Goal: Information Seeking & Learning: Learn about a topic

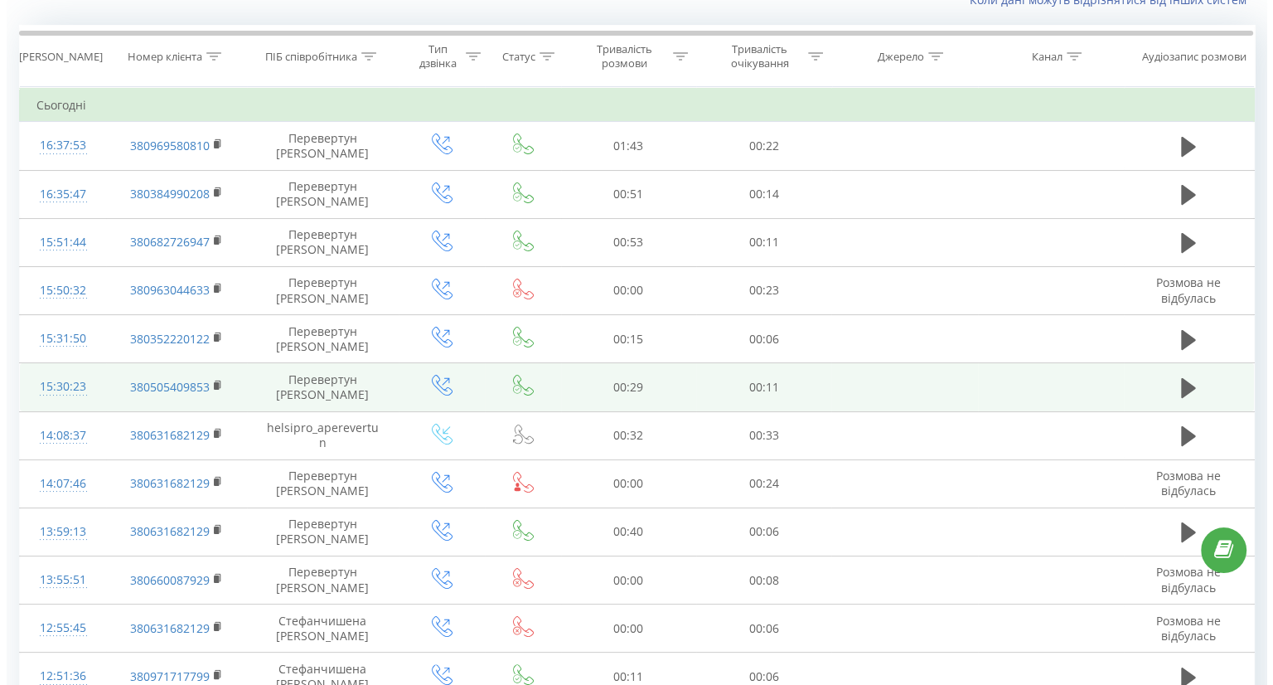
scroll to position [138, 0]
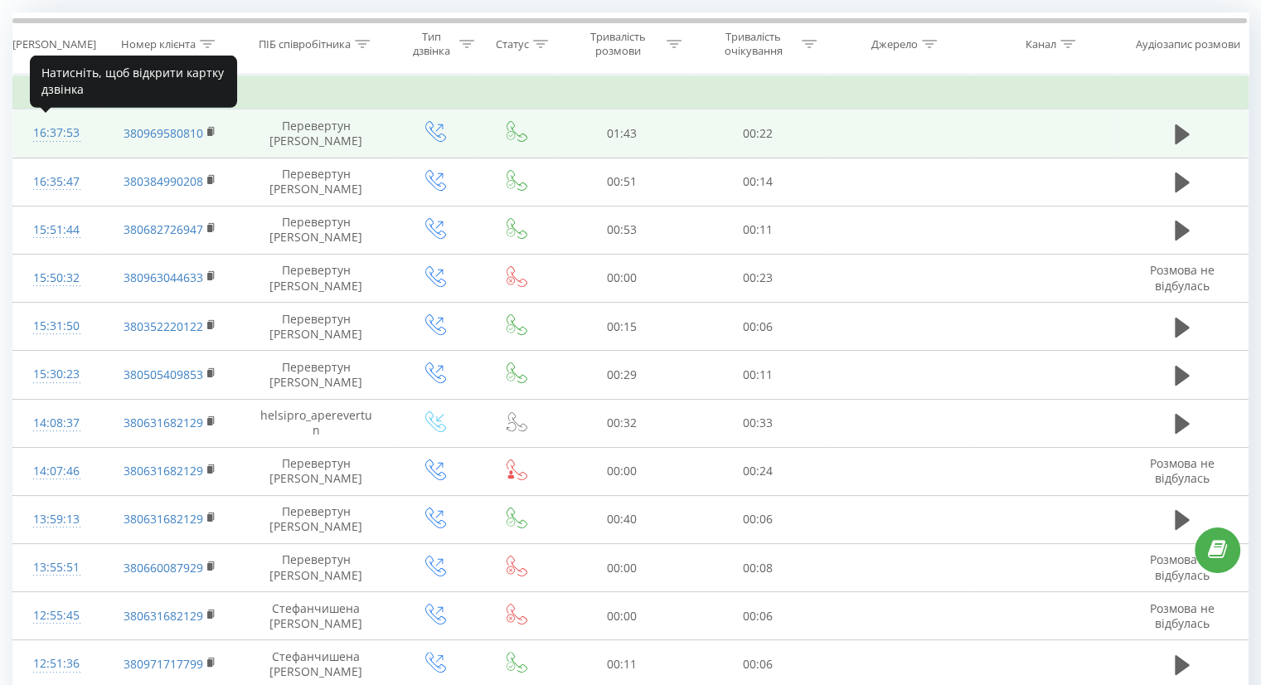
click at [59, 130] on div "16:37:53" at bounding box center [56, 133] width 53 height 32
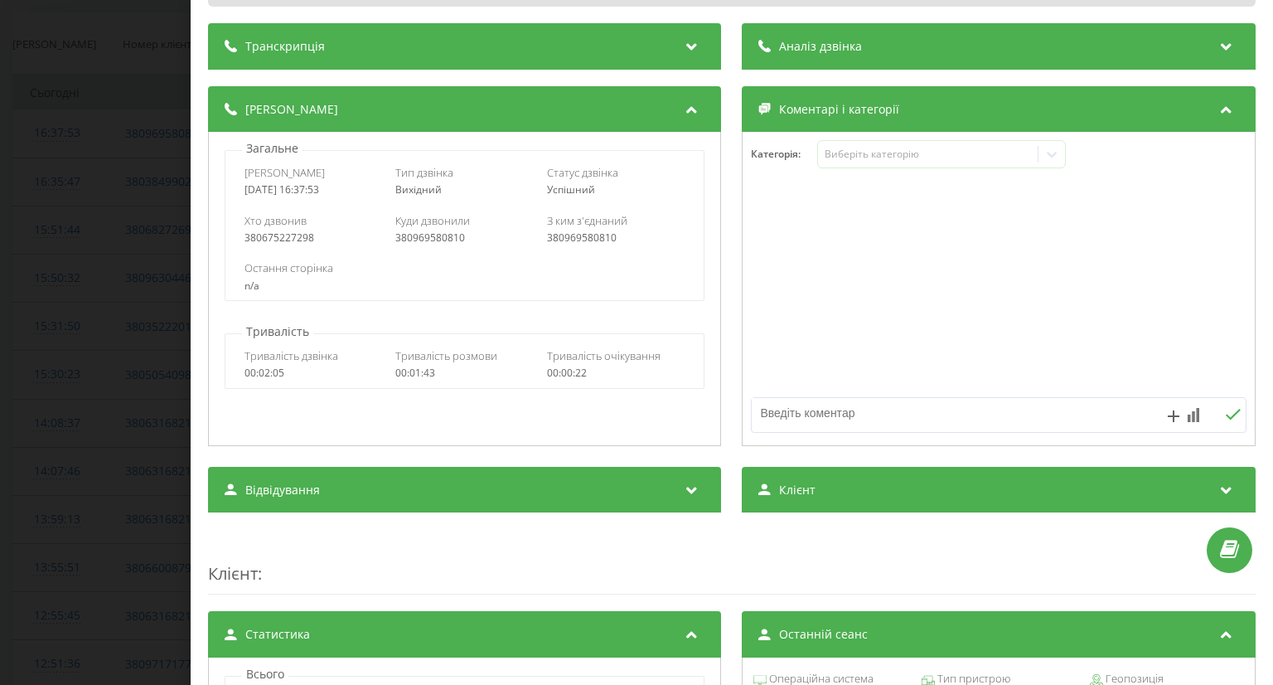
scroll to position [152, 0]
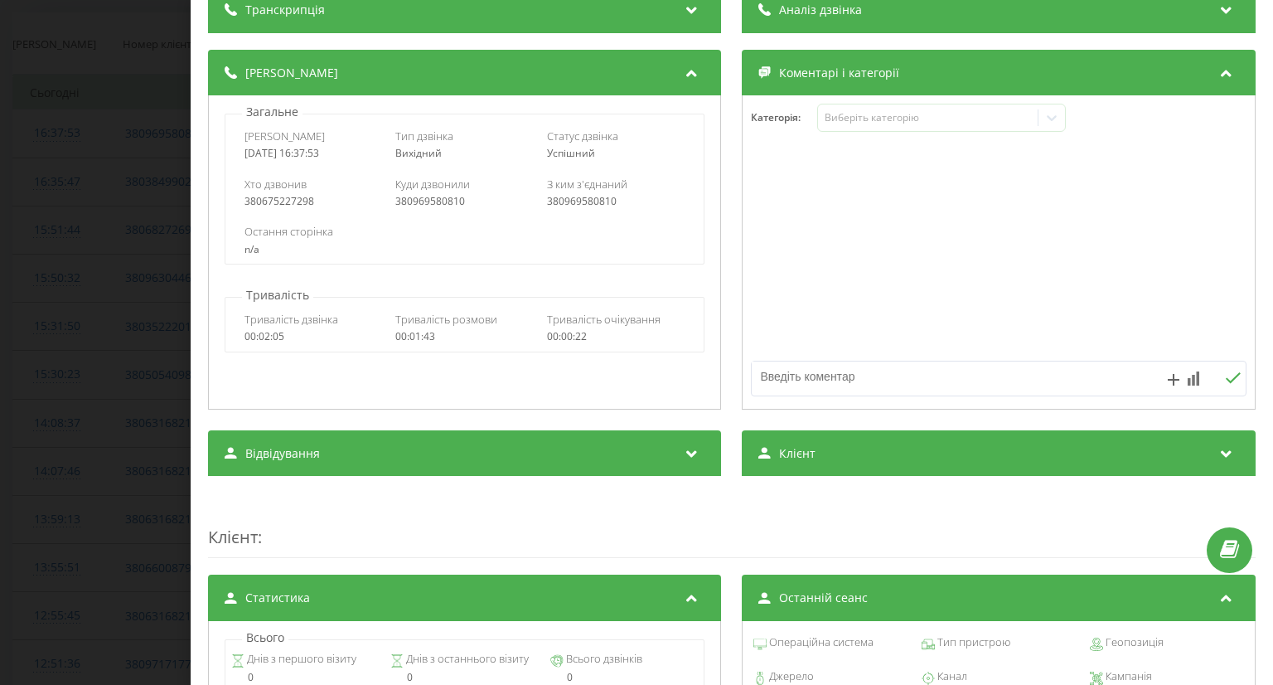
click at [805, 377] on textarea at bounding box center [950, 376] width 395 height 30
click at [894, 111] on div "Виберіть категорію" at bounding box center [928, 117] width 207 height 13
click at [766, 205] on div at bounding box center [999, 252] width 511 height 199
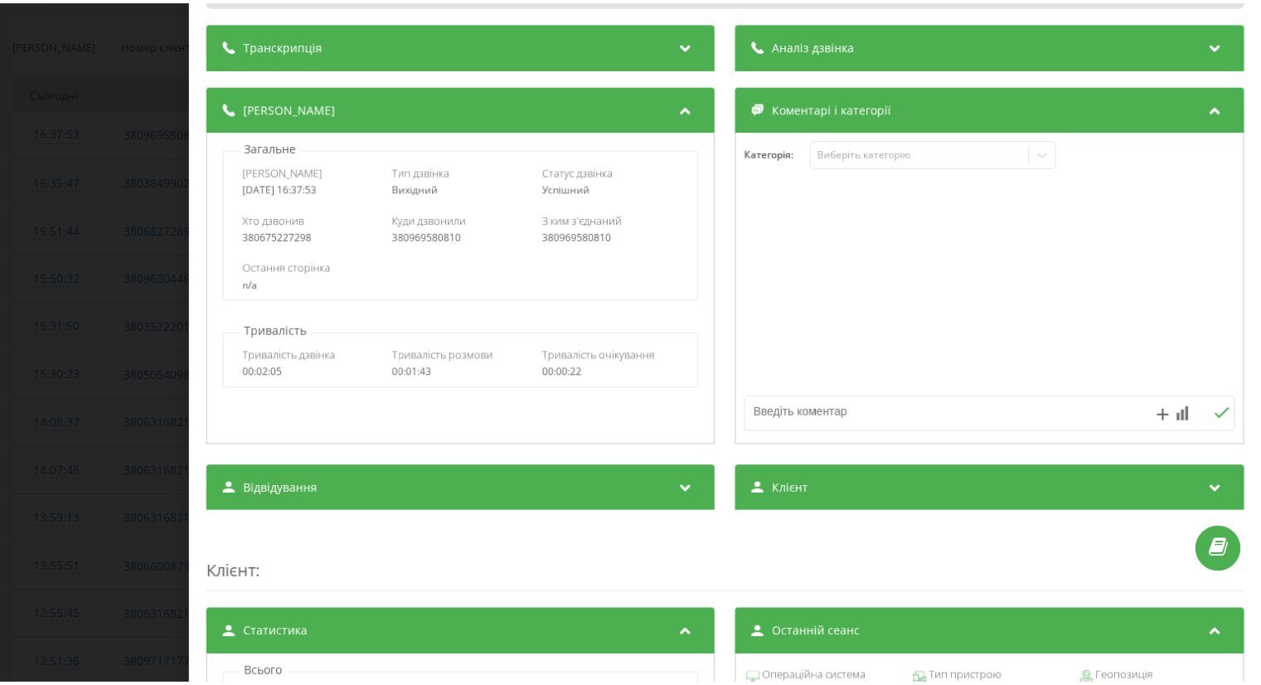
scroll to position [0, 0]
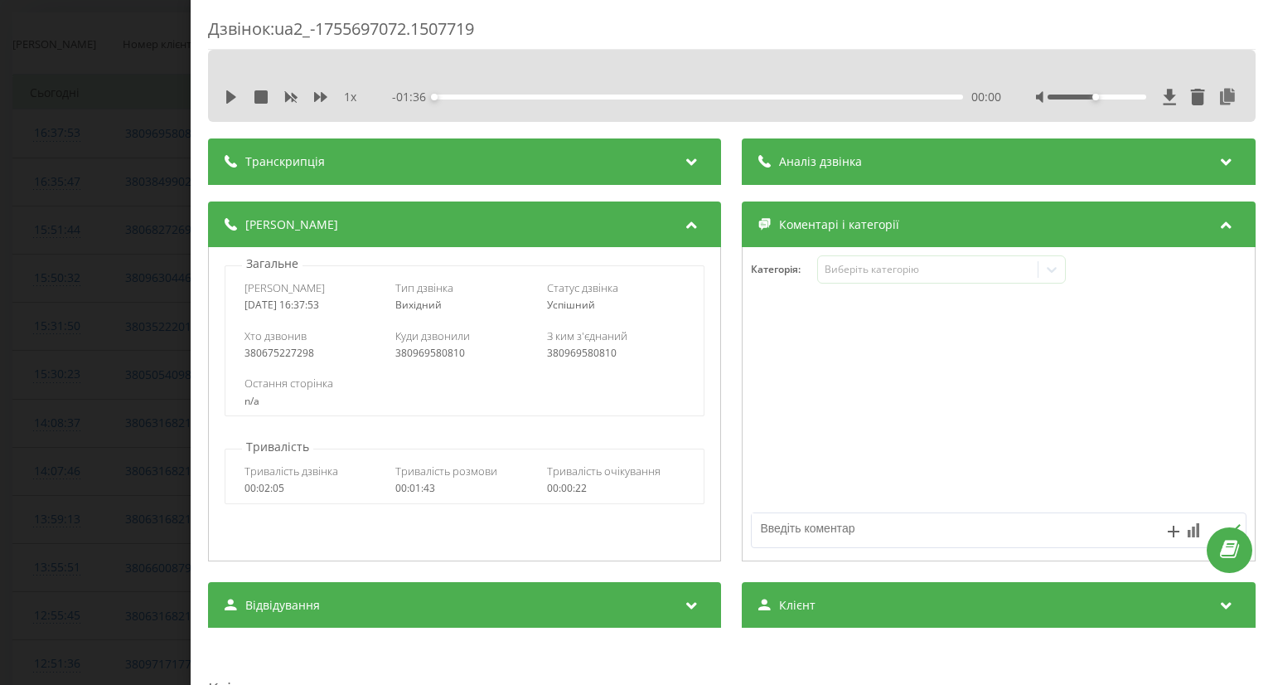
click at [59, 241] on div "Дзвінок : ua2_-1755697072.1507719 1 x - 01:36 00:00 00:00 Транскрипція Для AI-а…" at bounding box center [636, 342] width 1273 height 685
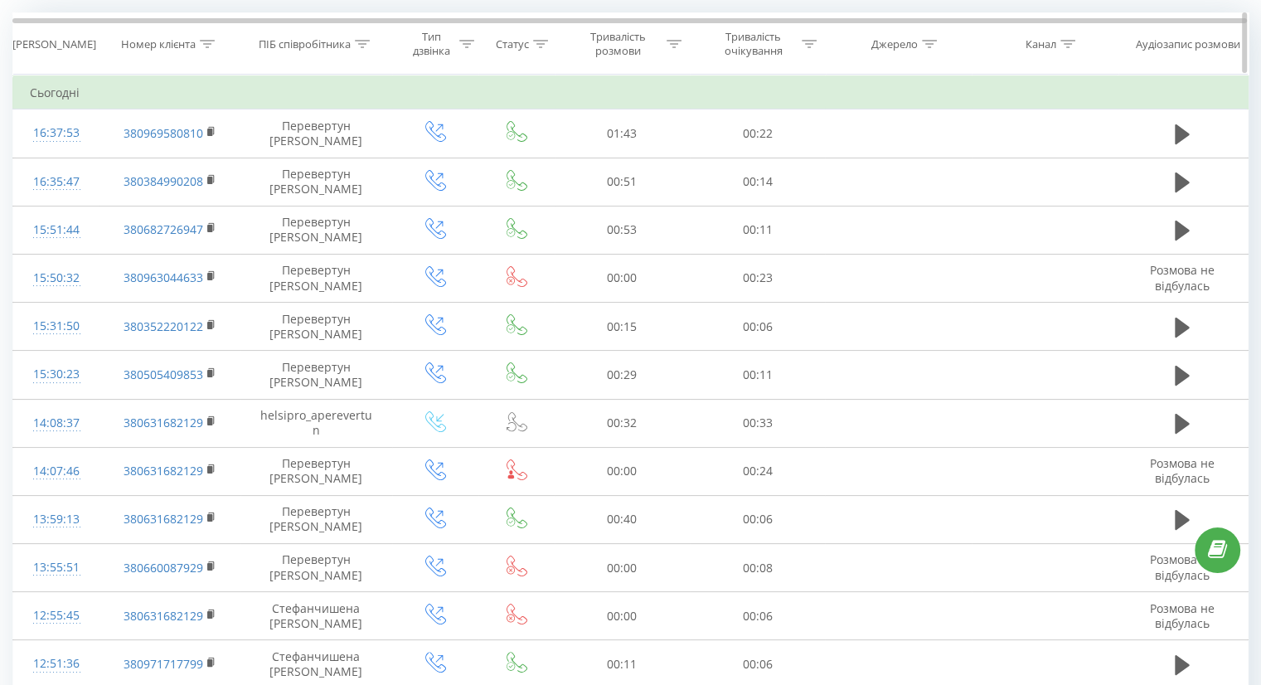
click at [202, 40] on icon at bounding box center [207, 44] width 15 height 8
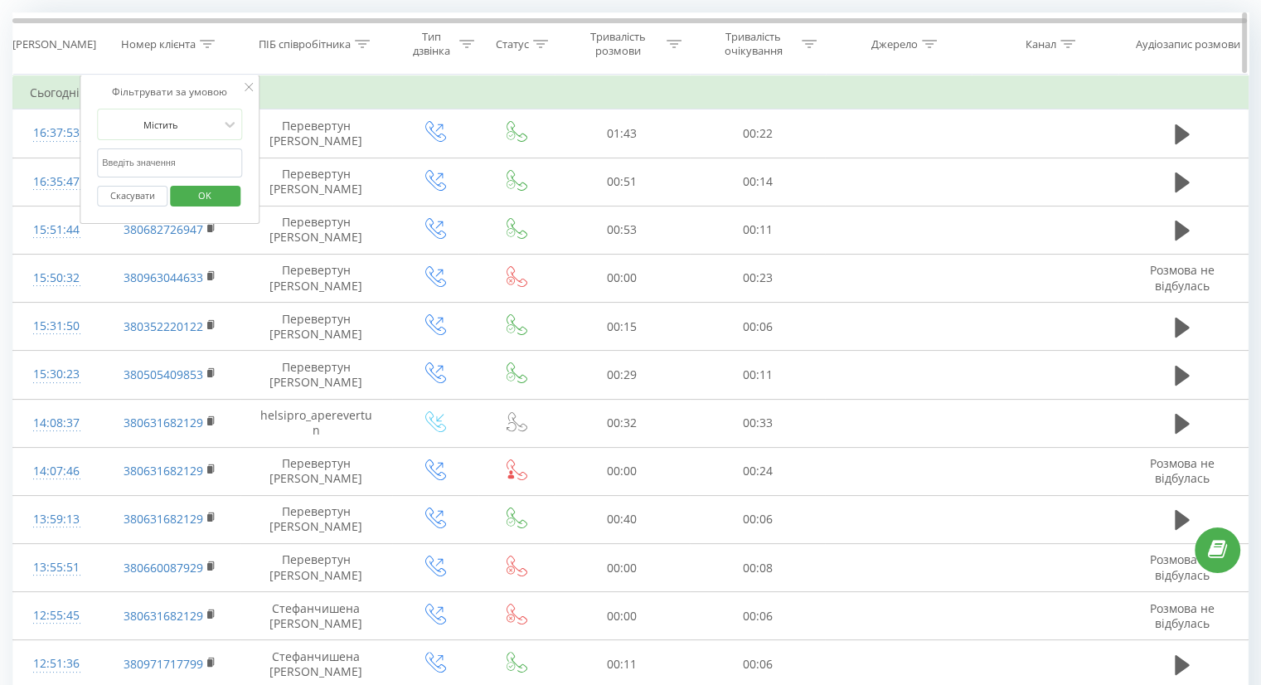
click at [364, 41] on icon at bounding box center [362, 44] width 15 height 8
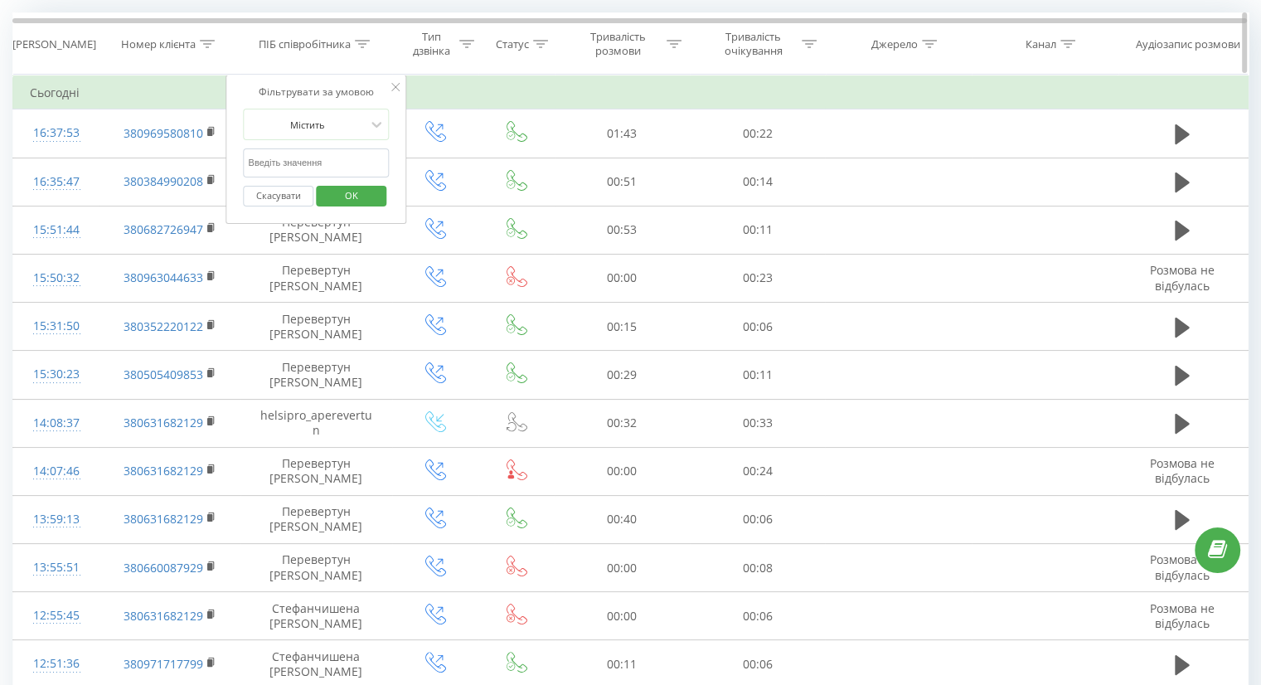
click at [467, 40] on icon at bounding box center [466, 44] width 15 height 8
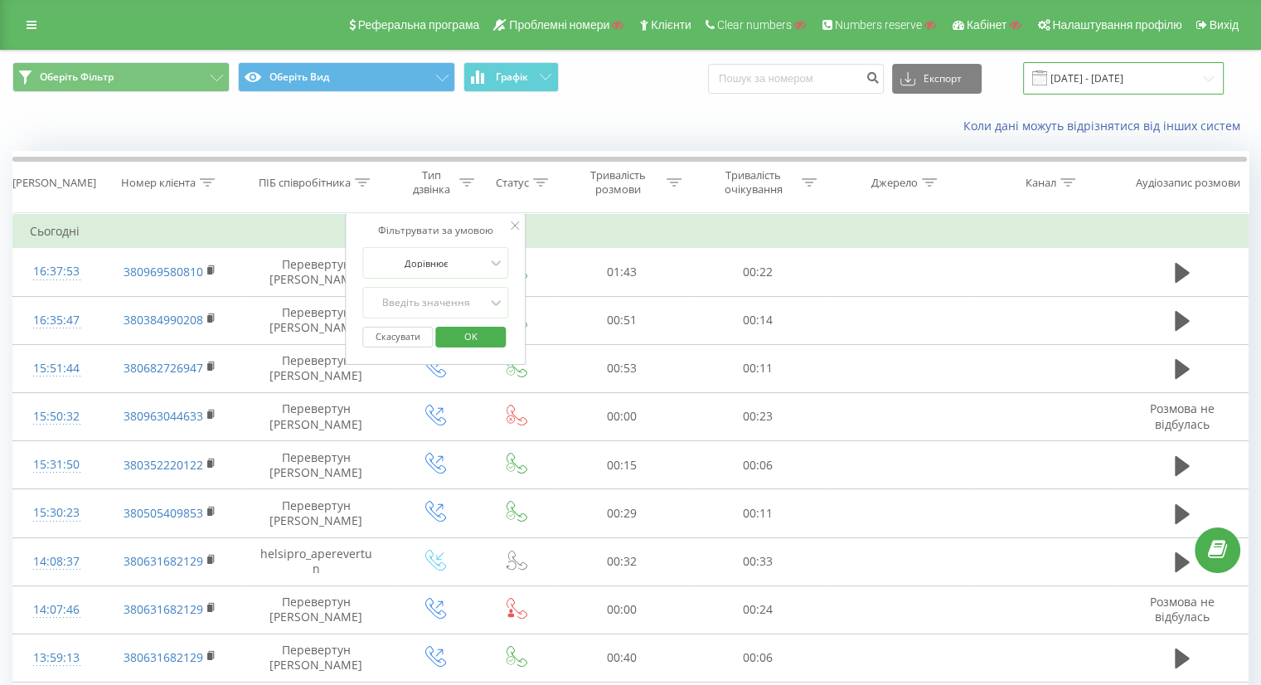
click at [1138, 80] on input "20.07.2025 - 20.08.2025" at bounding box center [1123, 78] width 201 height 32
click at [103, 72] on span "Оберіть Фільтр" at bounding box center [77, 76] width 74 height 13
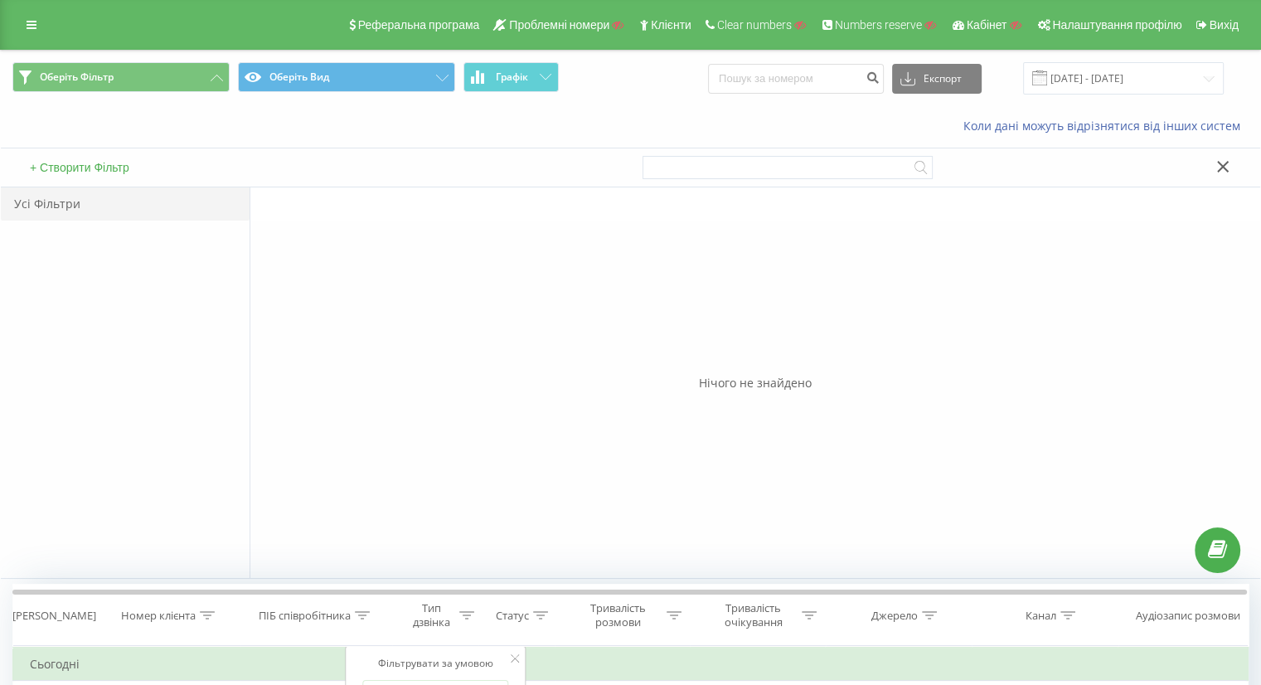
click at [63, 164] on button "+ Створити Фільтр" at bounding box center [79, 167] width 109 height 15
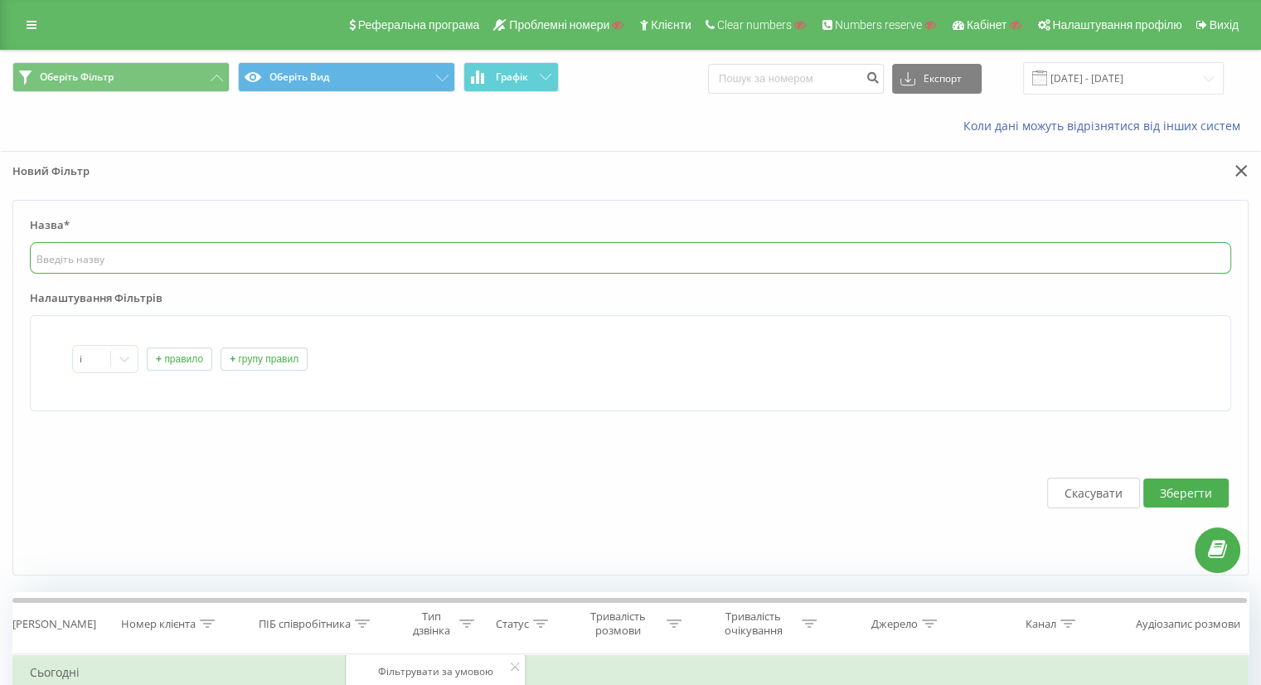
click at [99, 259] on input "text" at bounding box center [630, 257] width 1201 height 31
click at [166, 362] on button "+ правило" at bounding box center [179, 358] width 65 height 23
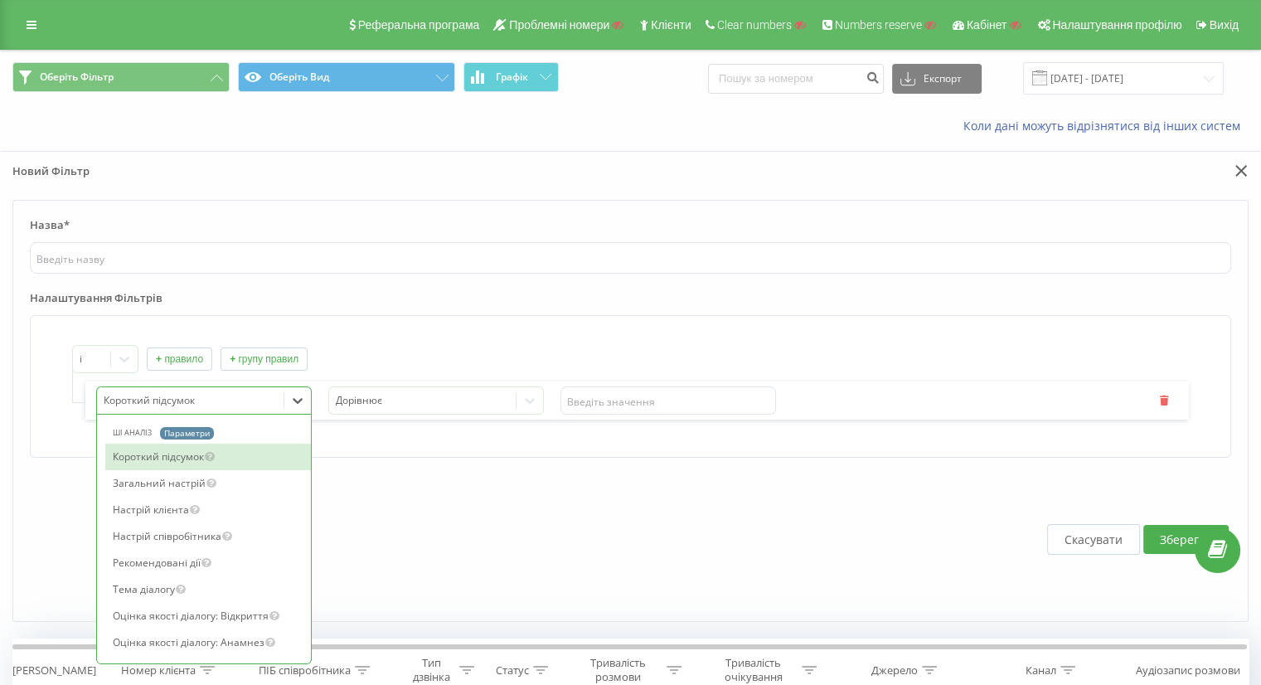
click at [187, 392] on div at bounding box center [191, 400] width 174 height 19
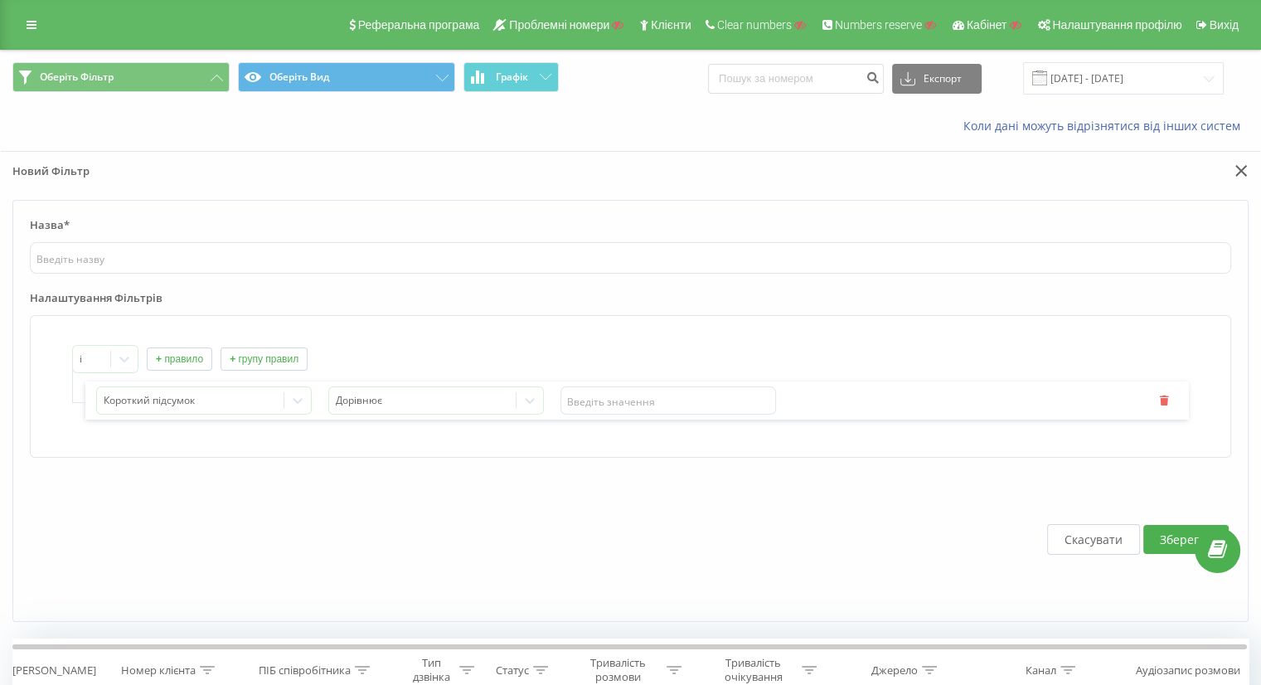
click at [1088, 534] on button "Скасувати" at bounding box center [1093, 539] width 93 height 31
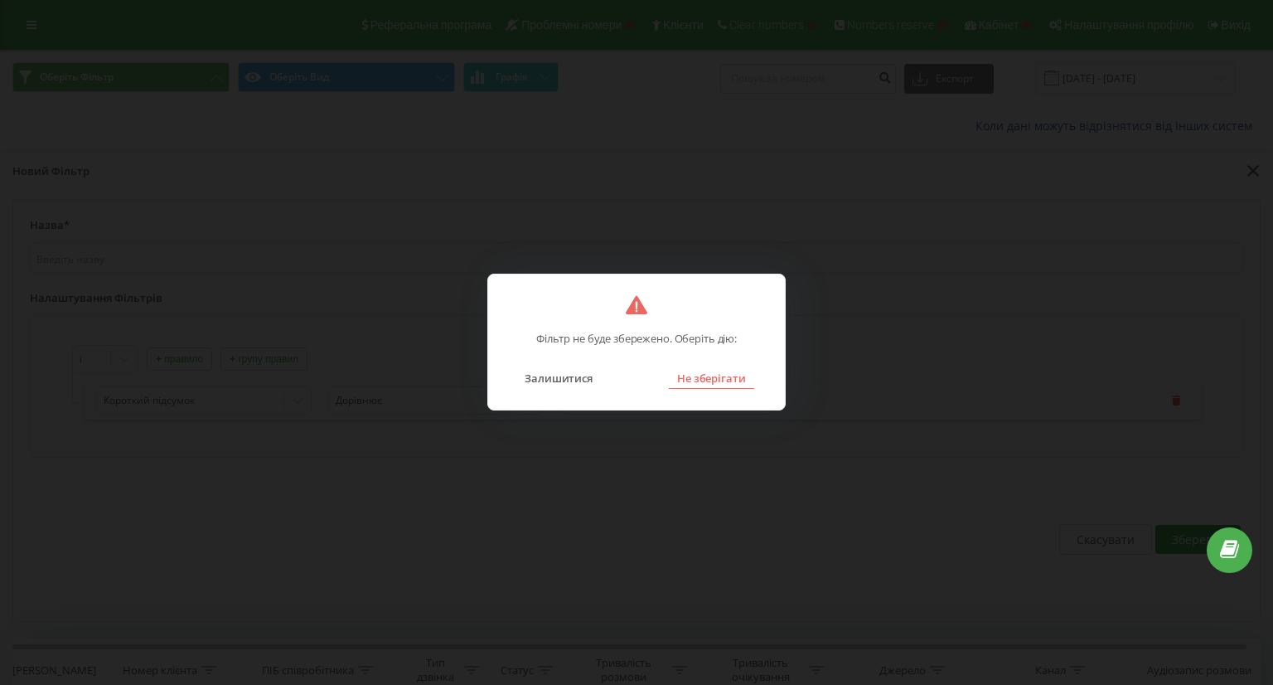
click at [712, 378] on button "Не зберігати" at bounding box center [711, 378] width 85 height 22
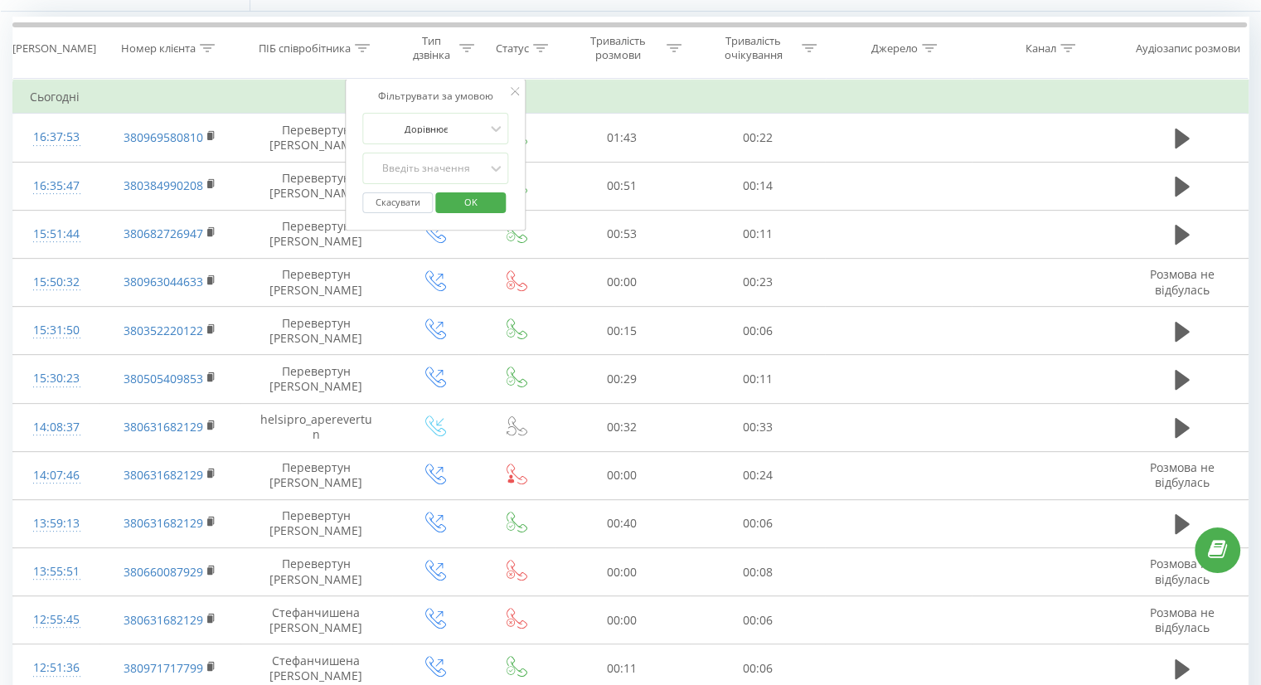
scroll to position [572, 0]
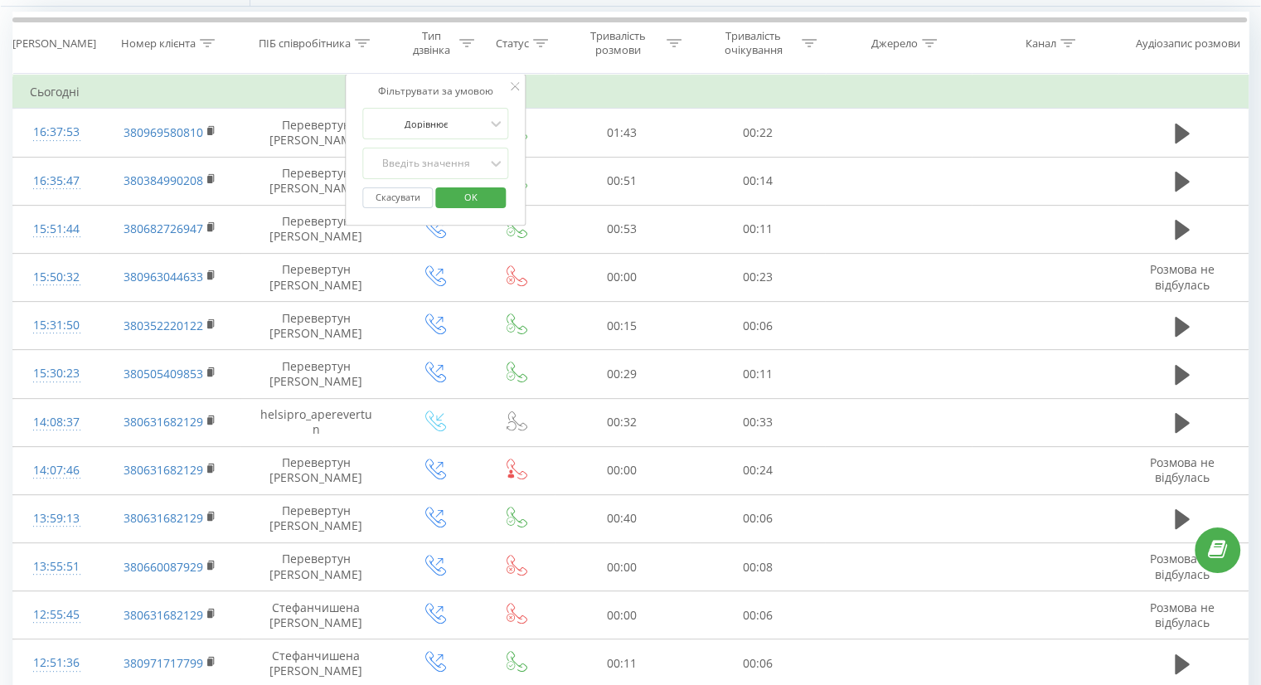
click at [399, 188] on button "Скасувати" at bounding box center [397, 197] width 70 height 21
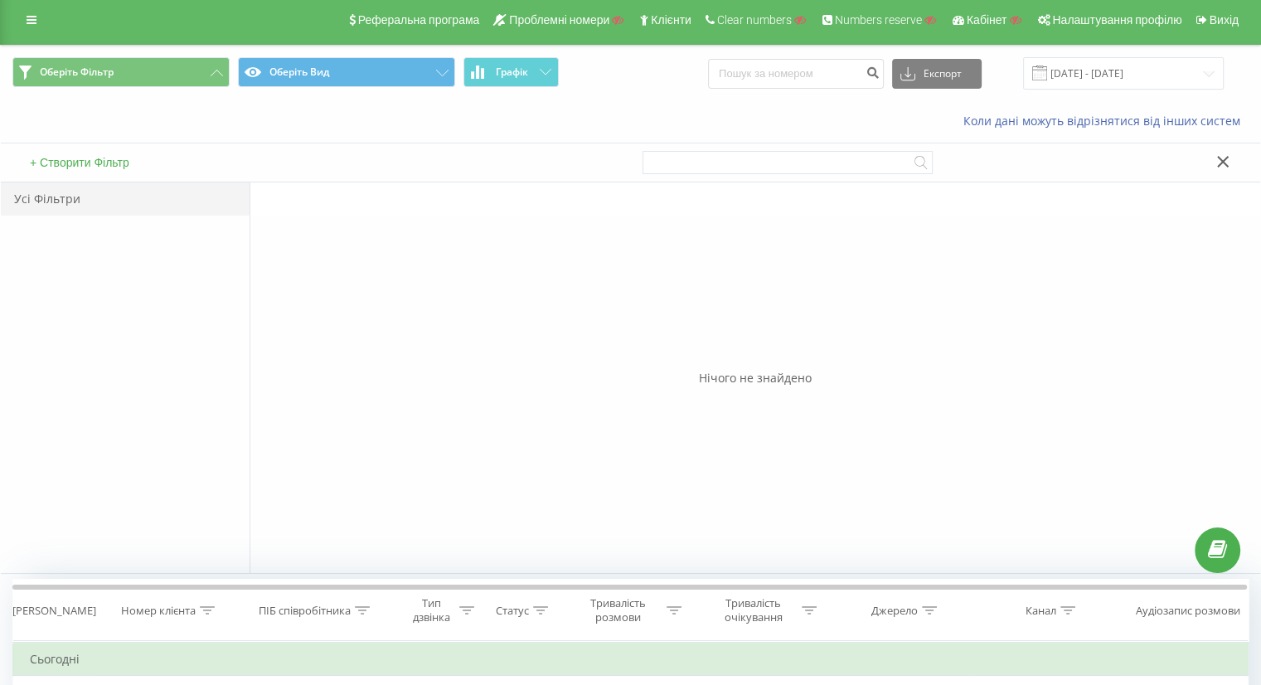
scroll to position [0, 0]
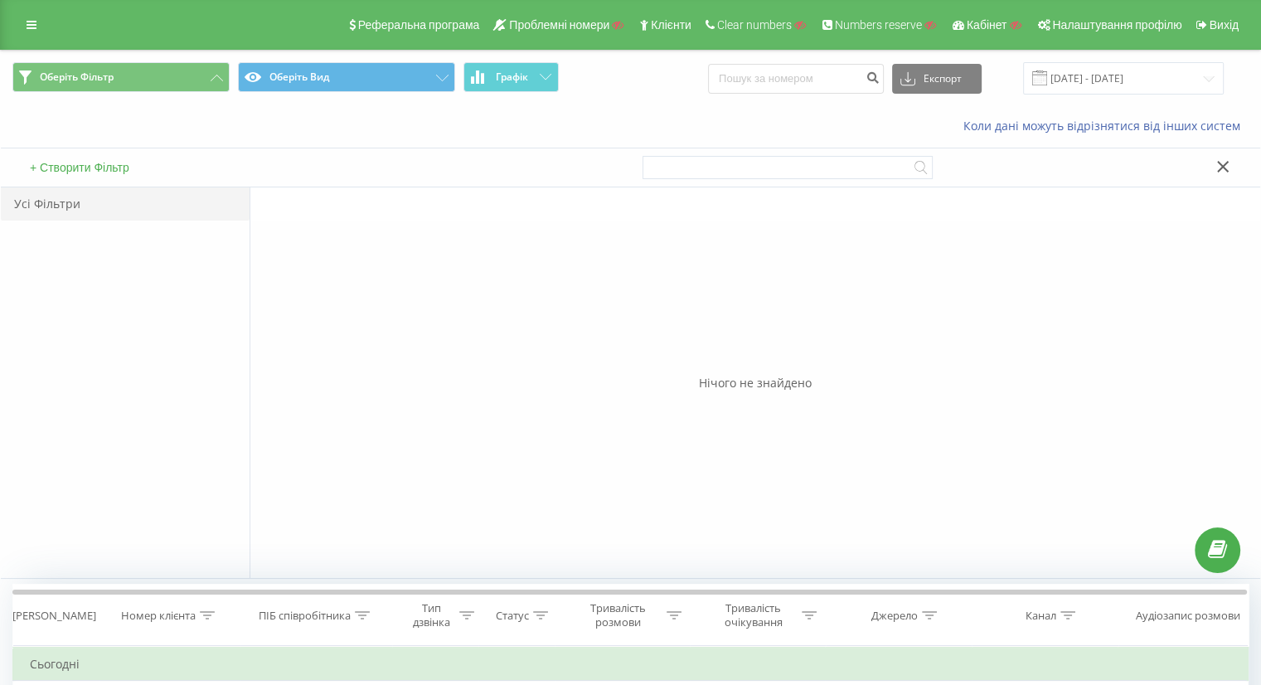
click at [1220, 167] on icon at bounding box center [1223, 167] width 12 height 12
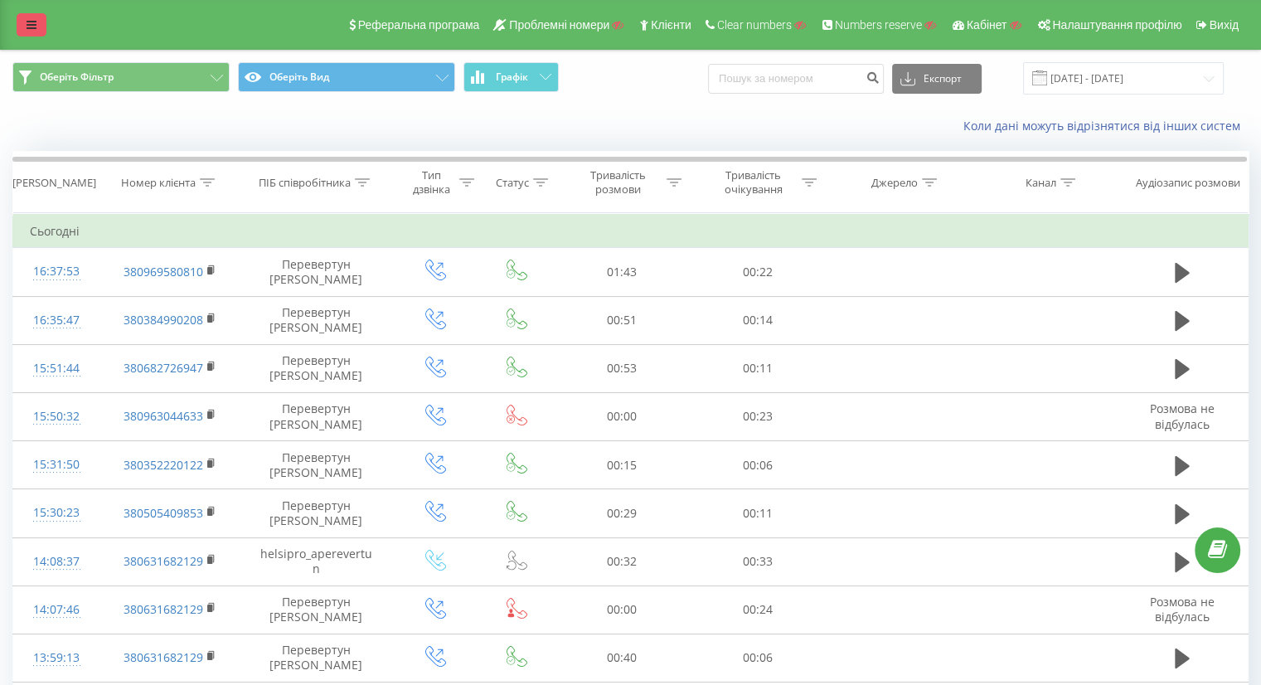
click at [22, 22] on link at bounding box center [32, 24] width 30 height 23
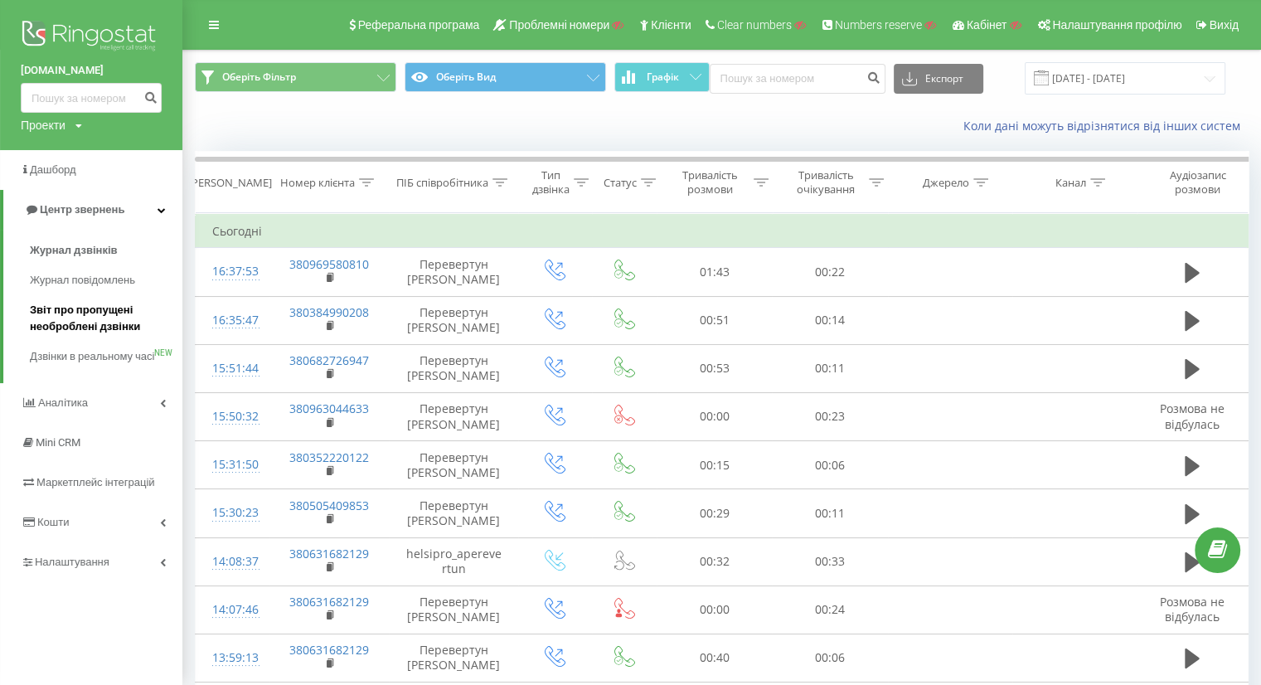
click at [84, 317] on span "Звіт про пропущені необроблені дзвінки" at bounding box center [102, 318] width 144 height 33
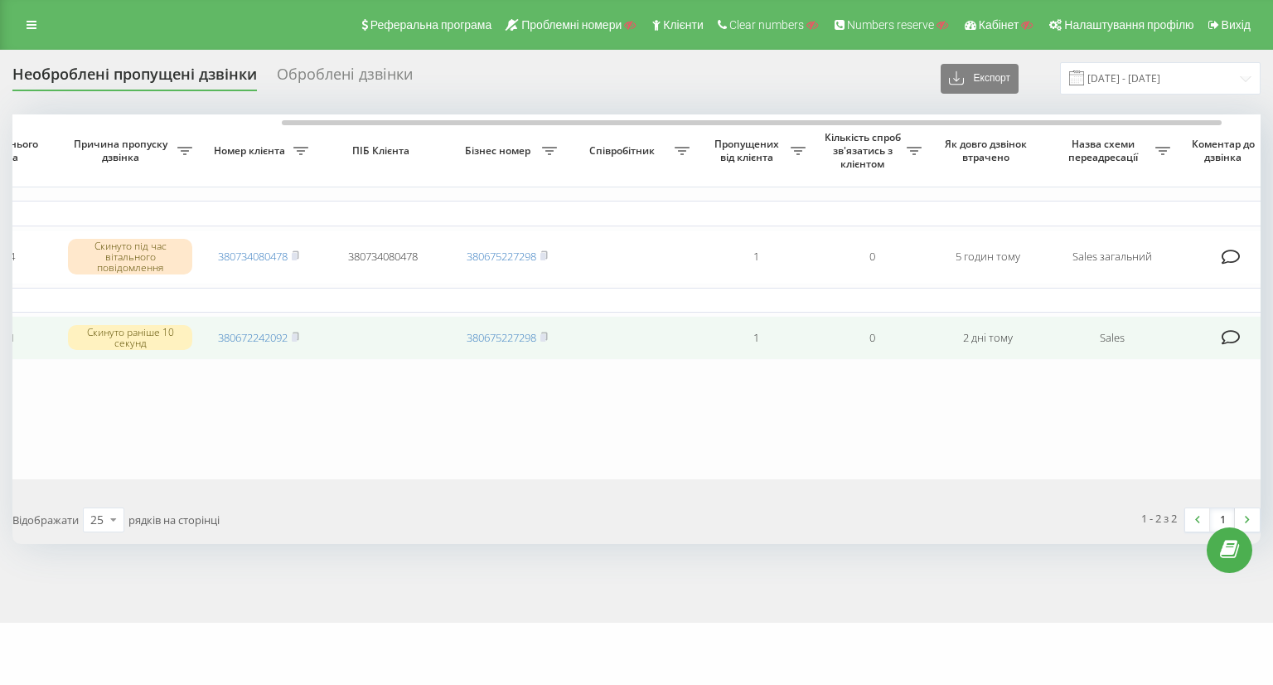
scroll to position [0, 316]
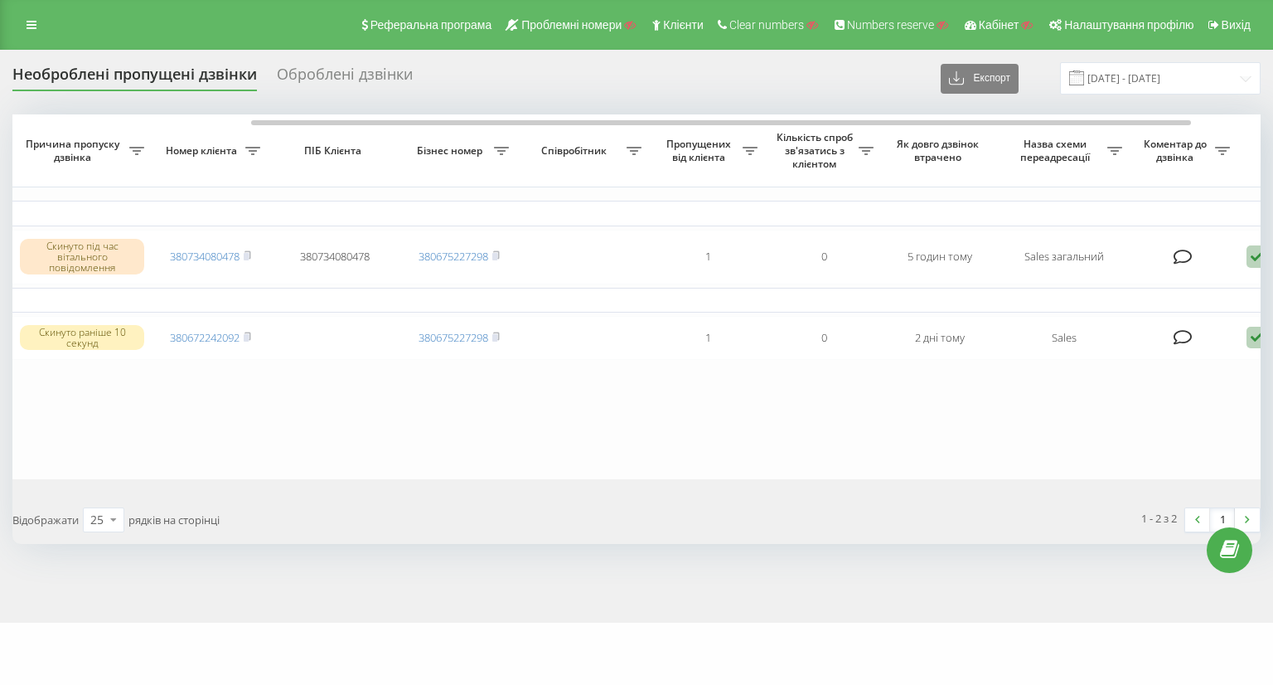
click at [349, 70] on div "Оброблені дзвінки" at bounding box center [345, 78] width 136 height 26
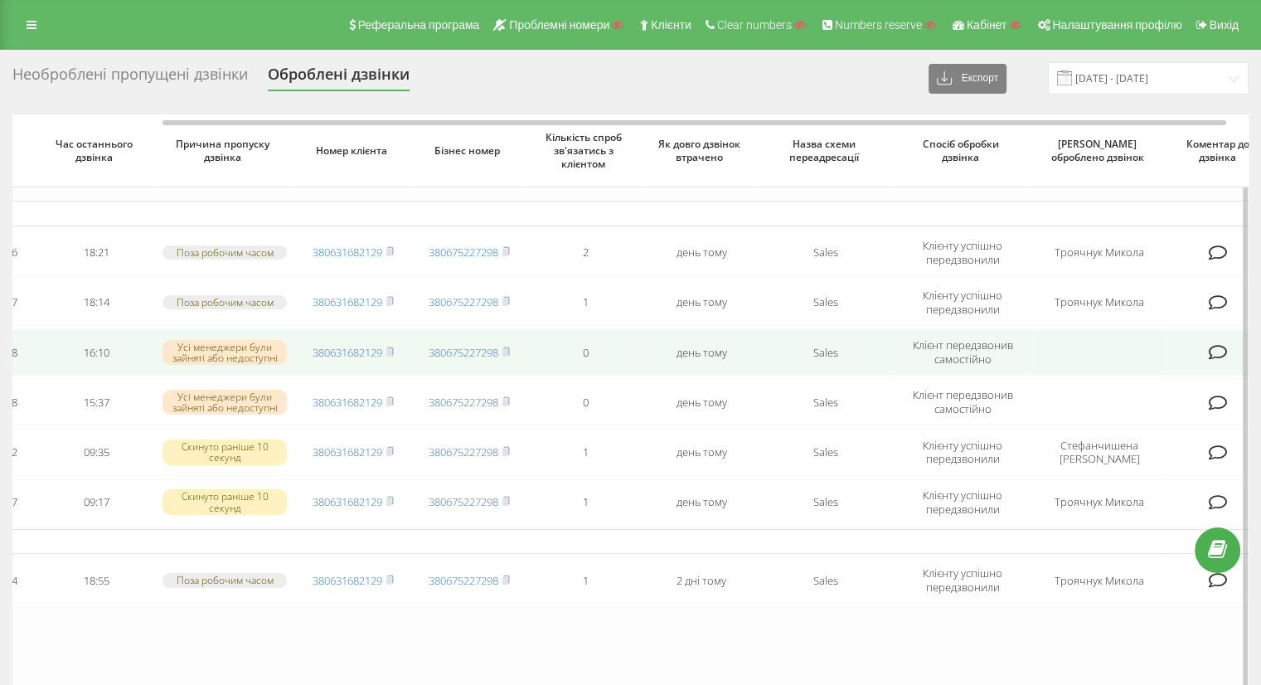
scroll to position [0, 198]
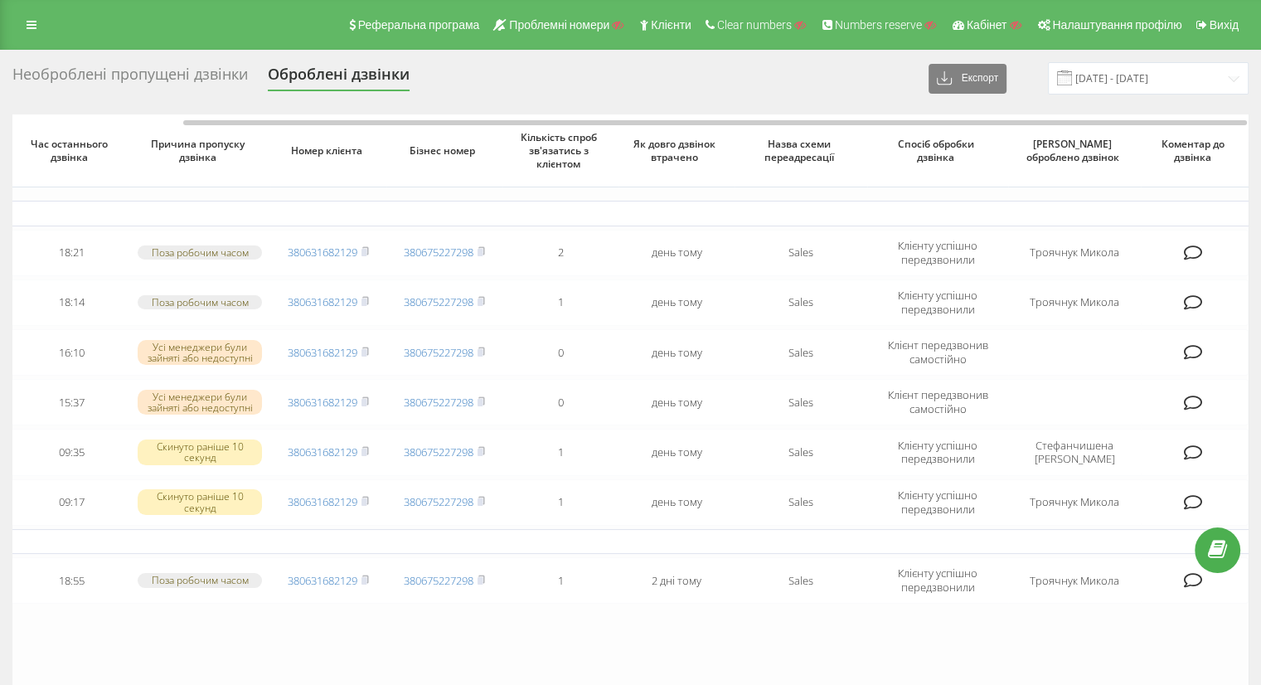
click at [163, 78] on div "Необроблені пропущені дзвінки" at bounding box center [129, 78] width 235 height 26
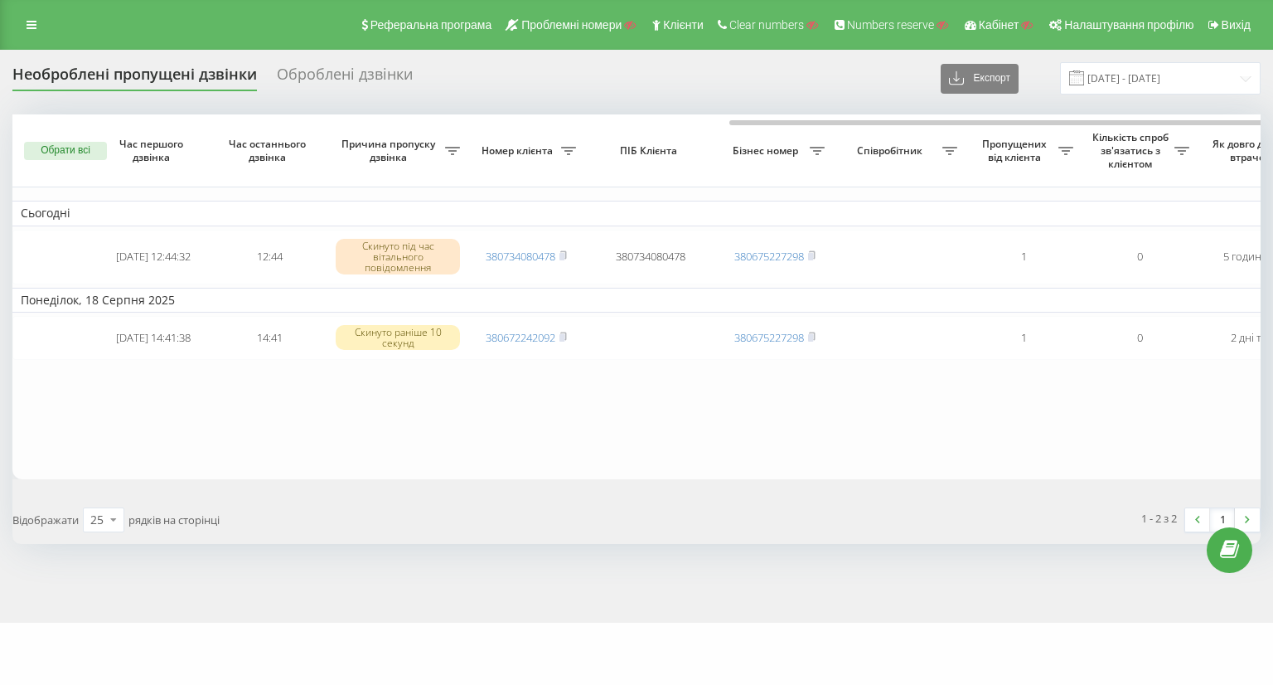
scroll to position [0, 409]
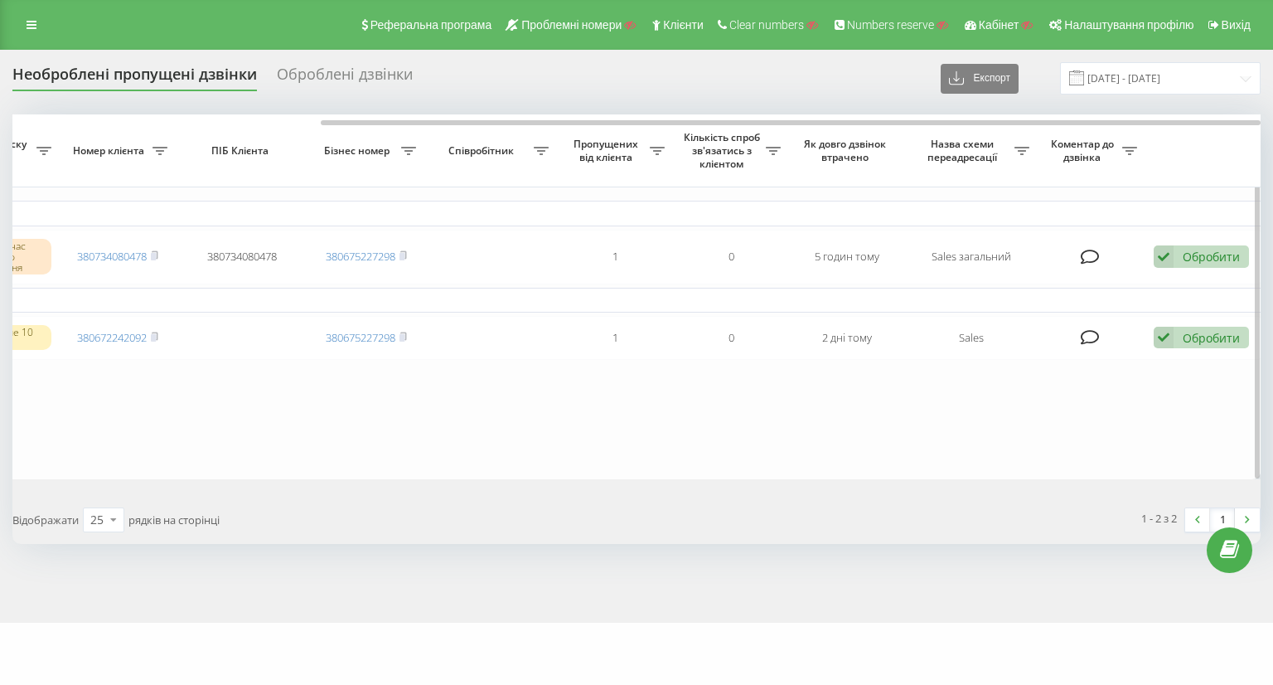
click at [738, 399] on table "Сьогодні 2025-08-20 12:44:32 12:44 Скинуто під час вітального повідомлення 3807…" at bounding box center [433, 296] width 1658 height 364
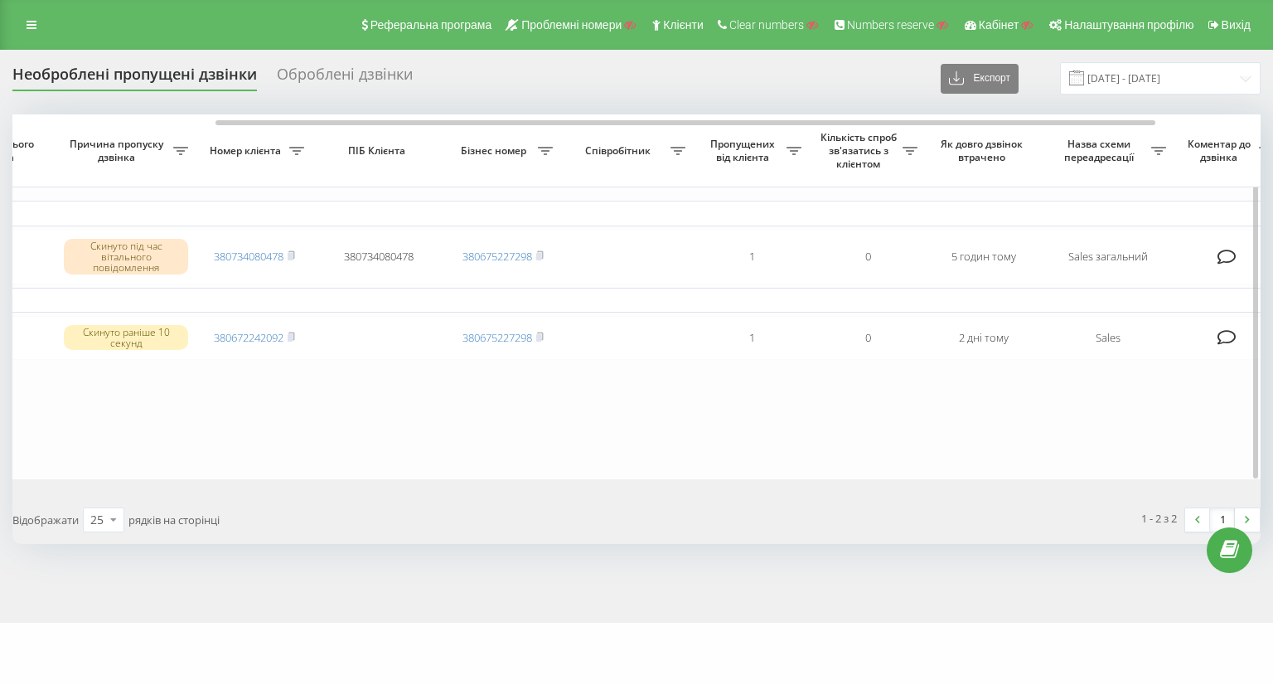
scroll to position [0, 0]
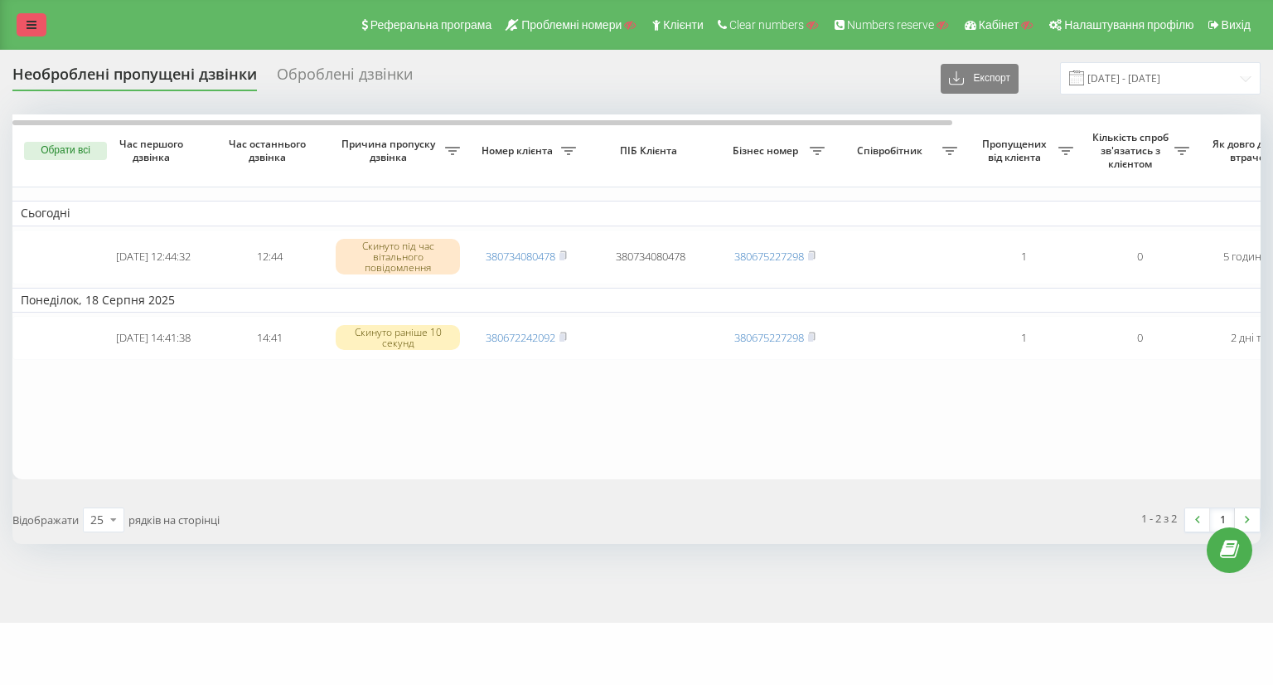
click at [40, 24] on link at bounding box center [32, 24] width 30 height 23
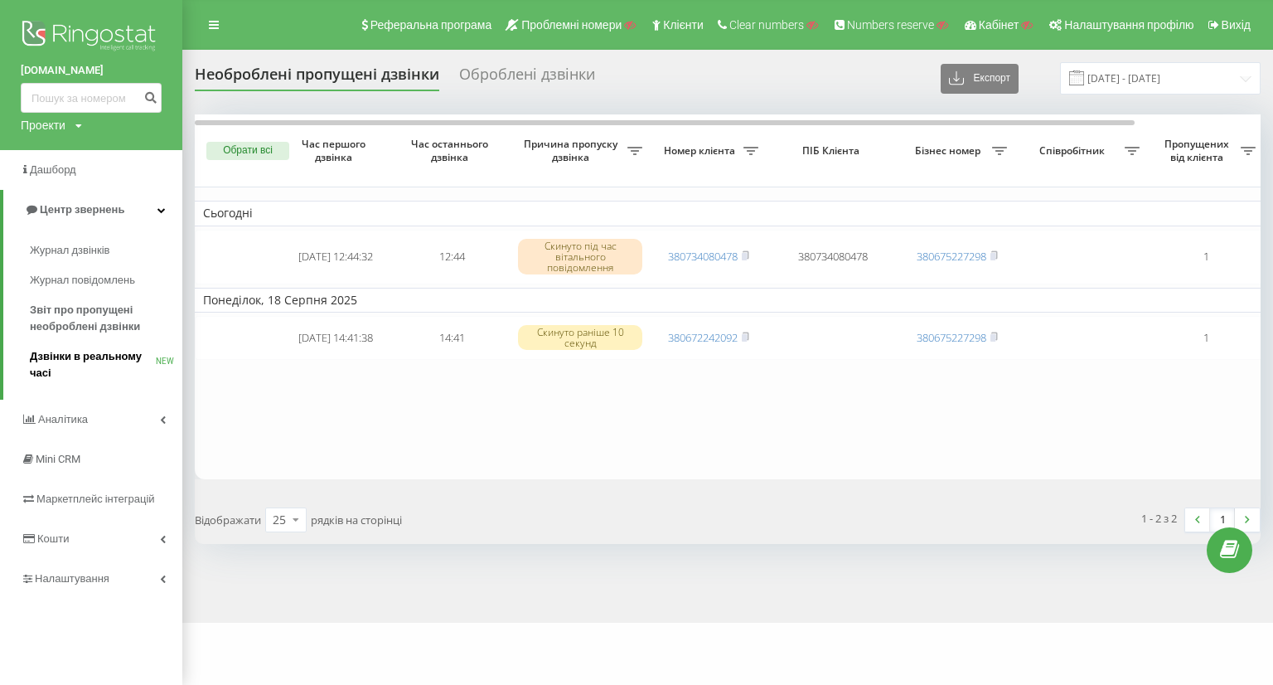
click at [80, 360] on span "Дзвінки в реальному часі" at bounding box center [93, 364] width 126 height 33
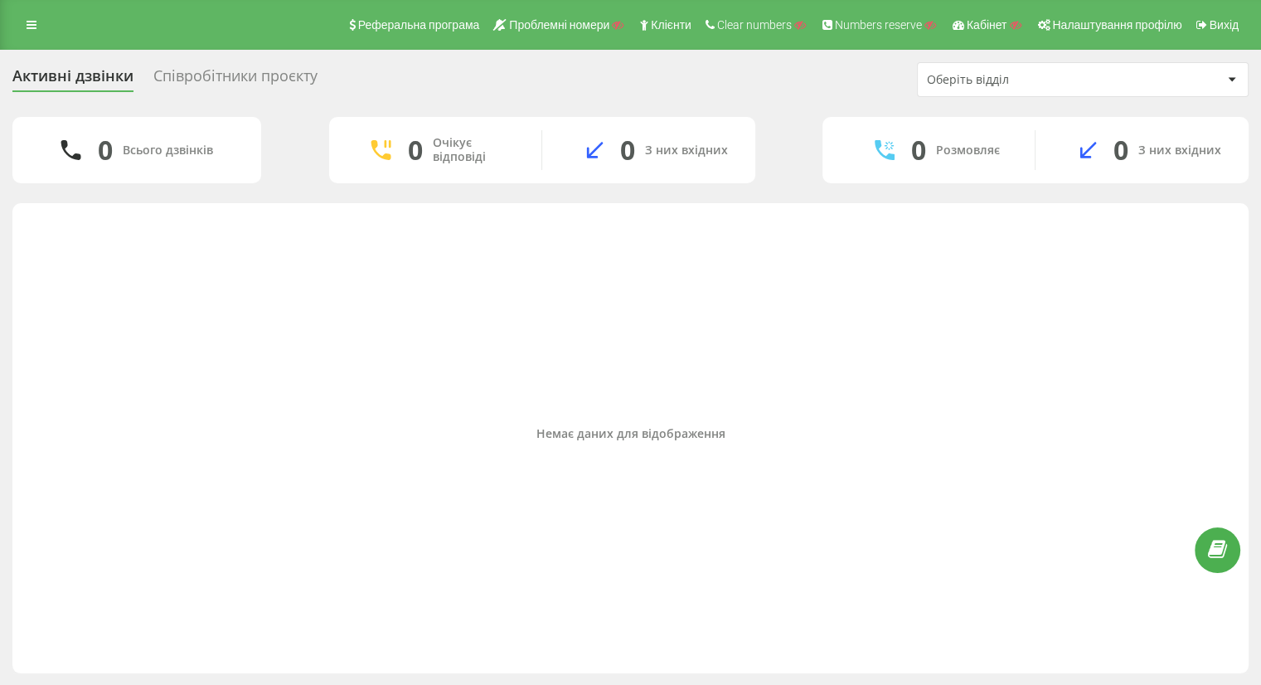
click at [248, 77] on div "Співробітники проєкту" at bounding box center [235, 80] width 164 height 26
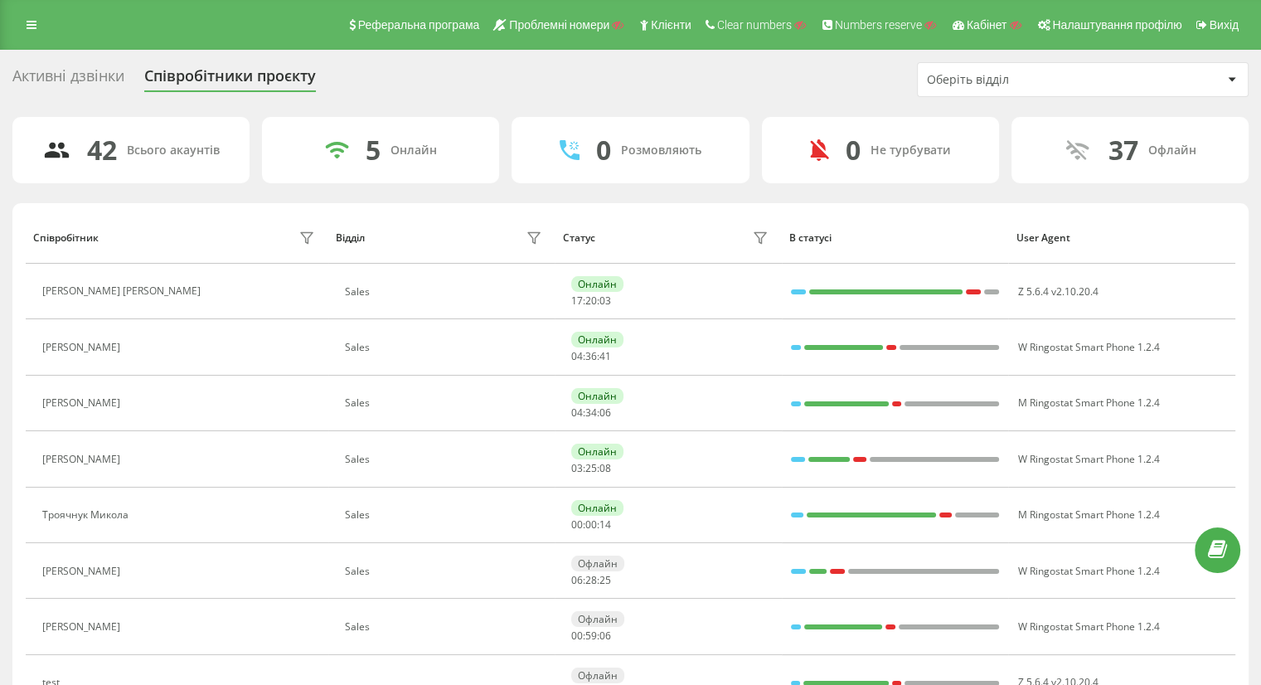
click at [967, 86] on div "Оберіть відділ" at bounding box center [1083, 79] width 330 height 33
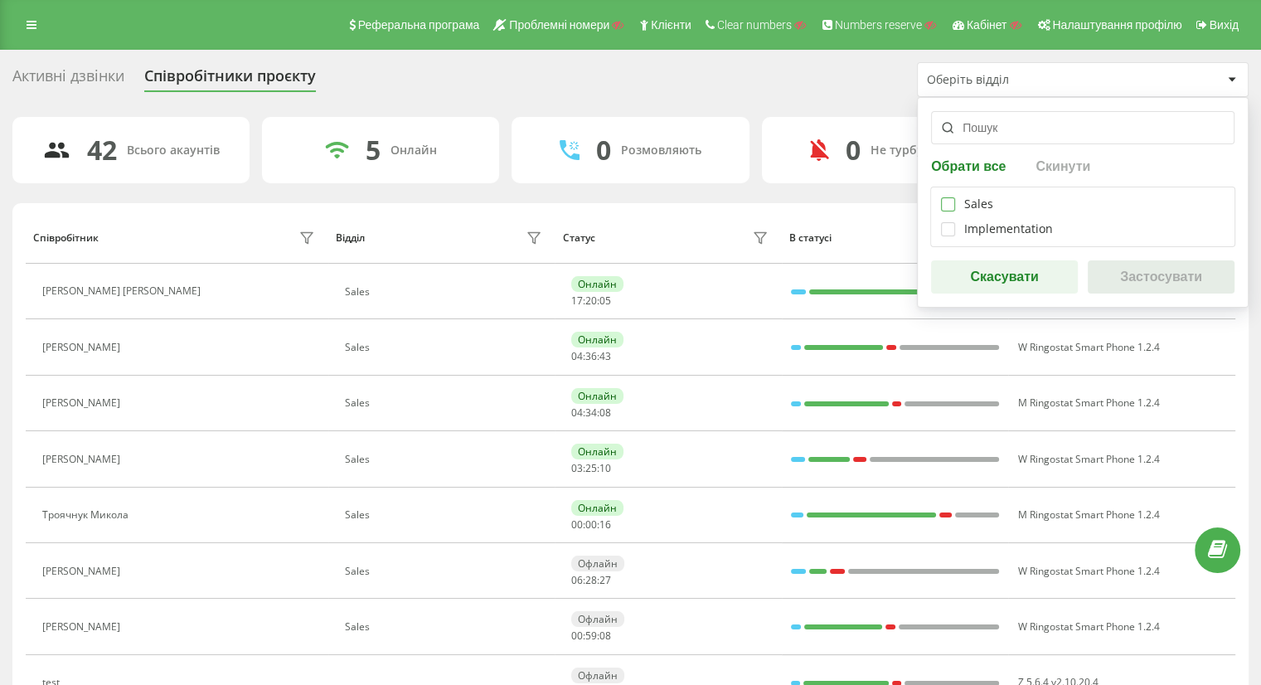
click at [950, 197] on label at bounding box center [948, 197] width 14 height 0
checkbox input "true"
click at [1142, 274] on button "Застосувати" at bounding box center [1161, 276] width 147 height 33
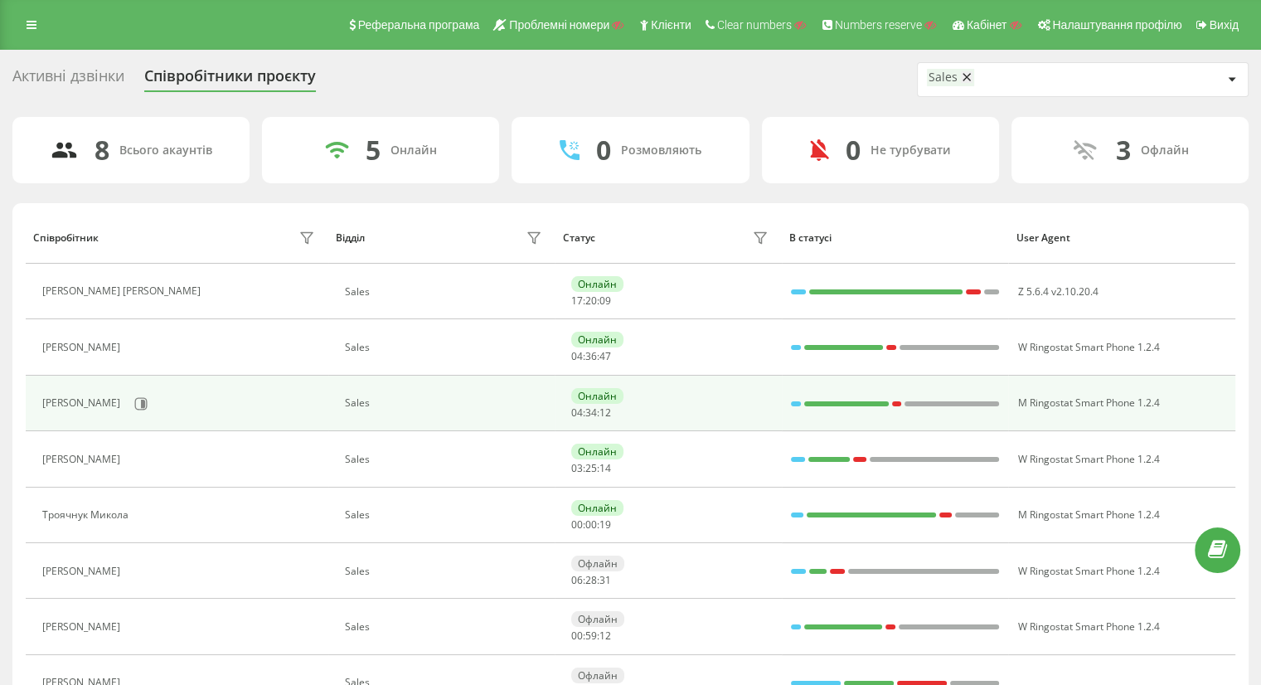
scroll to position [86, 0]
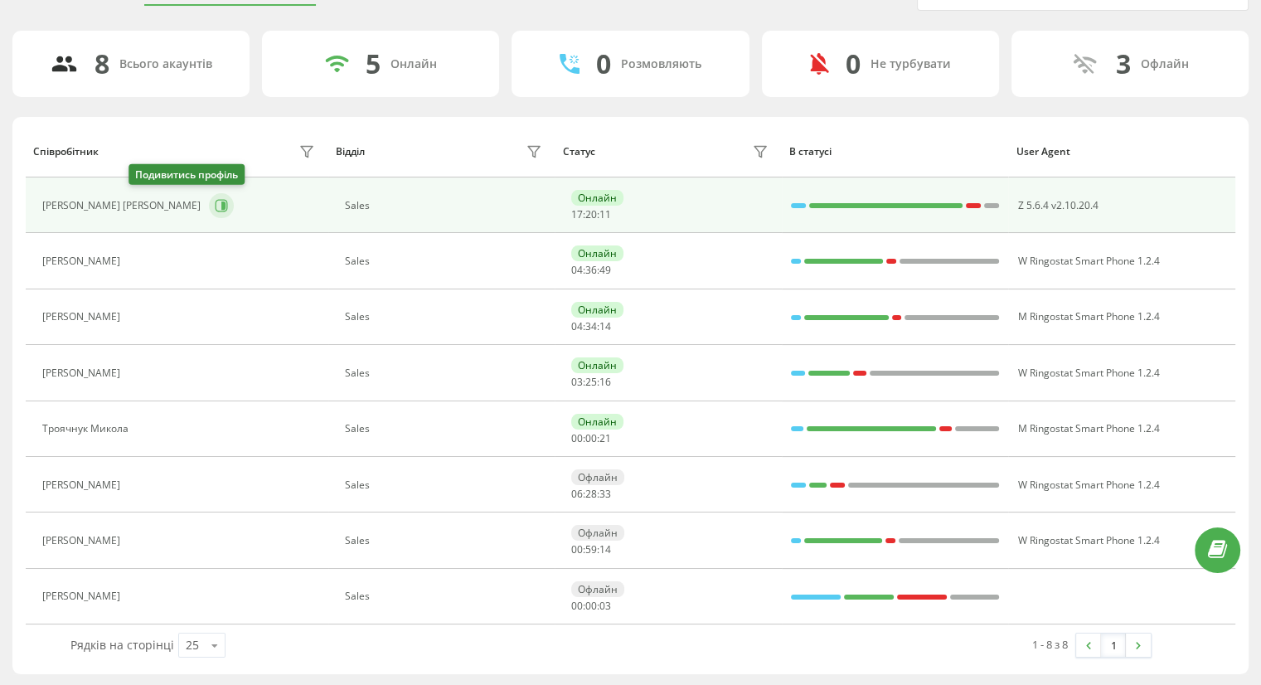
click at [215, 200] on icon at bounding box center [221, 205] width 13 height 13
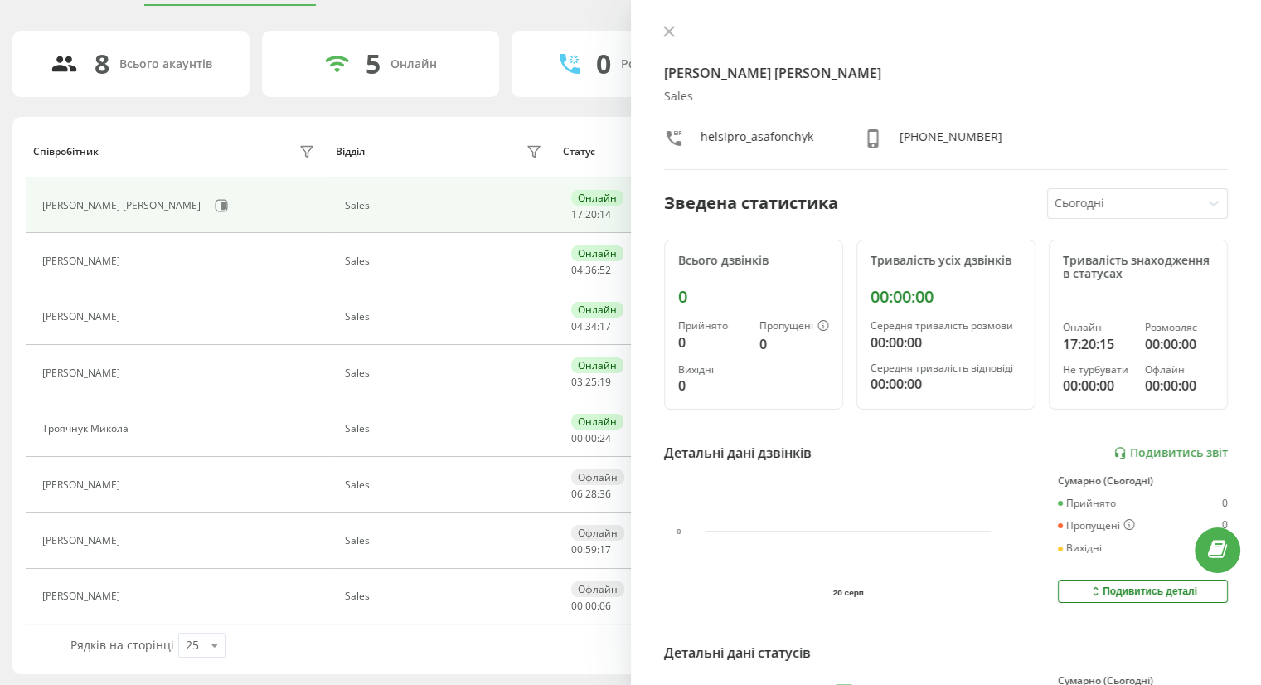
scroll to position [7, 0]
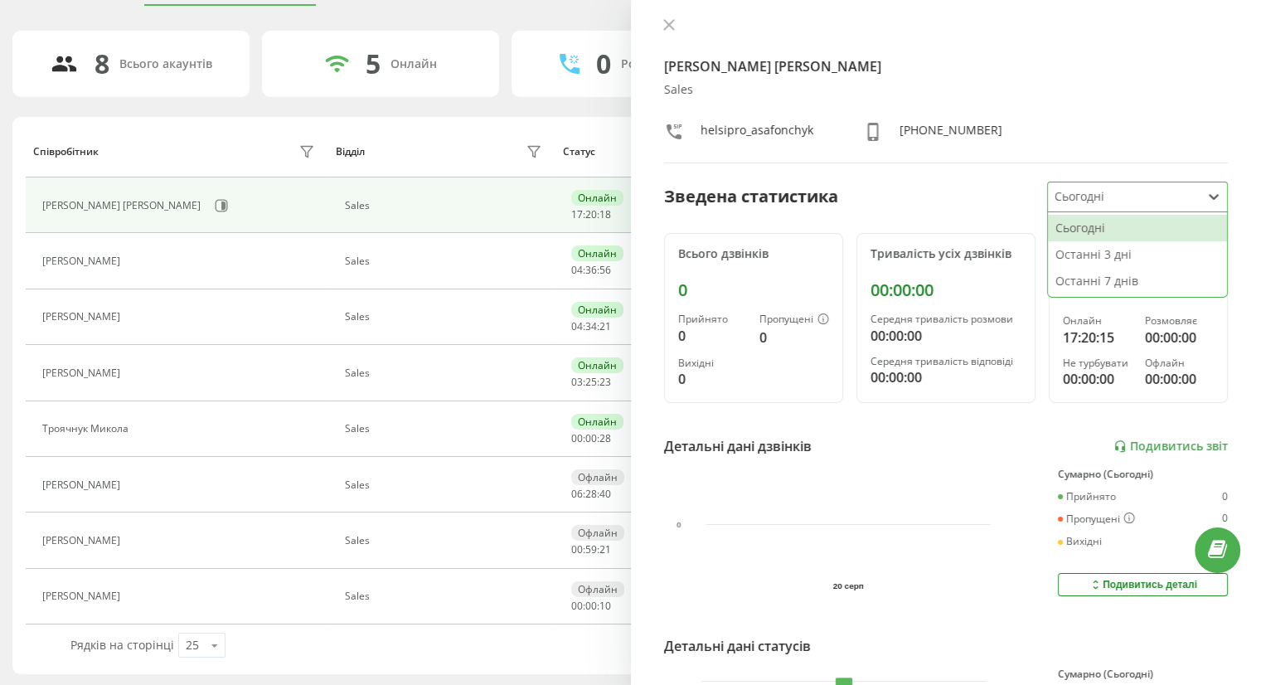
click at [1054, 190] on div at bounding box center [1124, 196] width 140 height 19
click at [1076, 253] on div "Останні 3 дні" at bounding box center [1137, 254] width 179 height 27
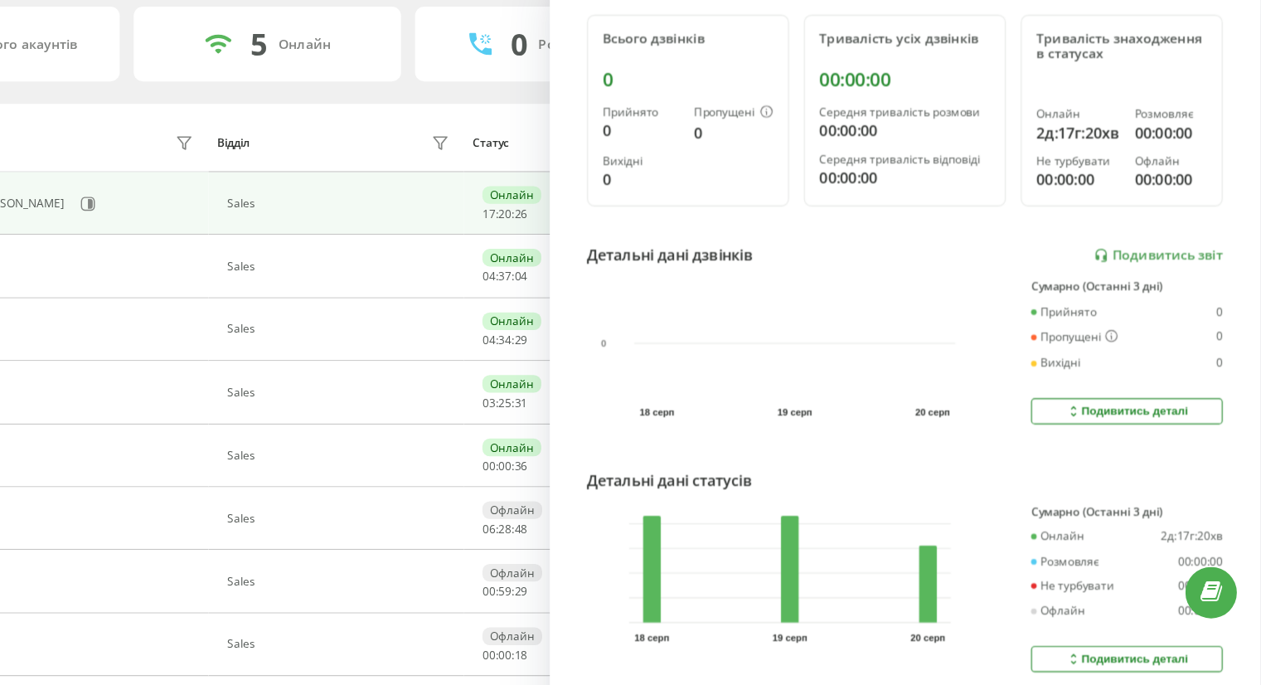
scroll to position [86, 0]
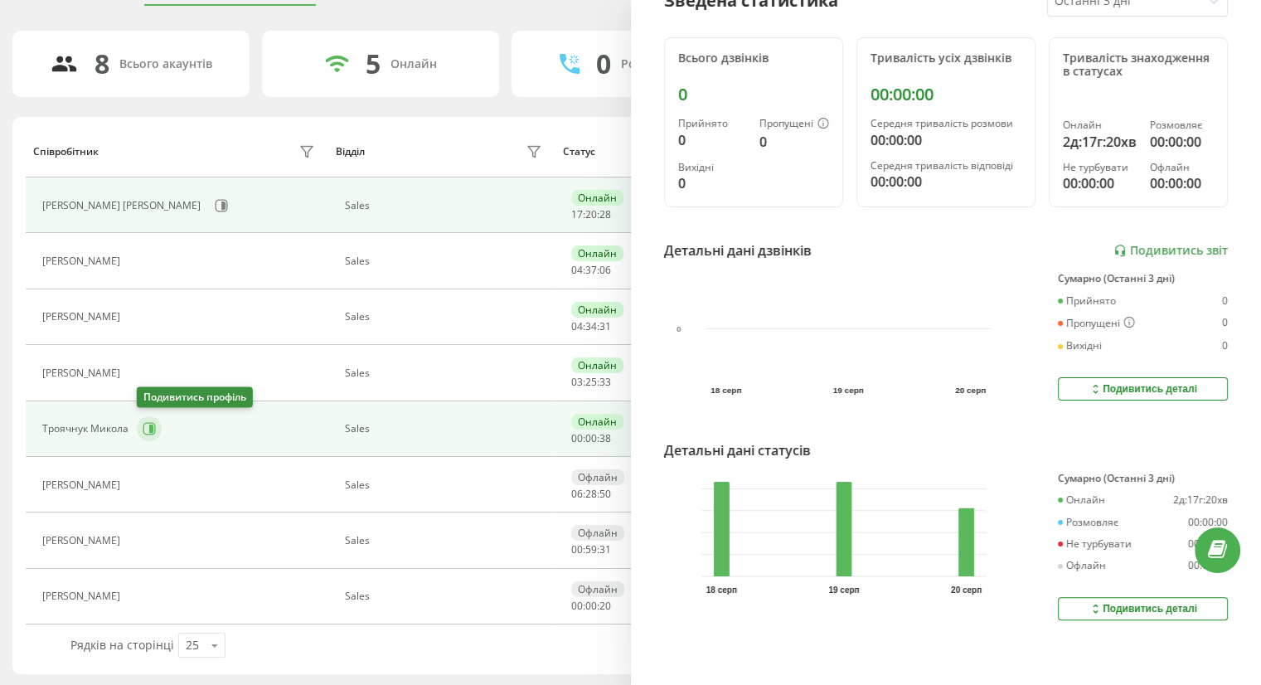
click at [146, 425] on icon at bounding box center [149, 428] width 13 height 13
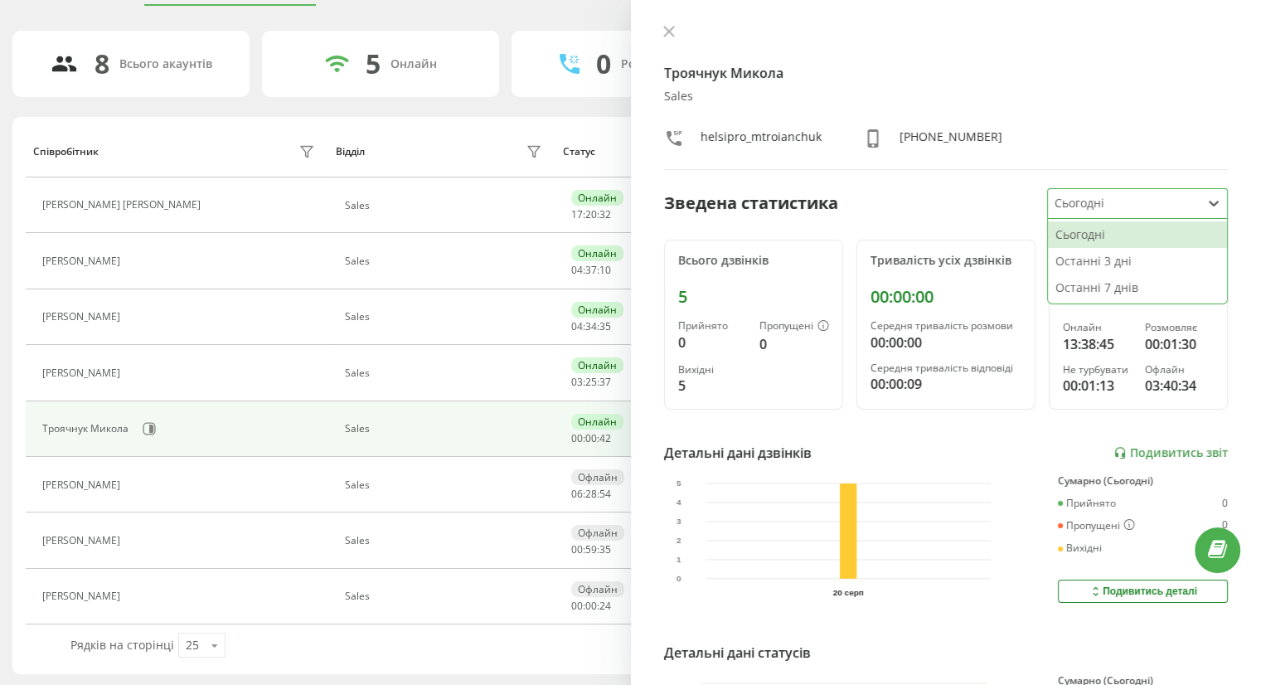
click at [1138, 198] on div at bounding box center [1124, 203] width 140 height 19
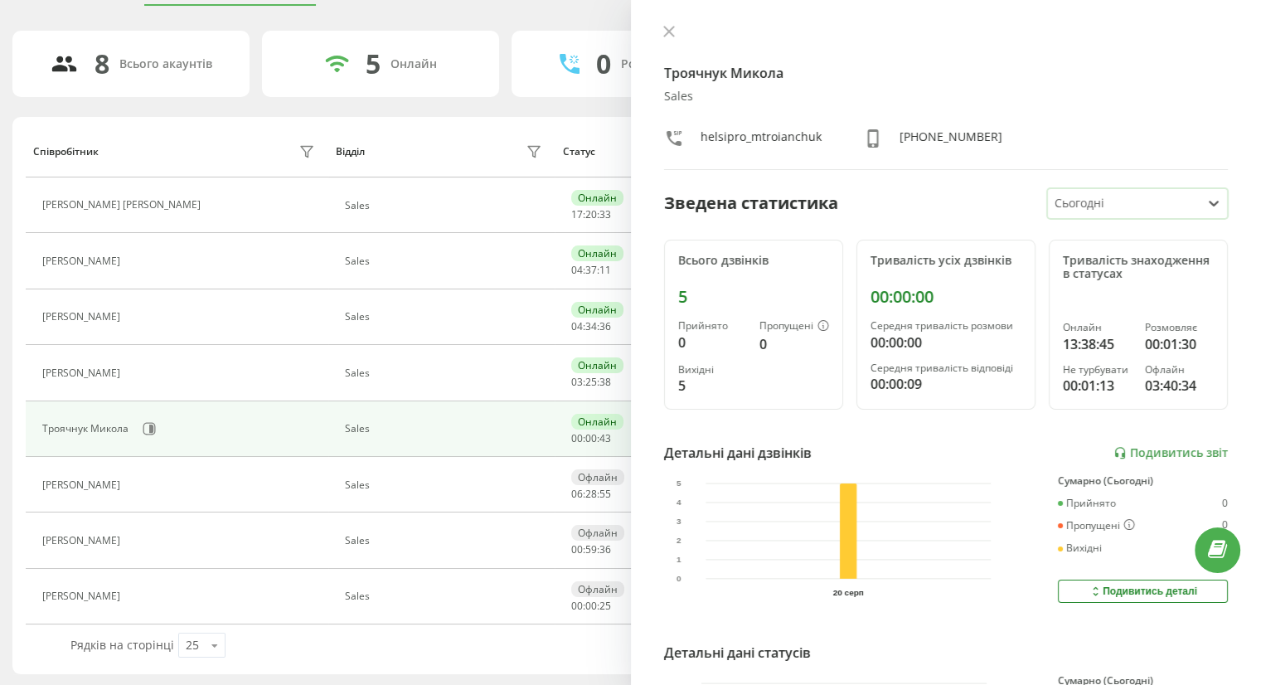
click at [1138, 198] on div at bounding box center [1124, 203] width 140 height 19
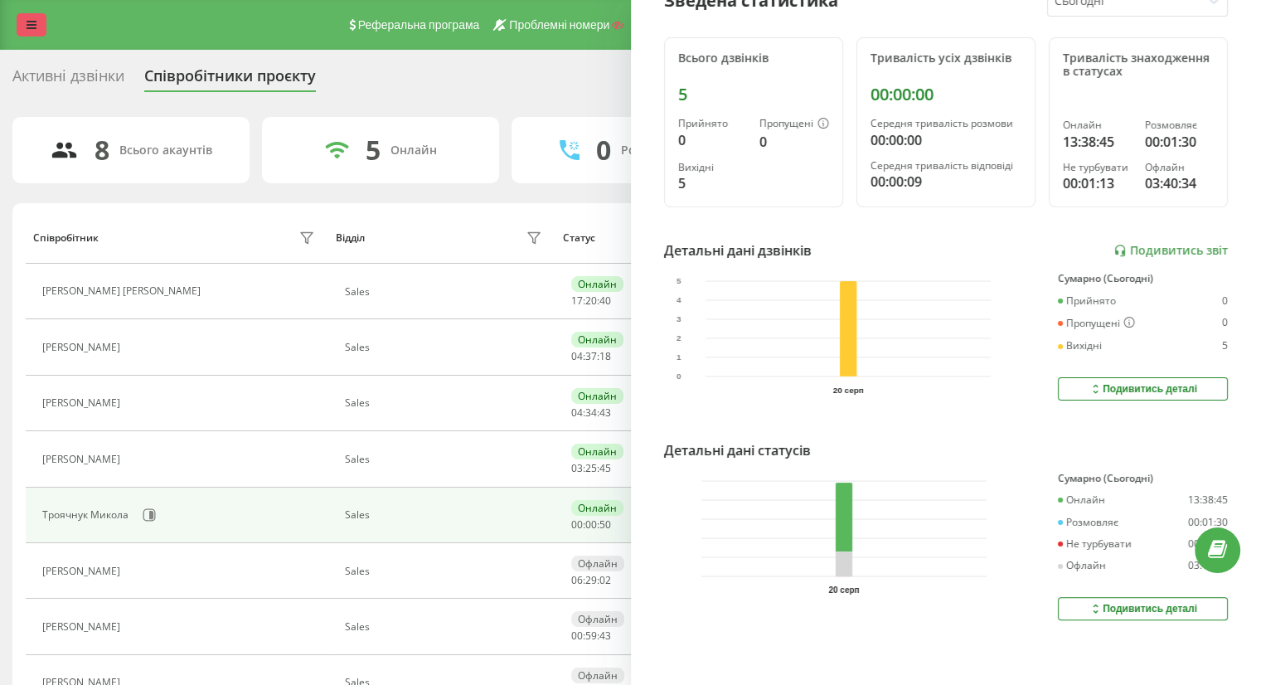
click at [35, 31] on icon at bounding box center [32, 25] width 10 height 12
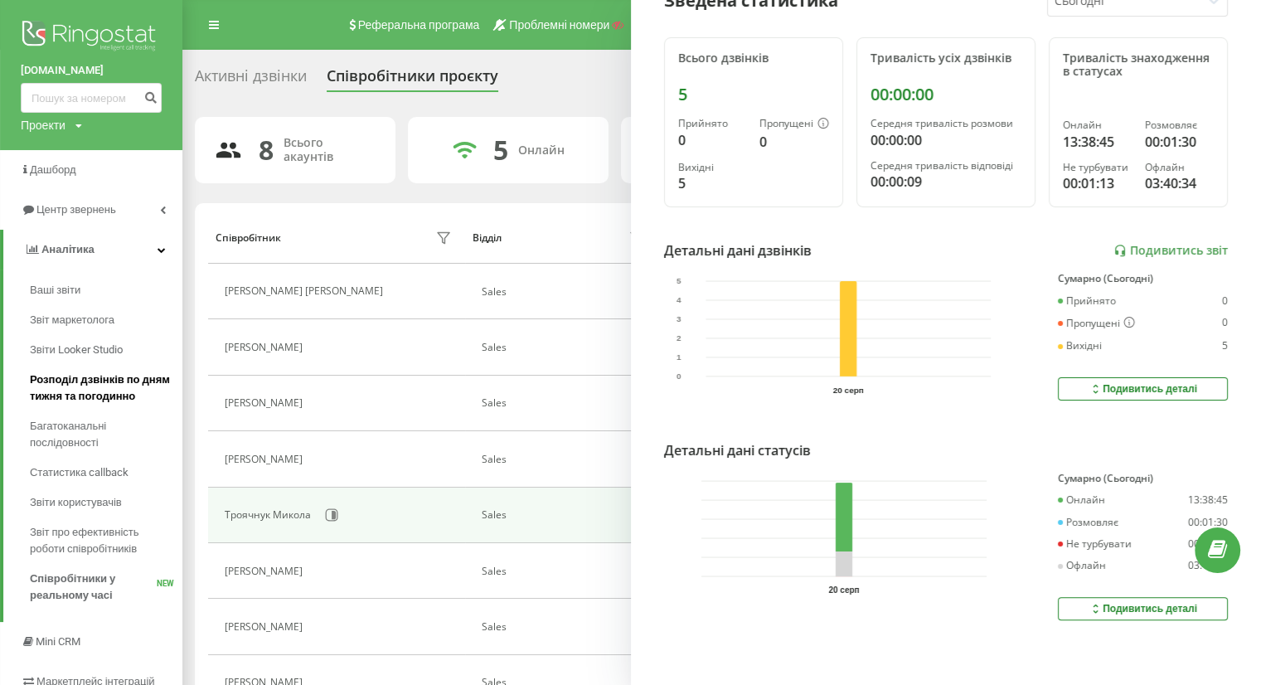
scroll to position [138, 0]
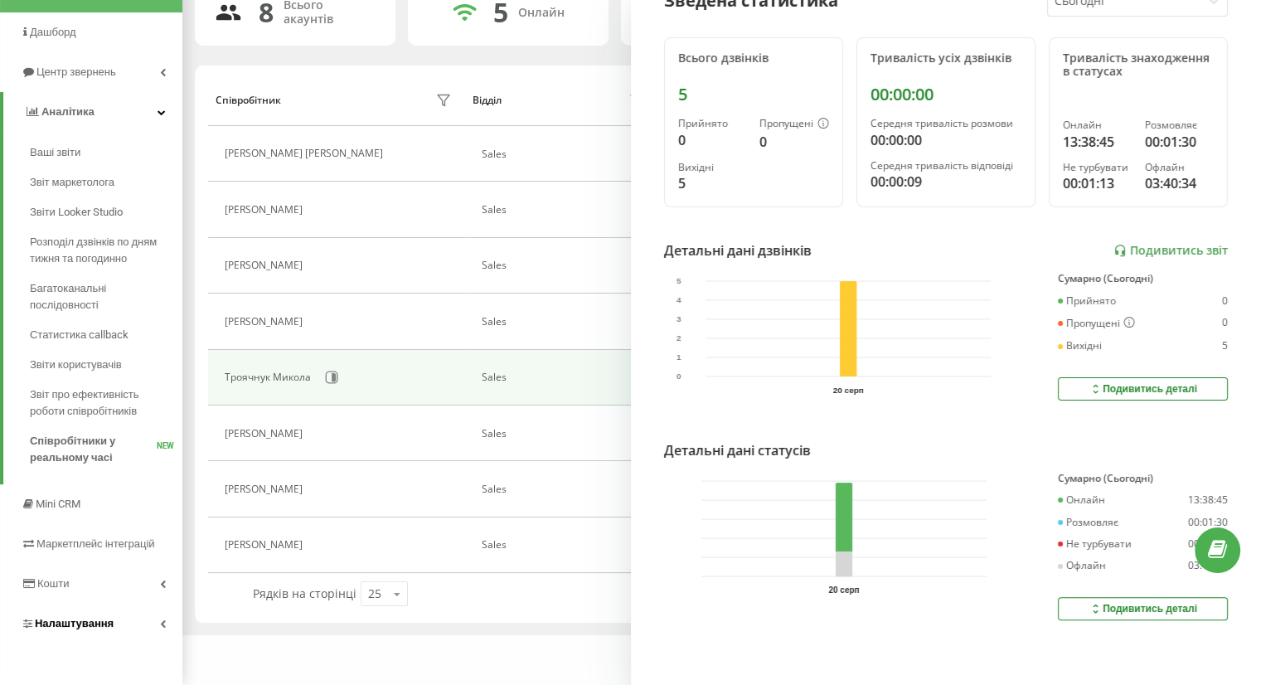
click at [96, 618] on span "Налаштування" at bounding box center [74, 623] width 79 height 12
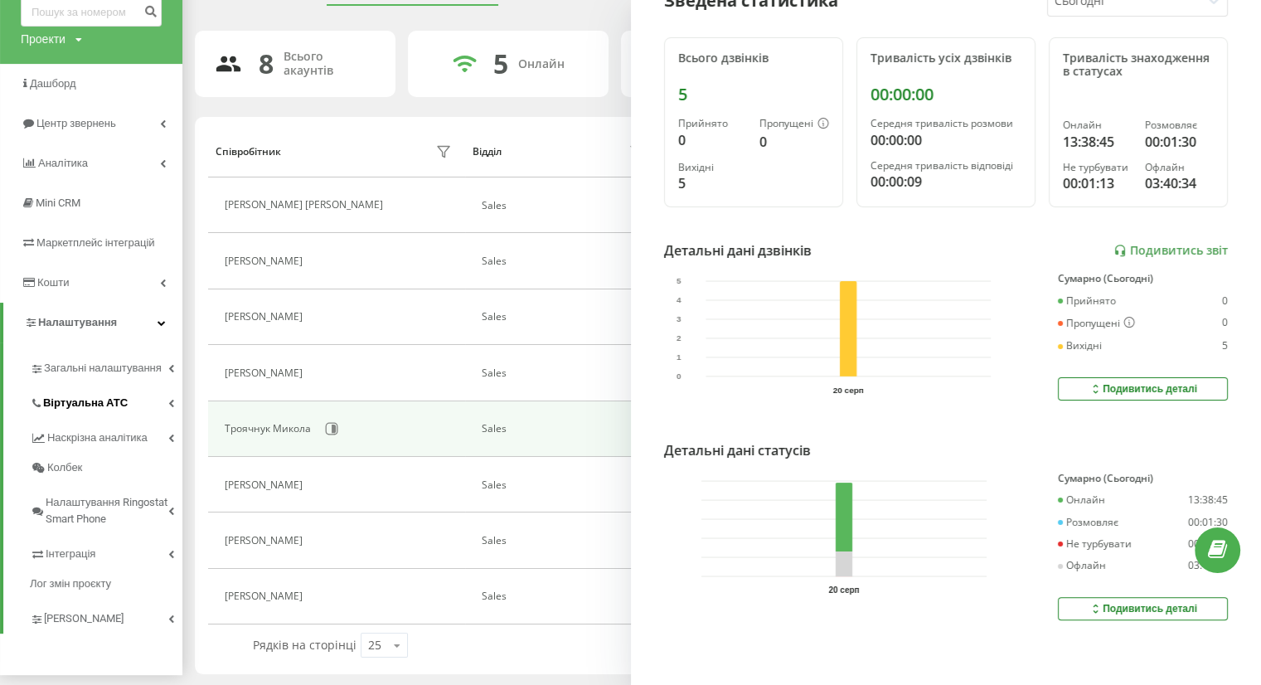
click at [85, 389] on link "Віртуальна АТС" at bounding box center [106, 400] width 153 height 35
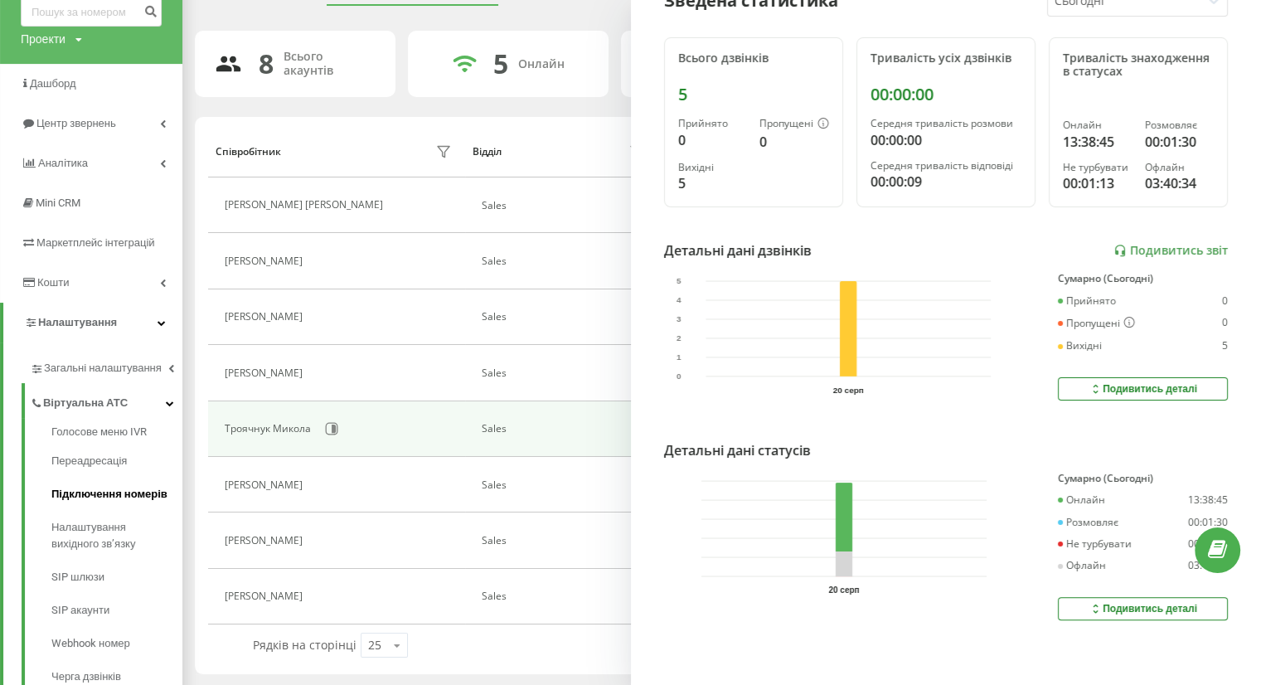
scroll to position [122, 0]
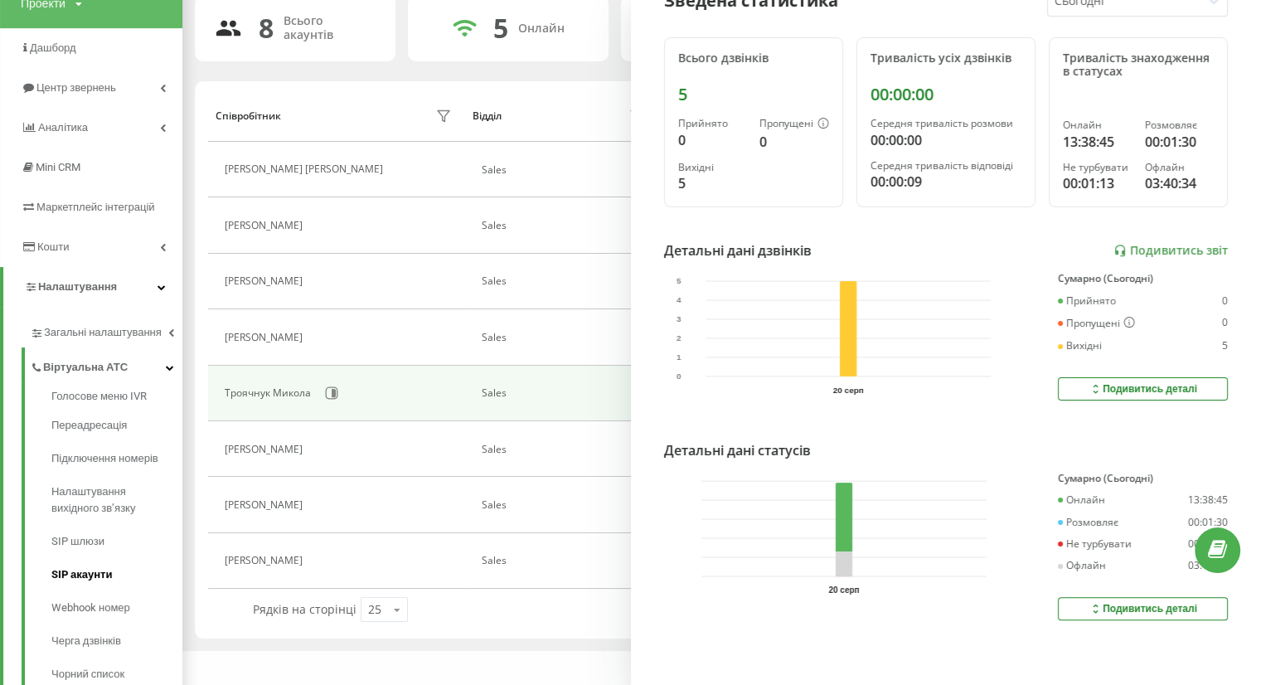
click at [90, 571] on span "SIP акаунти" at bounding box center [81, 574] width 61 height 17
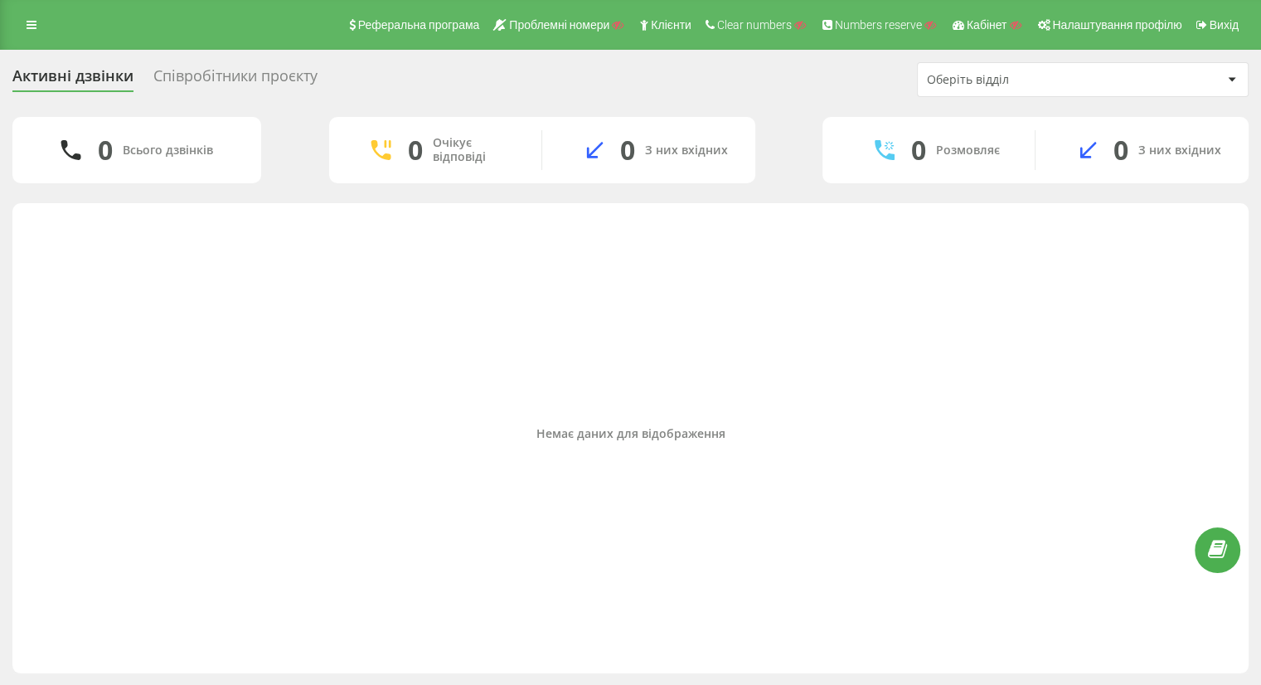
click at [225, 75] on div "Співробітники проєкту" at bounding box center [235, 80] width 164 height 26
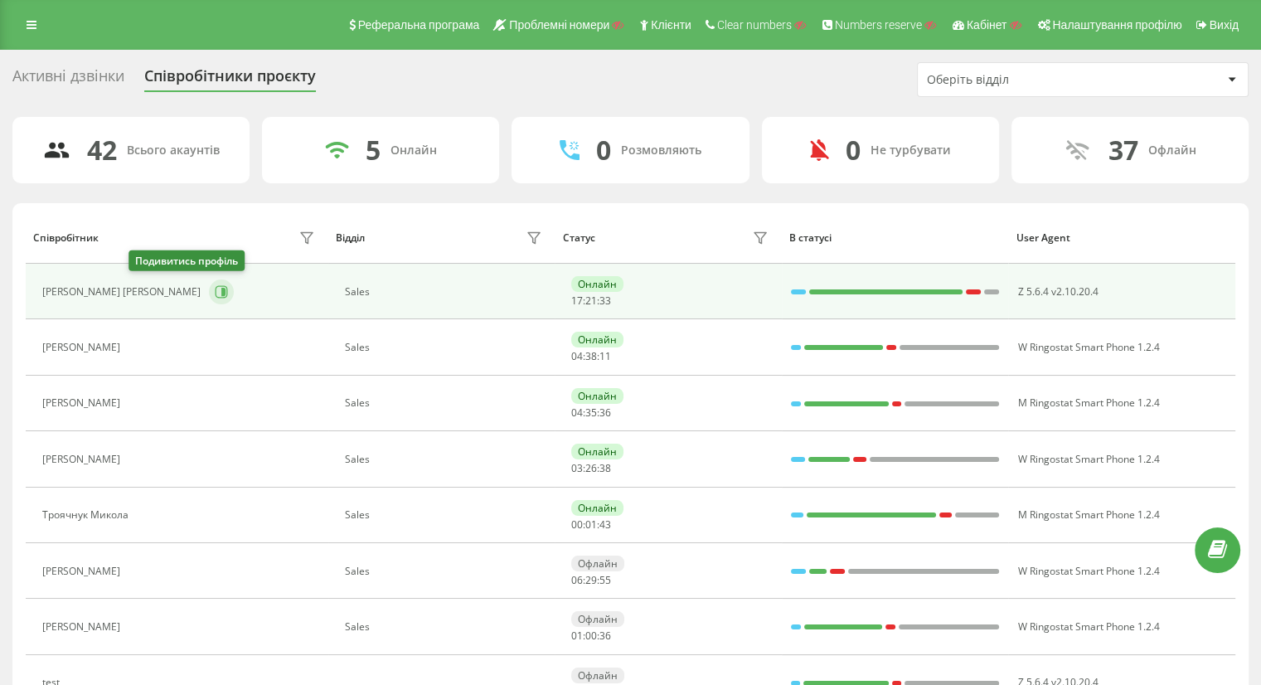
click at [215, 292] on icon at bounding box center [221, 291] width 13 height 13
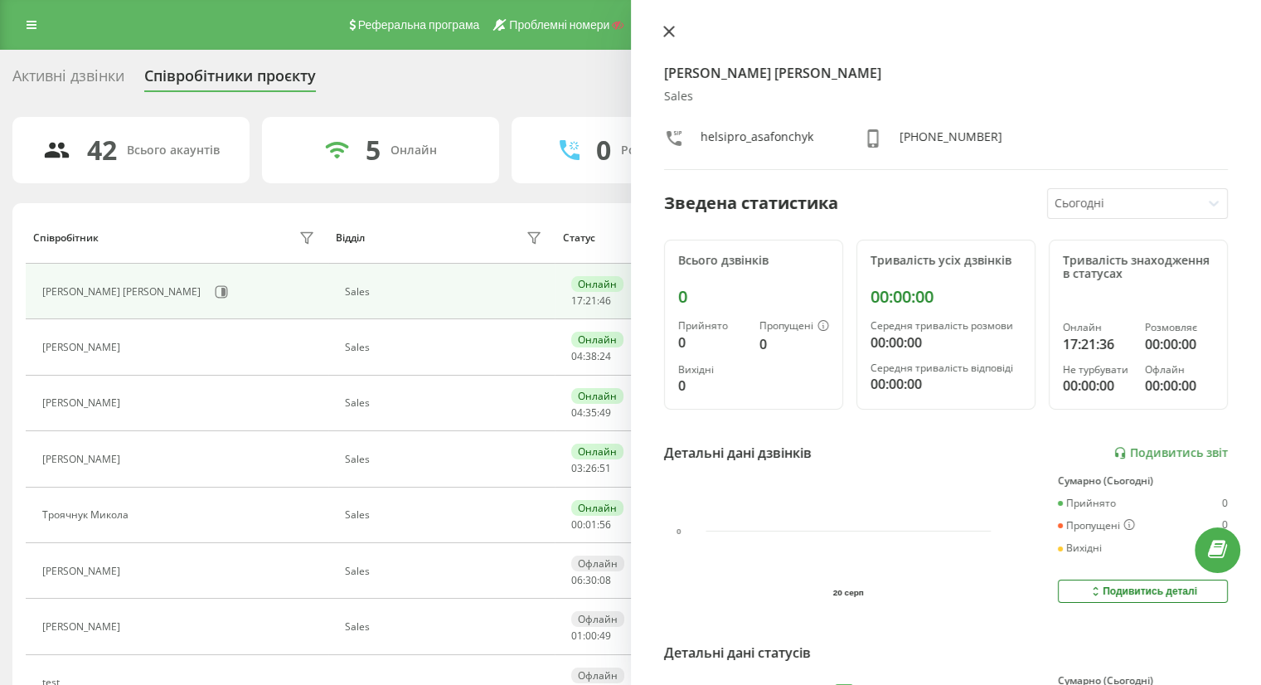
click at [670, 32] on icon at bounding box center [668, 32] width 10 height 10
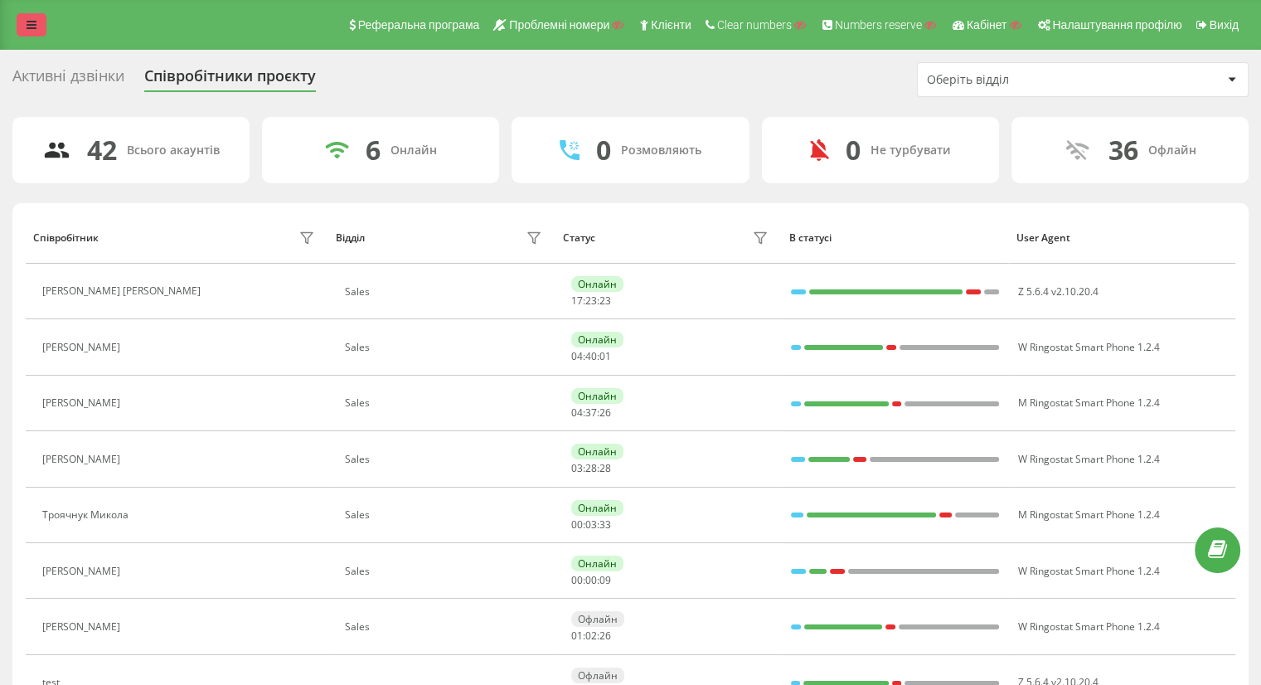
click at [17, 17] on link at bounding box center [32, 24] width 30 height 23
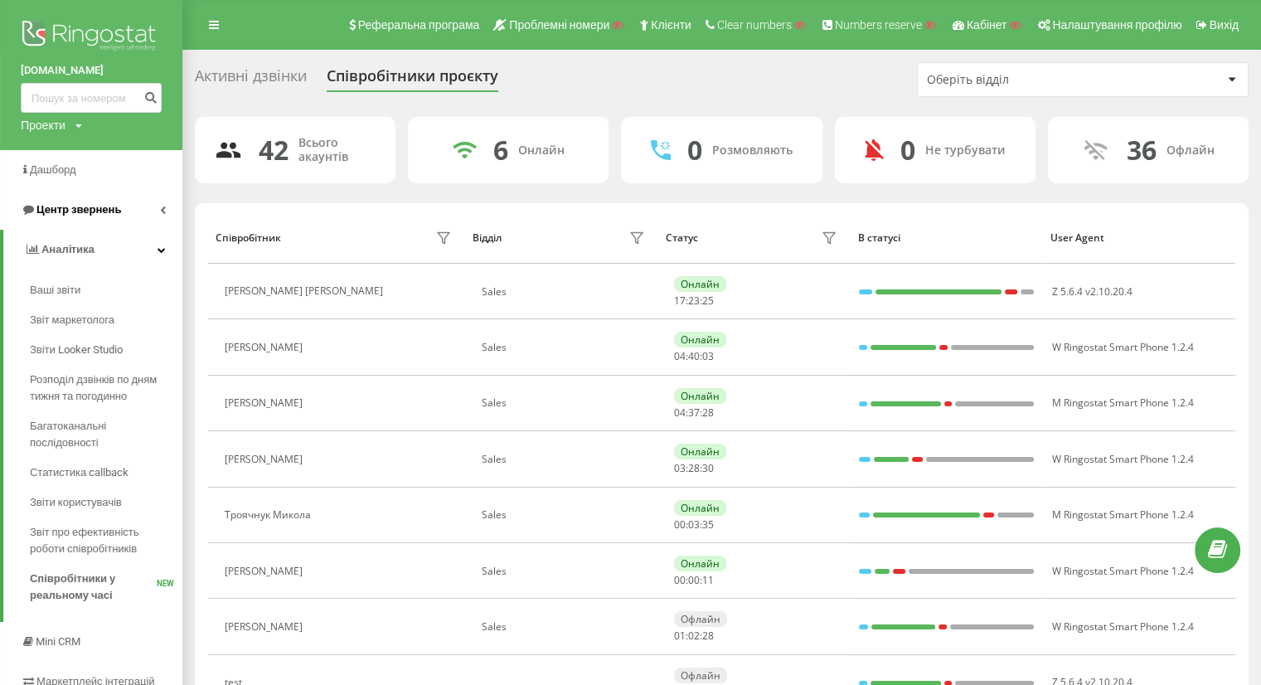
click at [104, 213] on span "Центр звернень" at bounding box center [78, 209] width 85 height 12
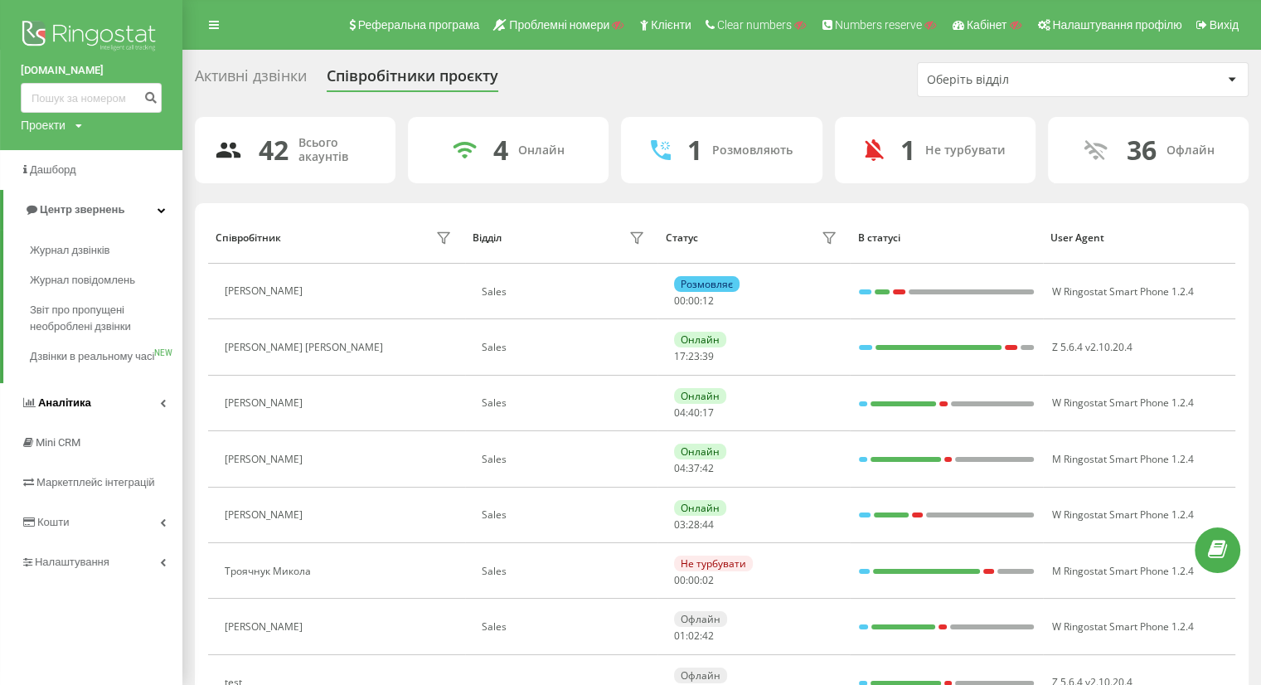
click at [89, 409] on span "Аналiтика" at bounding box center [64, 402] width 53 height 12
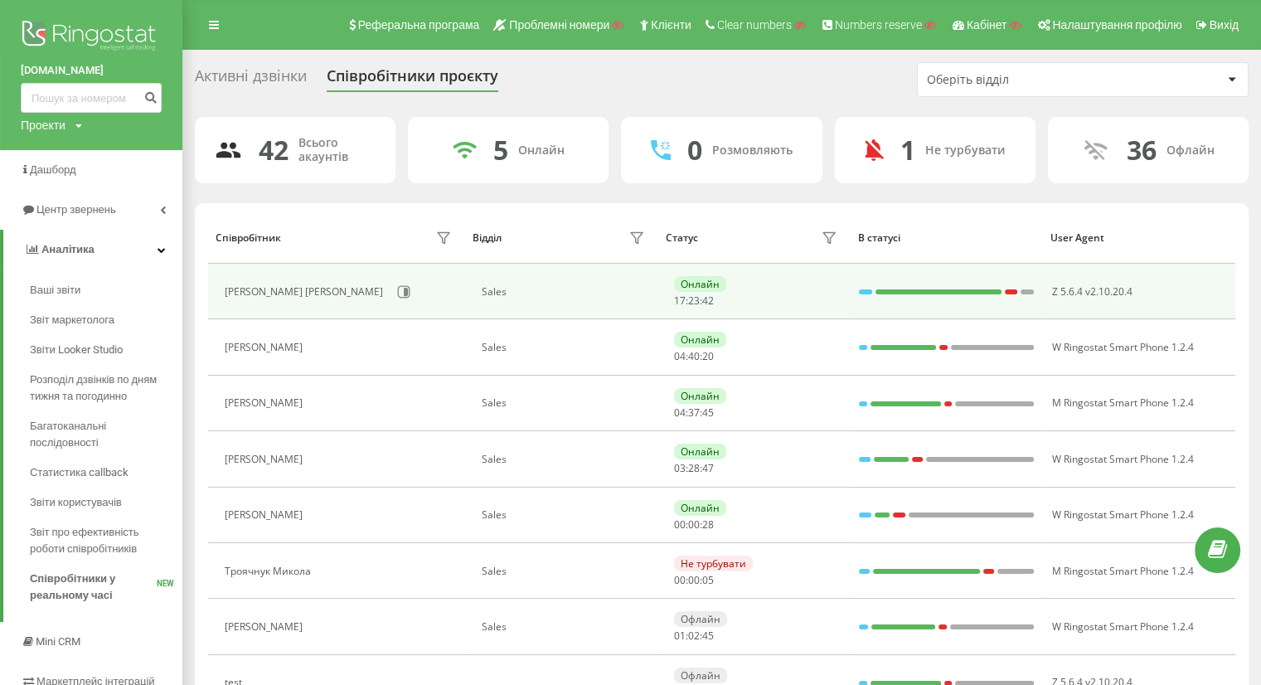
scroll to position [33, 0]
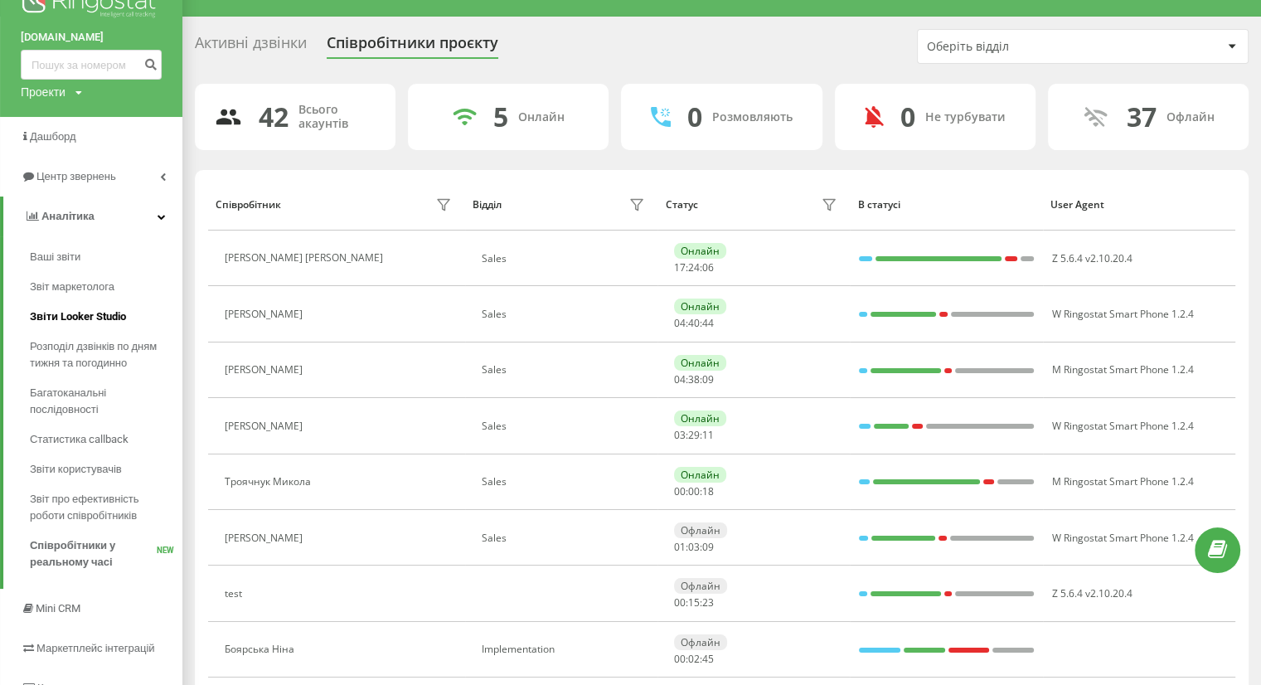
click at [93, 314] on span "Звіти Looker Studio" at bounding box center [78, 316] width 96 height 17
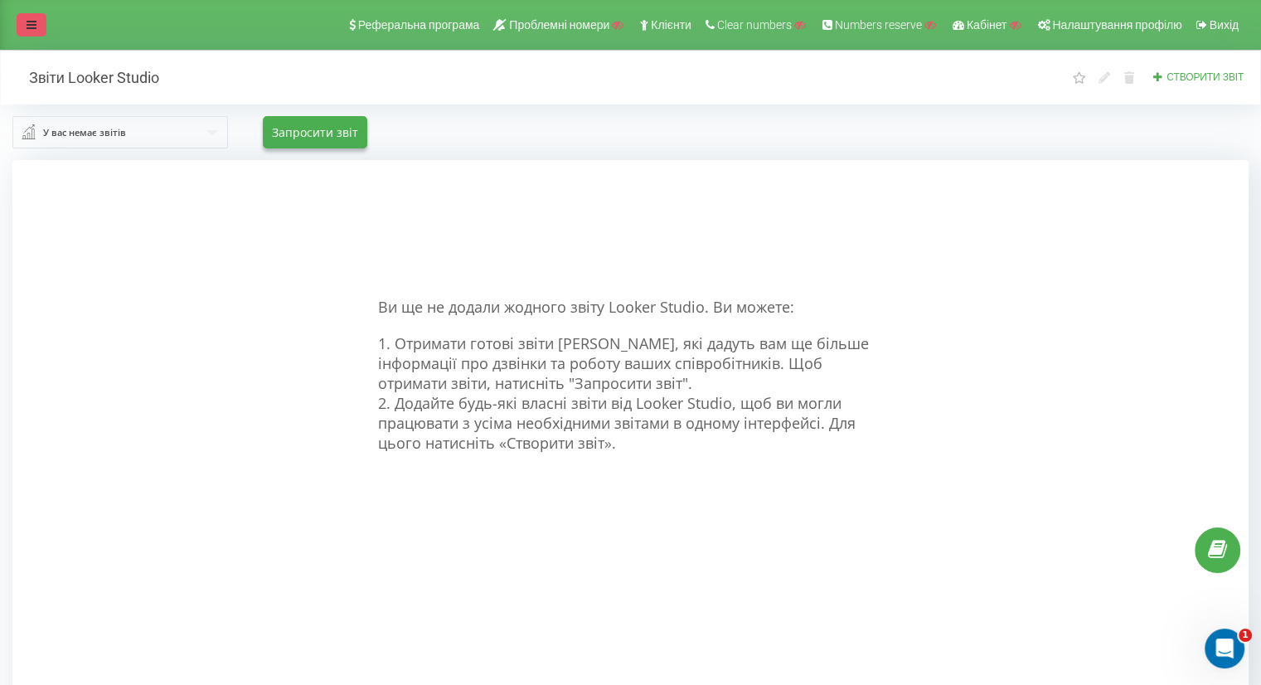
click at [23, 22] on link at bounding box center [32, 24] width 30 height 23
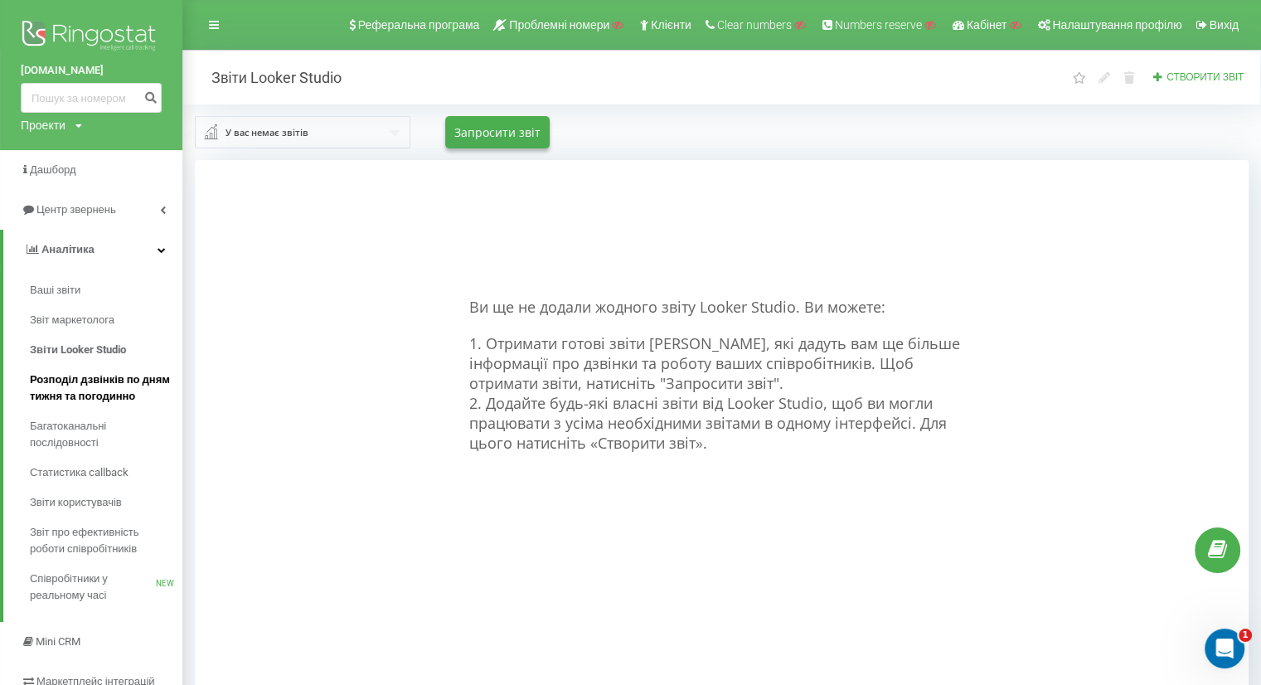
click at [80, 384] on span "Розподіл дзвінків по дням тижня та погодинно" at bounding box center [102, 387] width 144 height 33
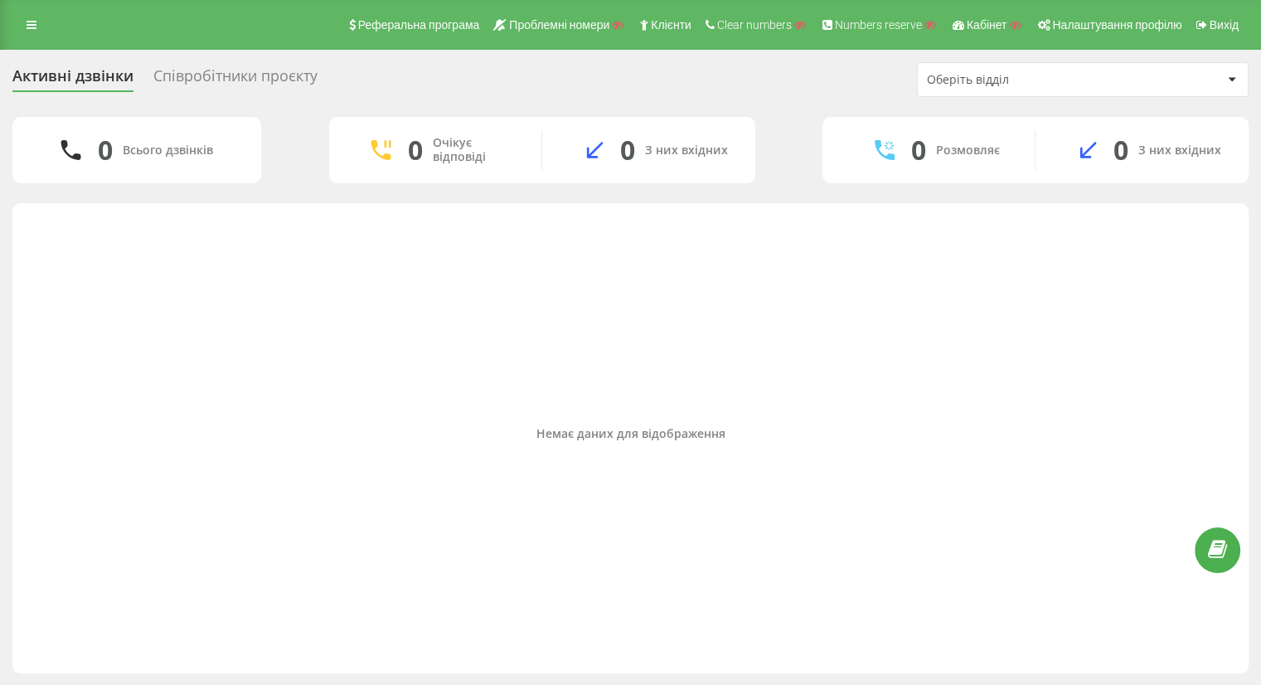
click at [210, 75] on div "Співробітники проєкту" at bounding box center [235, 80] width 164 height 26
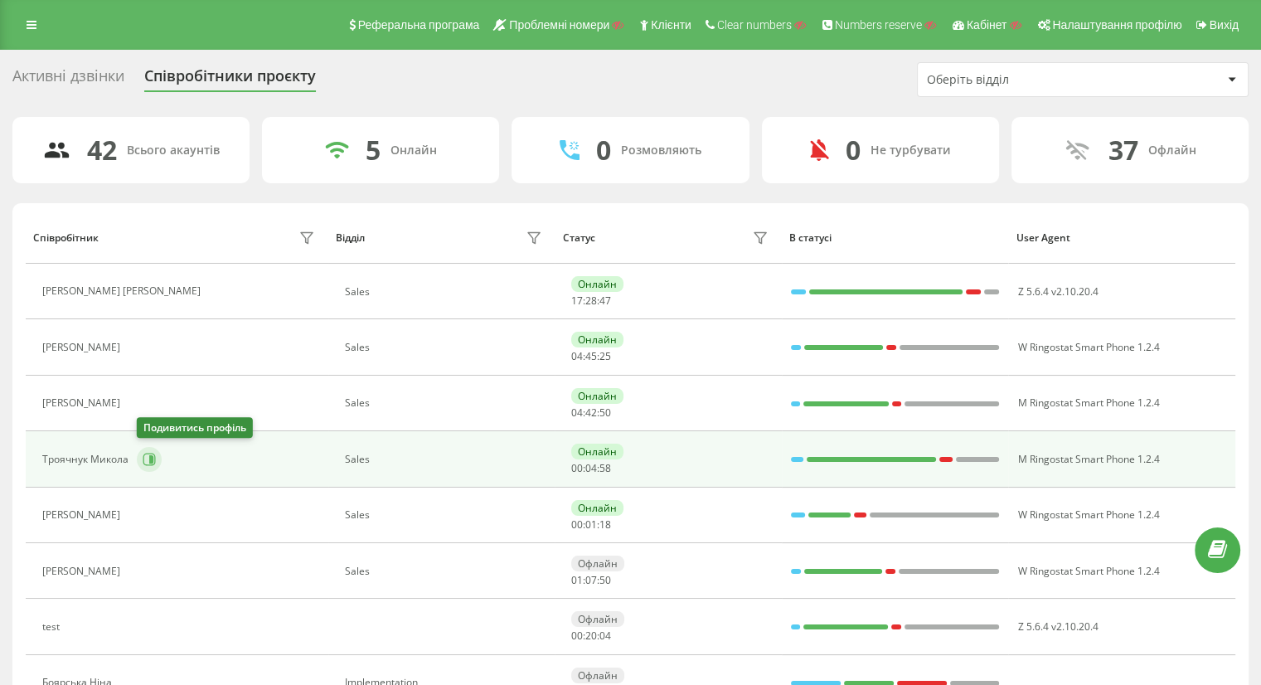
click at [149, 458] on icon at bounding box center [151, 459] width 4 height 8
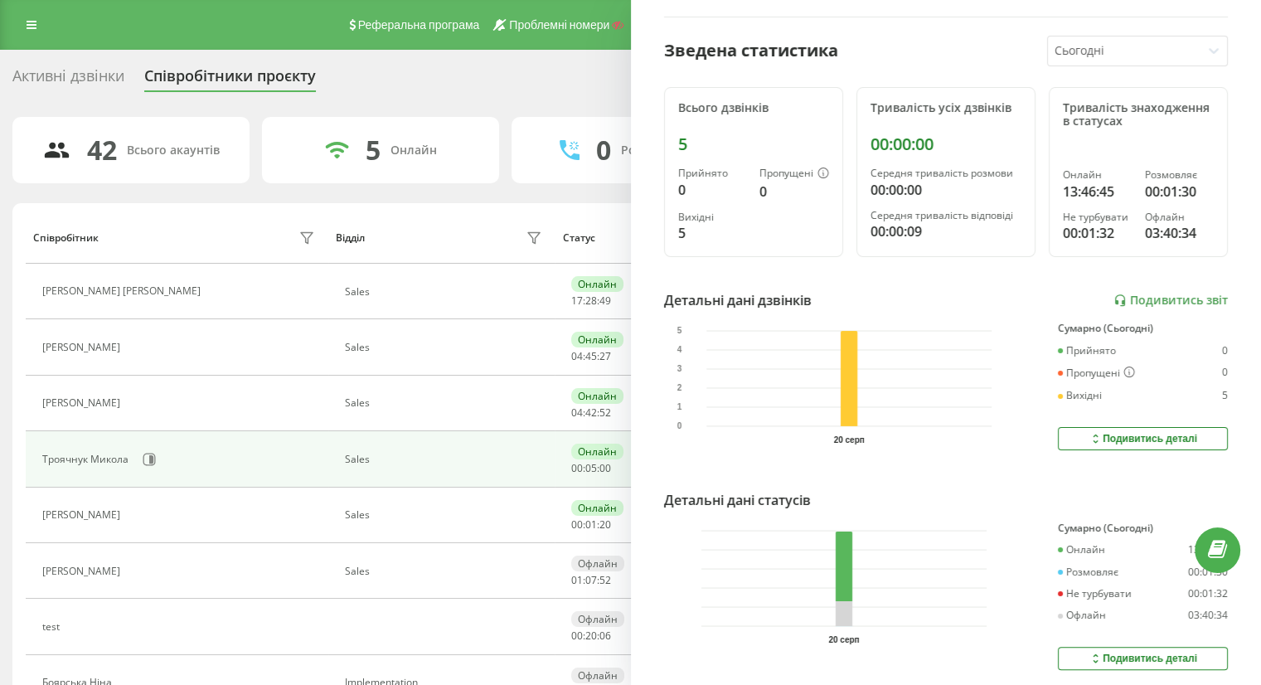
scroll to position [211, 0]
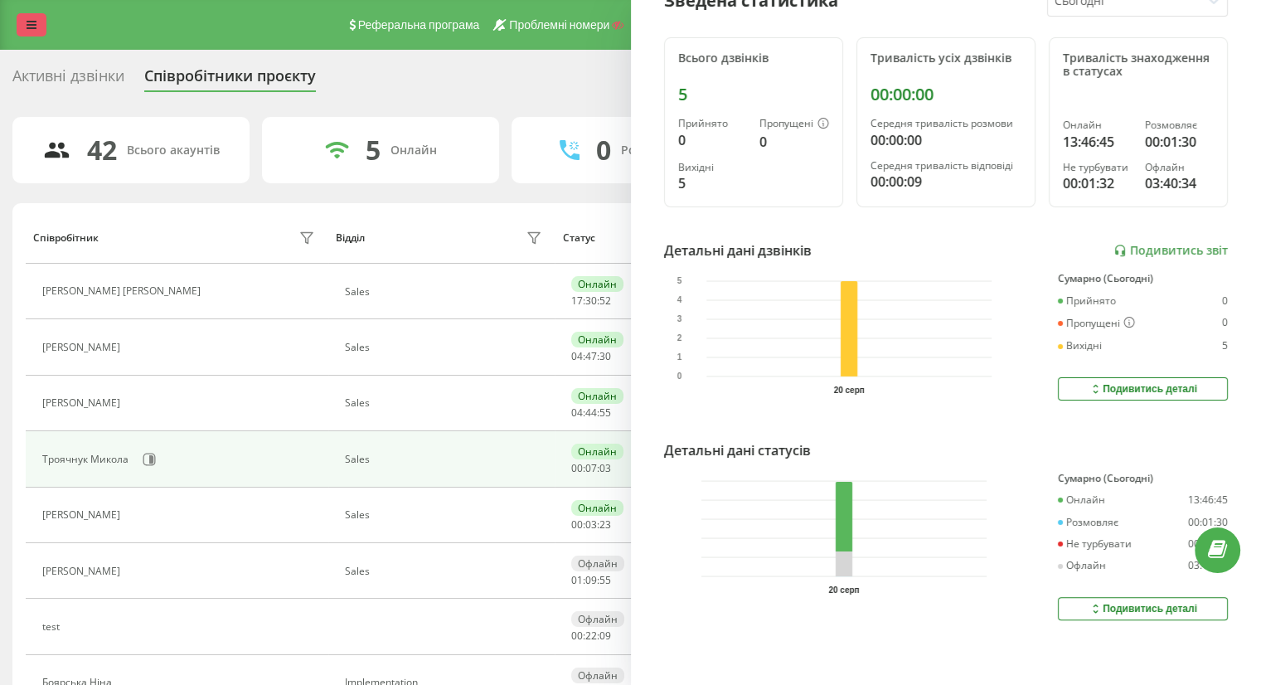
click at [23, 18] on link at bounding box center [32, 24] width 30 height 23
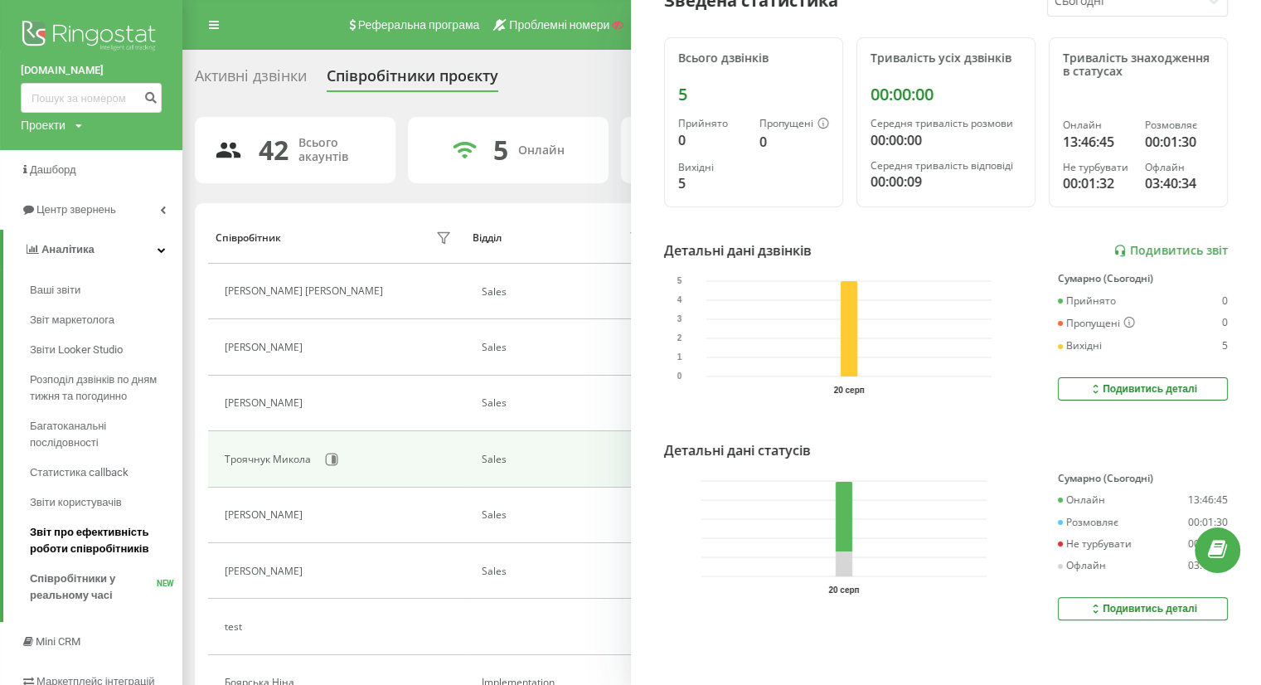
click at [63, 540] on span "Звіт про ефективність роботи співробітників" at bounding box center [102, 540] width 144 height 33
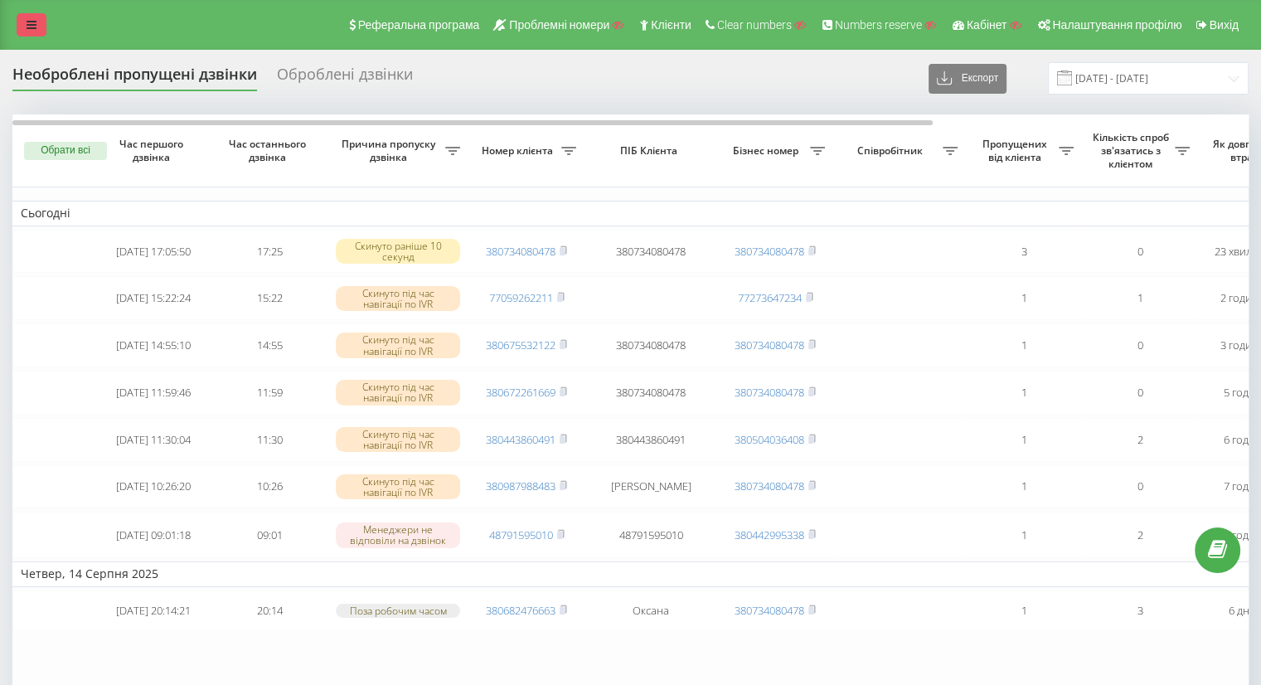
click at [23, 25] on link at bounding box center [32, 24] width 30 height 23
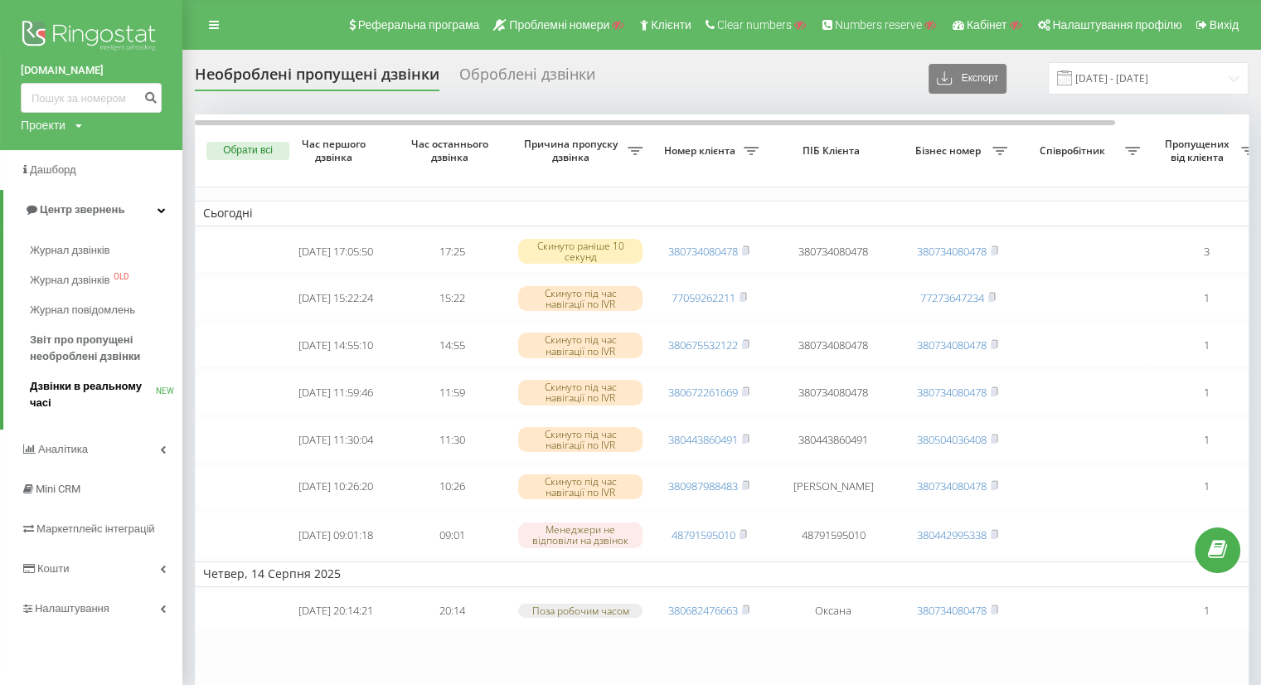
click at [72, 395] on span "Дзвінки в реальному часі" at bounding box center [93, 394] width 126 height 33
click at [44, 389] on span "Дзвінки в реальному часі" at bounding box center [93, 394] width 126 height 33
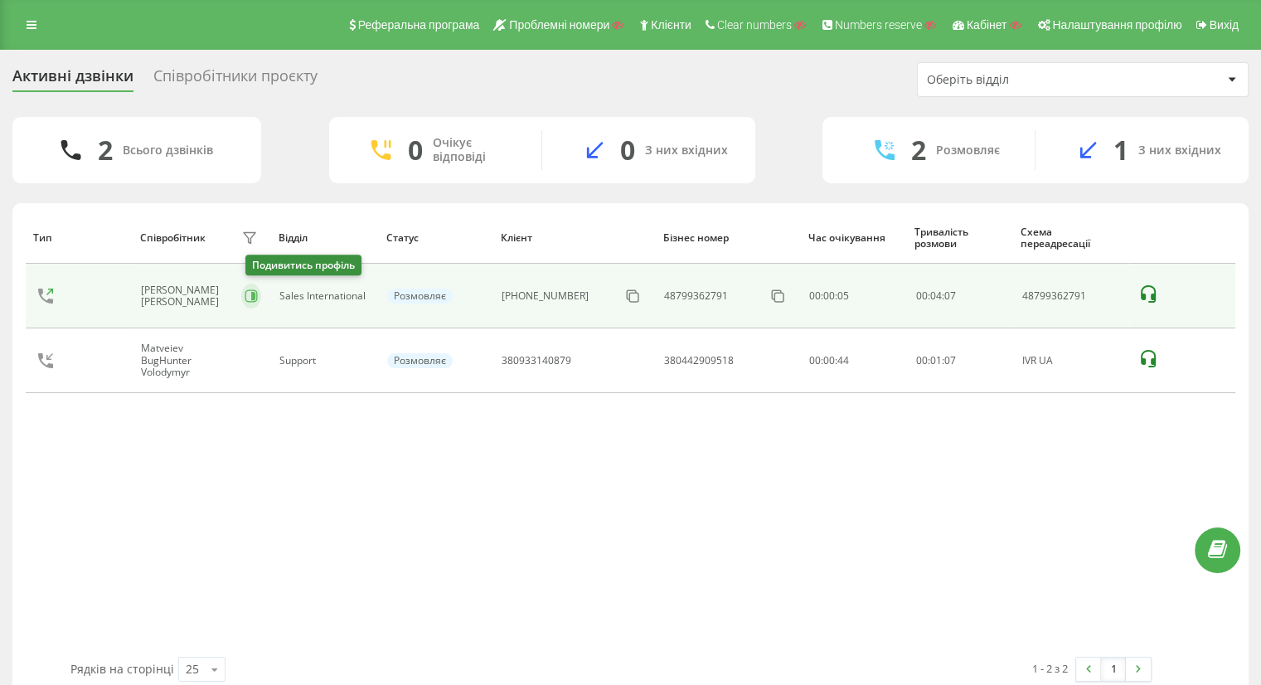
click at [250, 293] on icon at bounding box center [251, 295] width 13 height 13
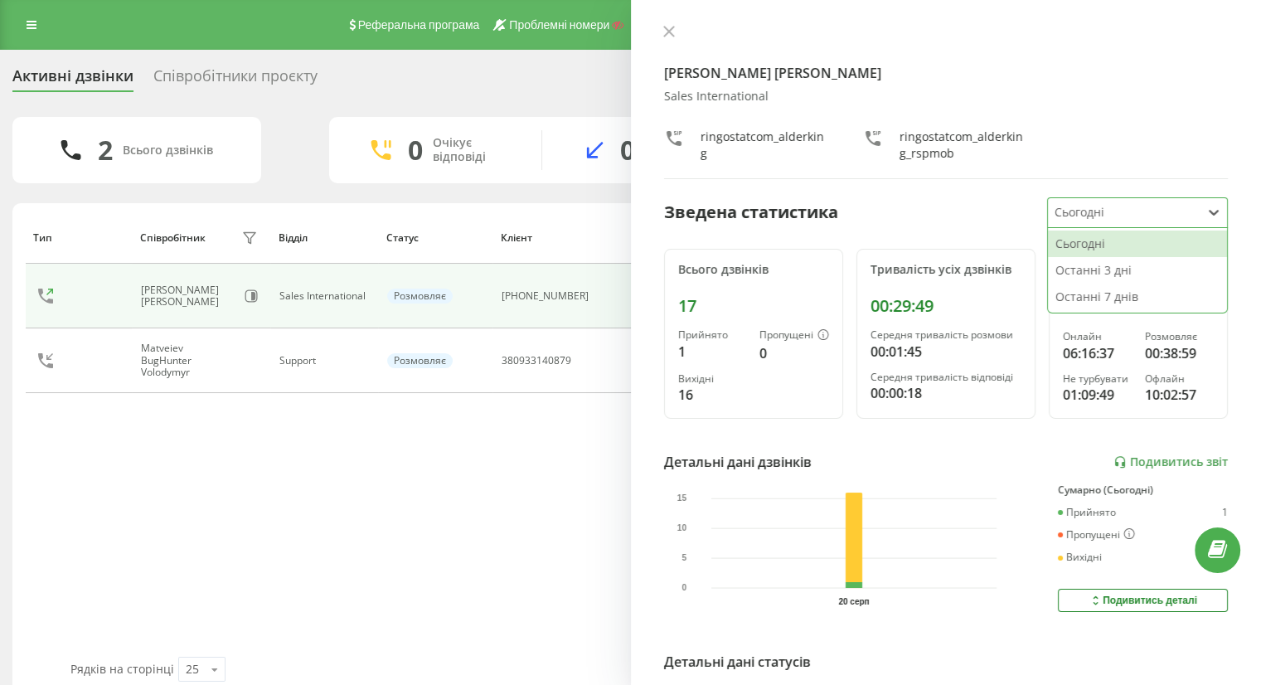
click at [1104, 215] on div at bounding box center [1124, 212] width 140 height 19
click at [1083, 294] on div "Останні 7 днів" at bounding box center [1137, 296] width 179 height 27
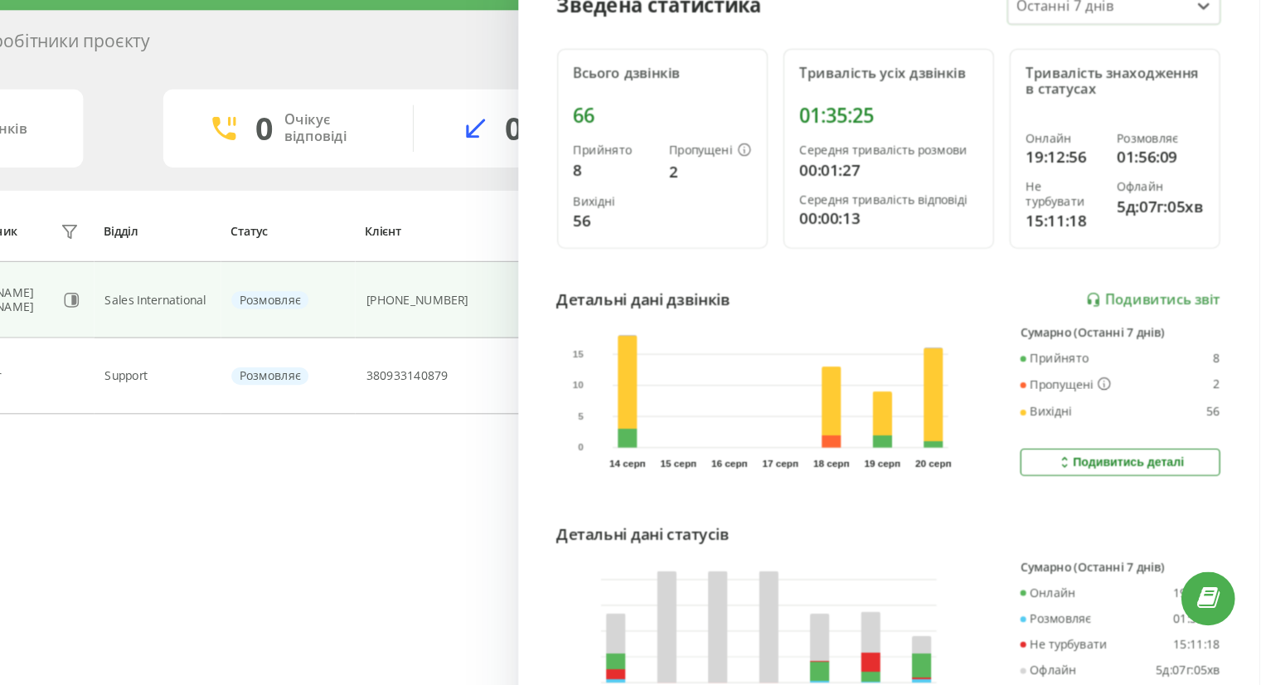
scroll to position [220, 0]
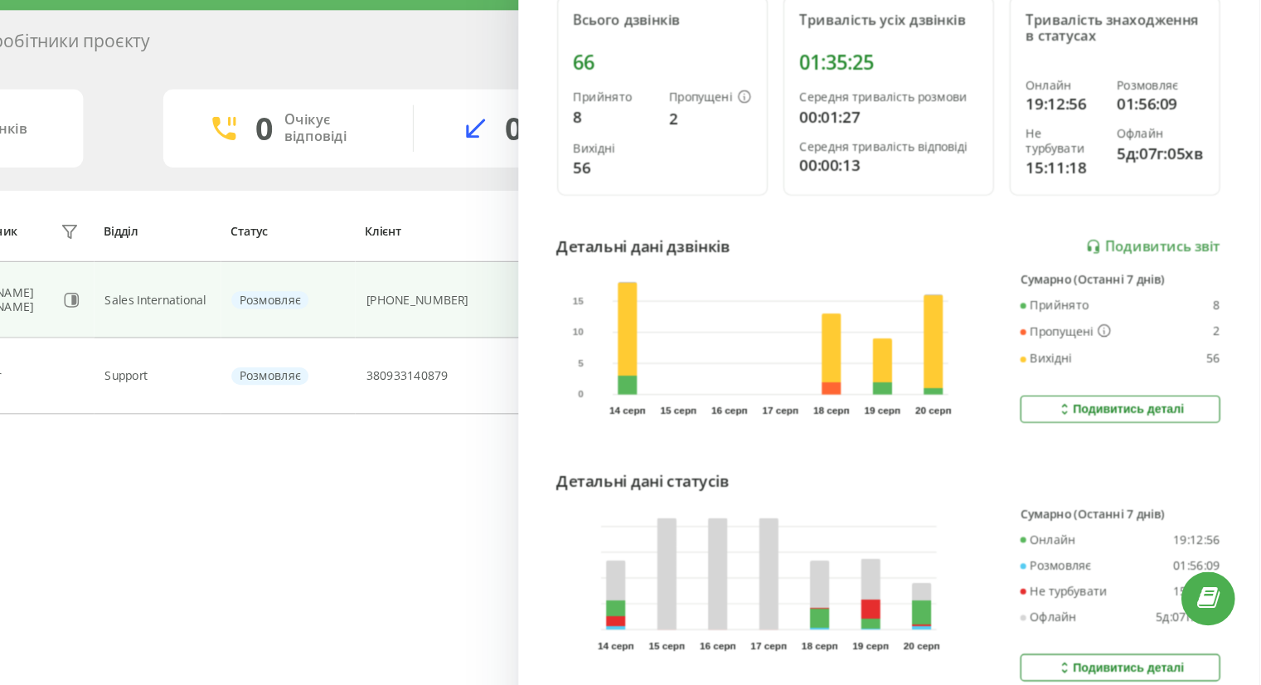
click at [1124, 603] on button "Подивитись деталі" at bounding box center [1143, 608] width 170 height 23
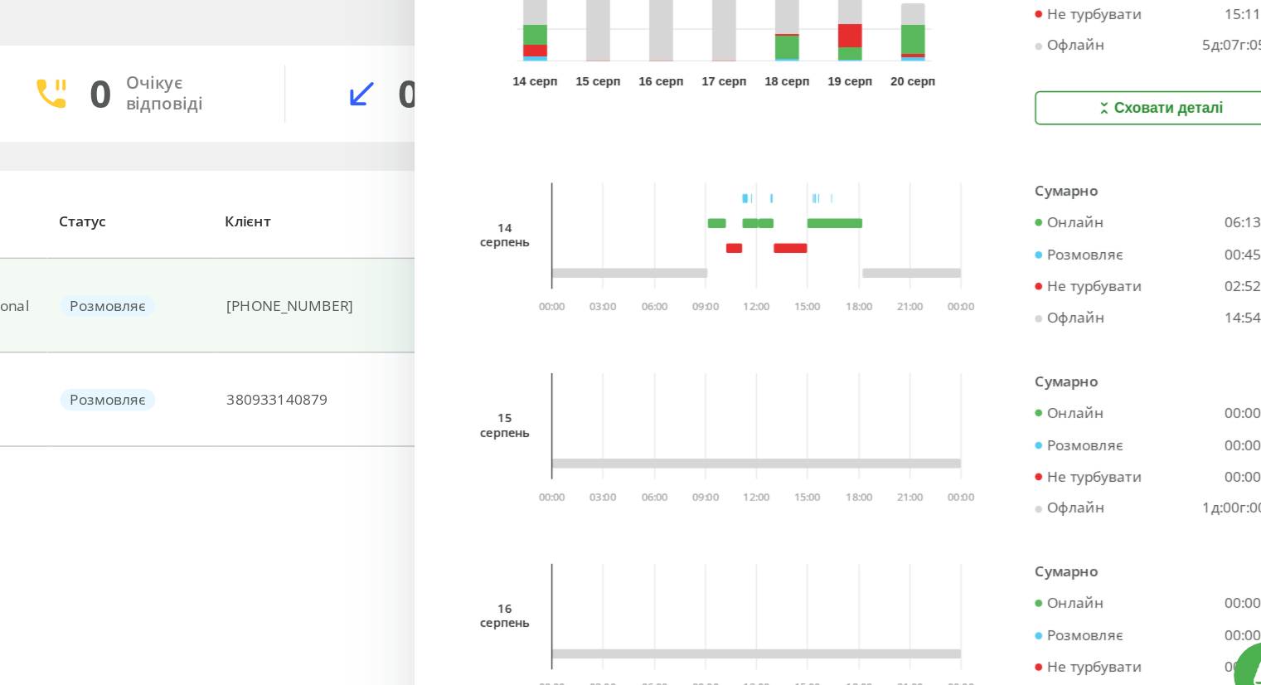
scroll to position [371, 0]
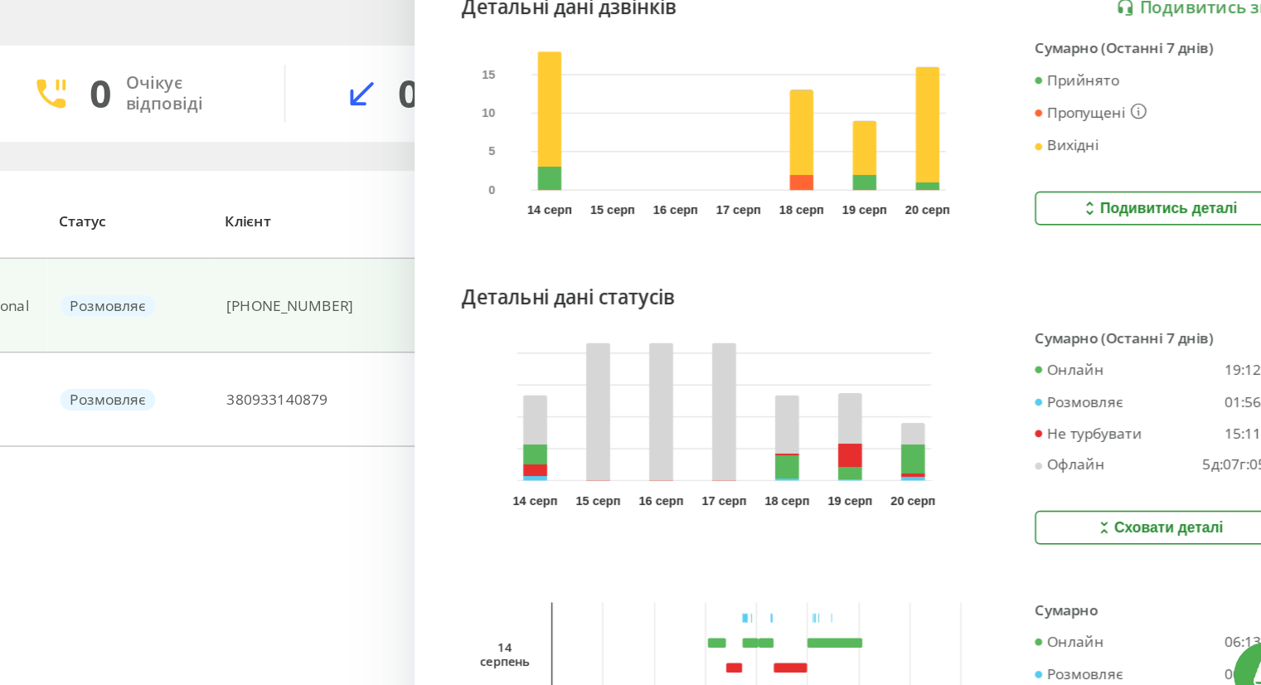
click at [1112, 224] on div "Подивитись деталі" at bounding box center [1142, 228] width 109 height 13
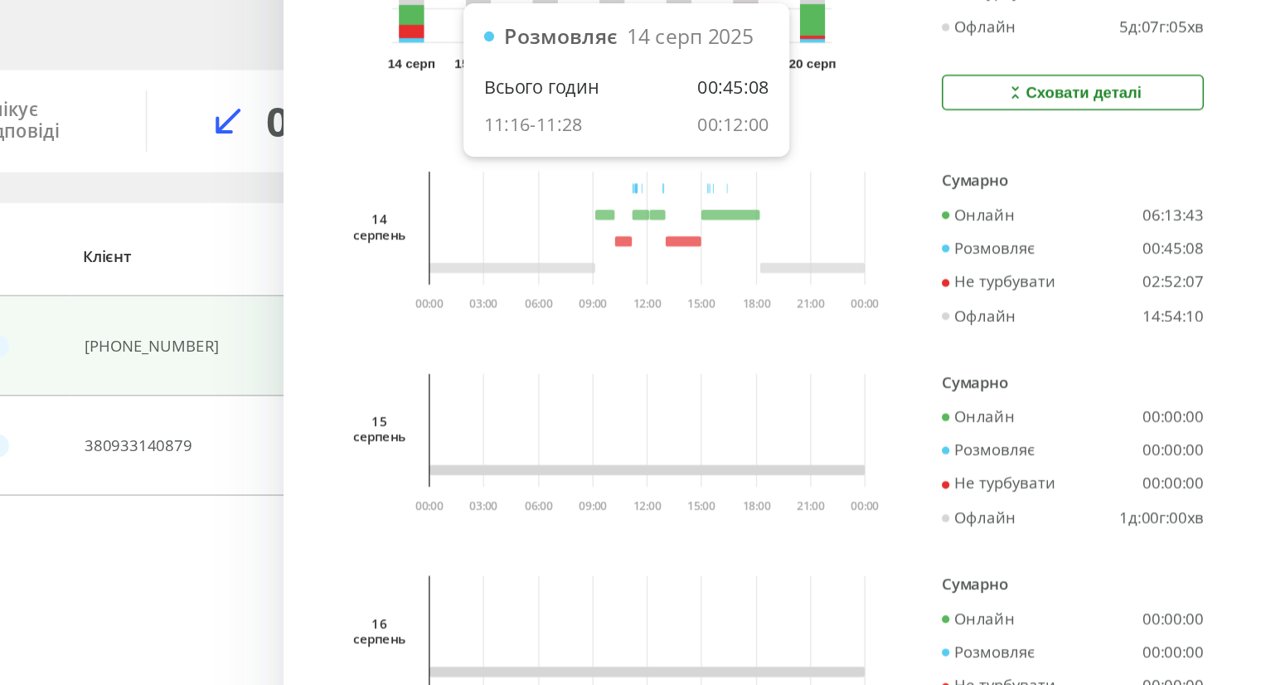
scroll to position [0, 0]
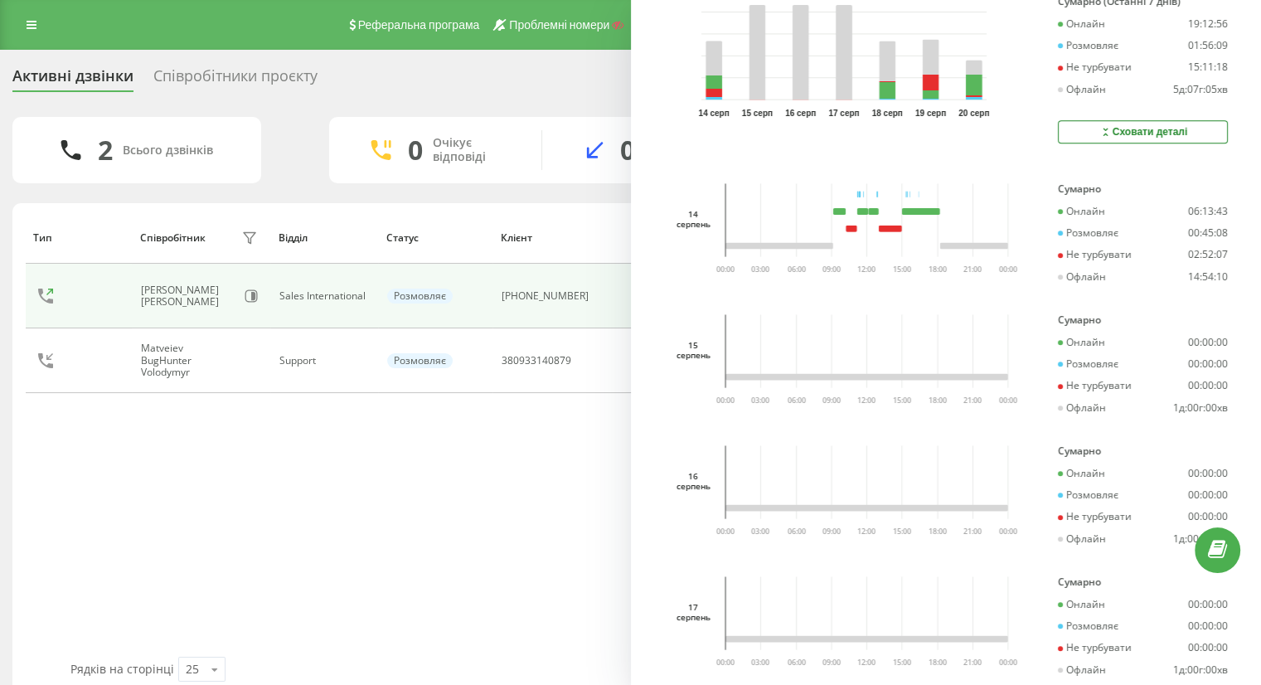
click at [200, 74] on div "Співробітники проєкту" at bounding box center [235, 80] width 164 height 26
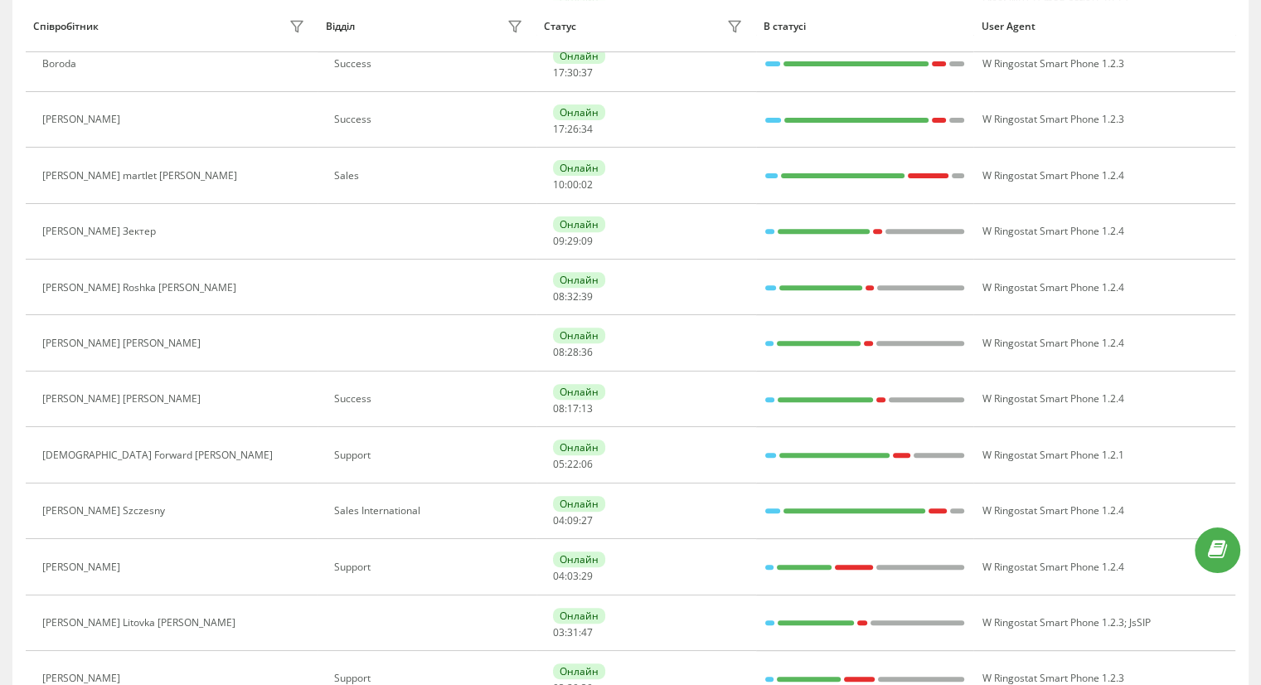
scroll to position [562, 0]
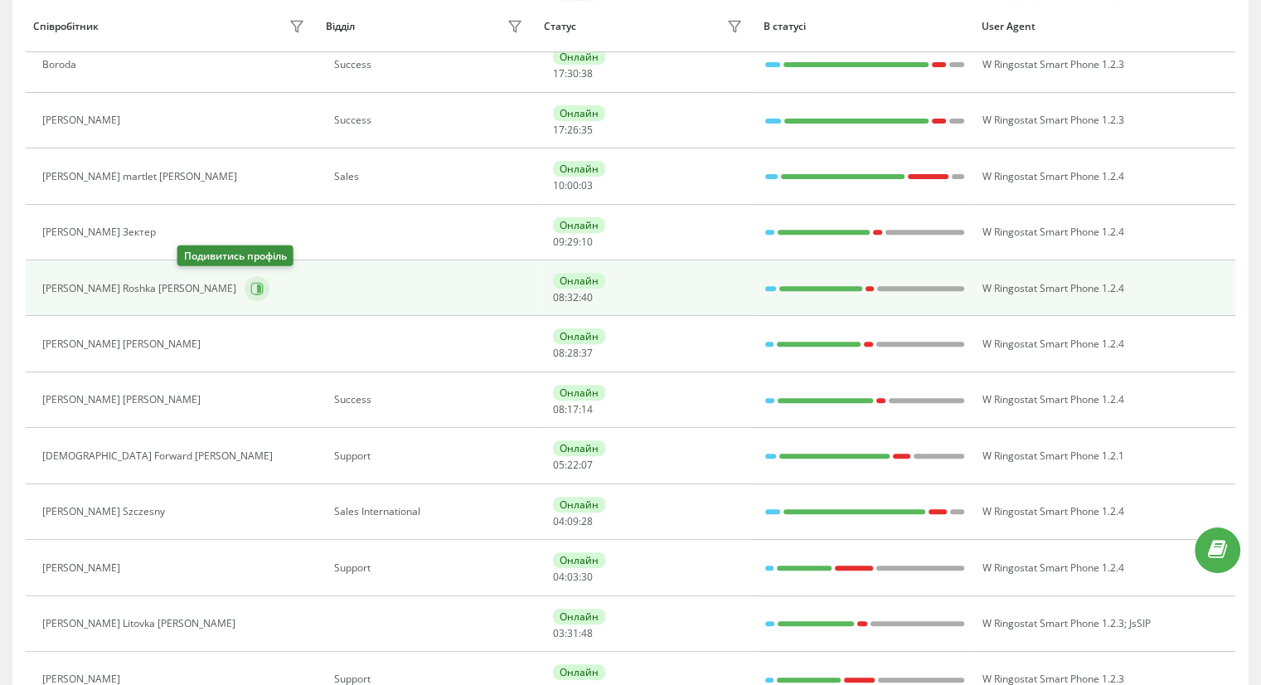
click at [257, 284] on icon at bounding box center [259, 288] width 4 height 8
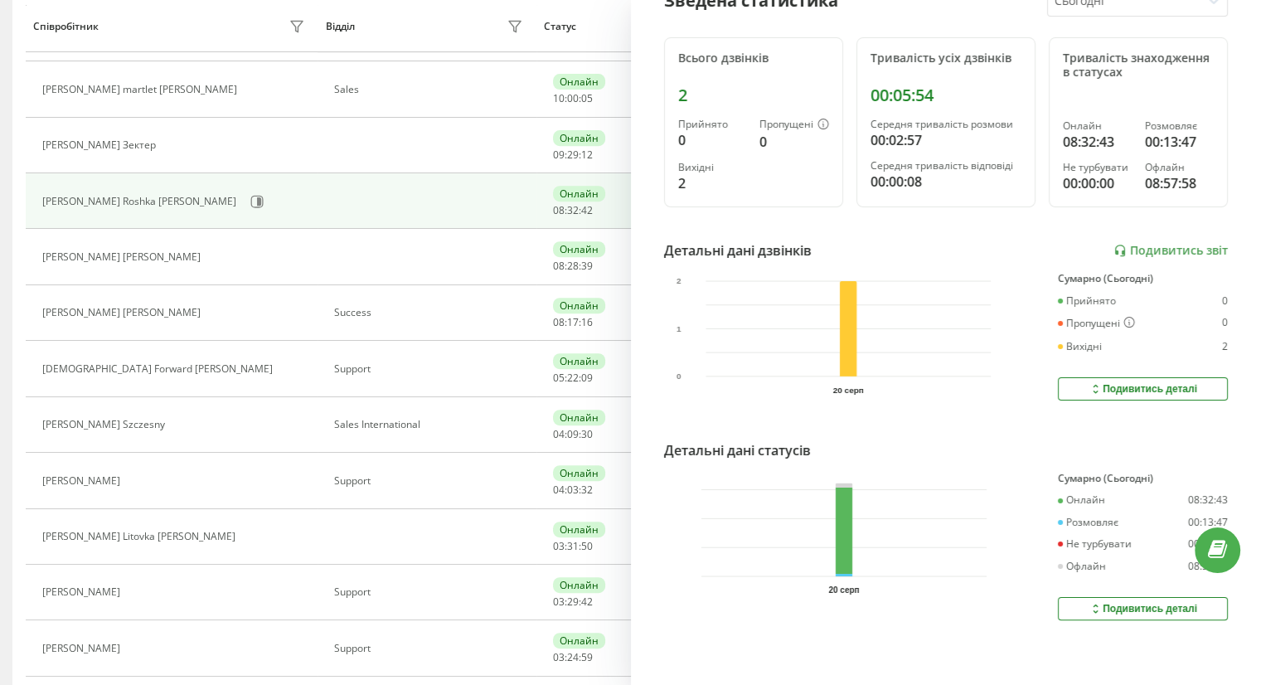
scroll to position [662, 0]
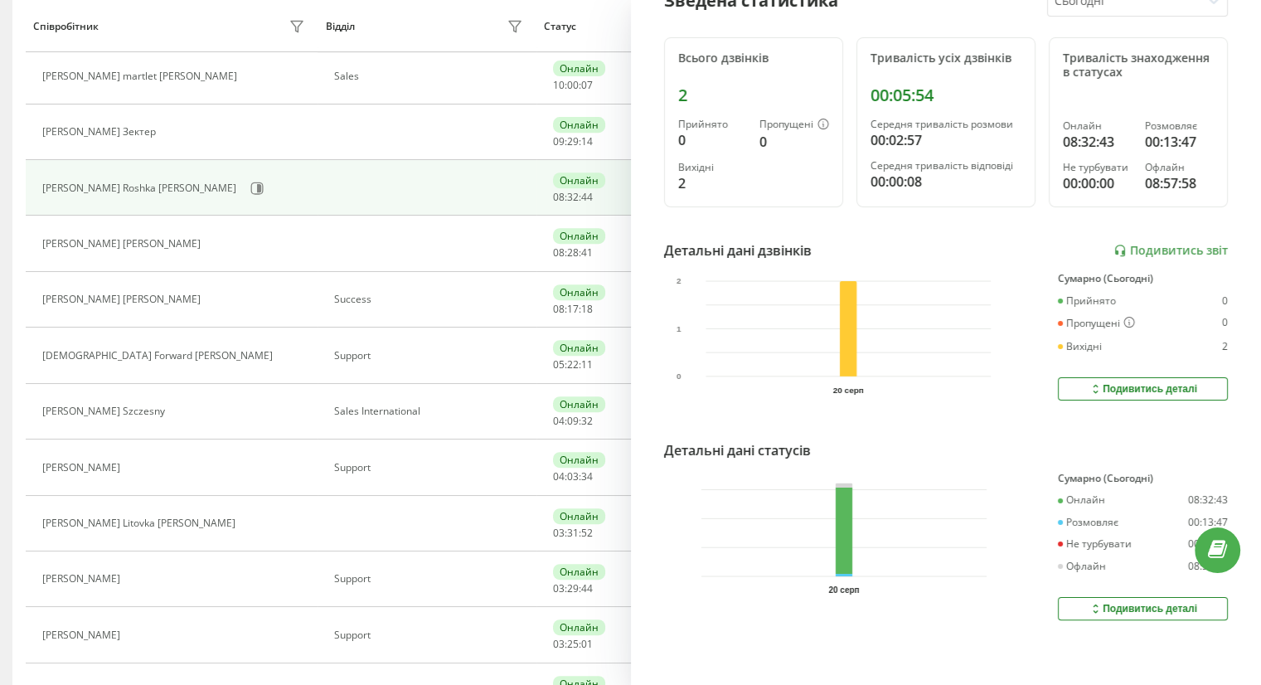
click at [1090, 602] on div "Подивитись деталі" at bounding box center [1142, 608] width 109 height 13
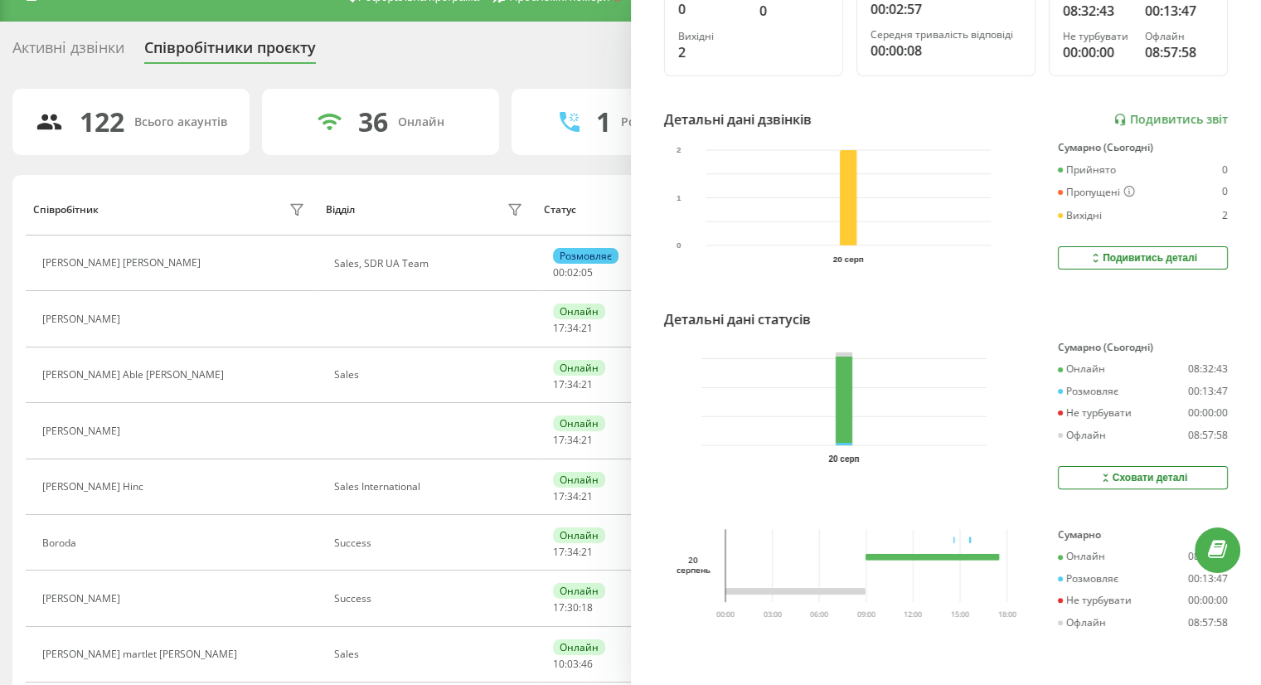
scroll to position [0, 0]
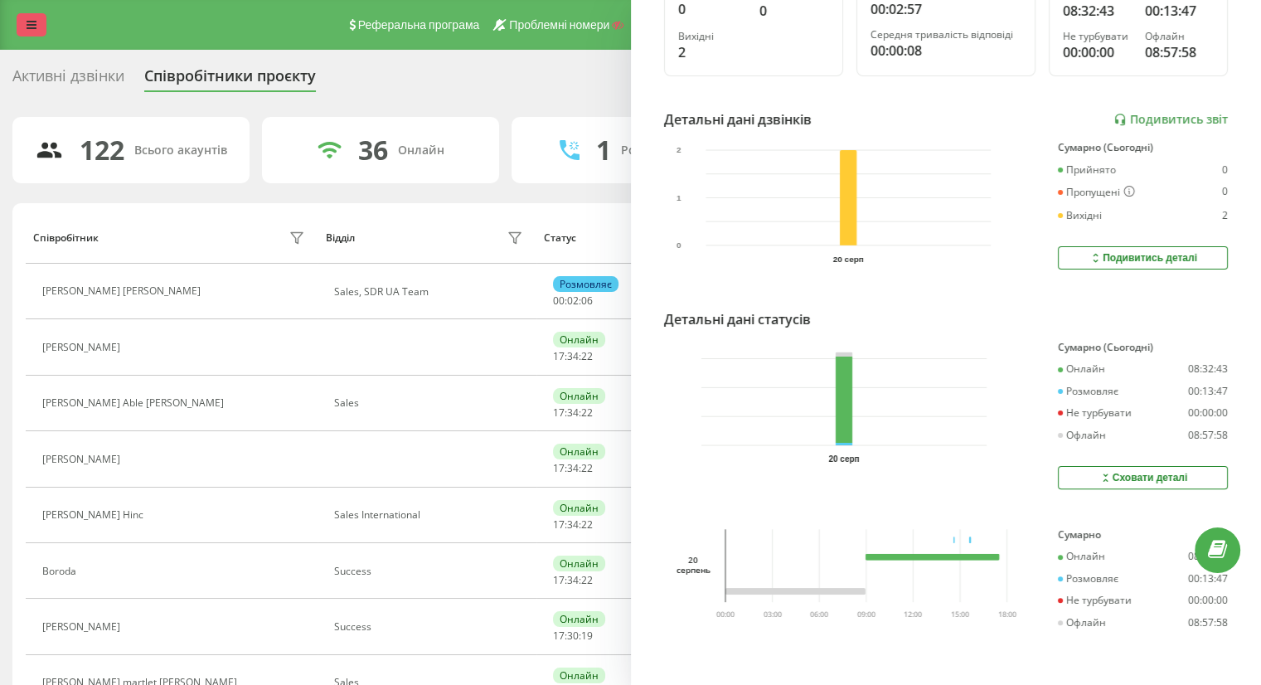
click at [17, 25] on link at bounding box center [32, 24] width 30 height 23
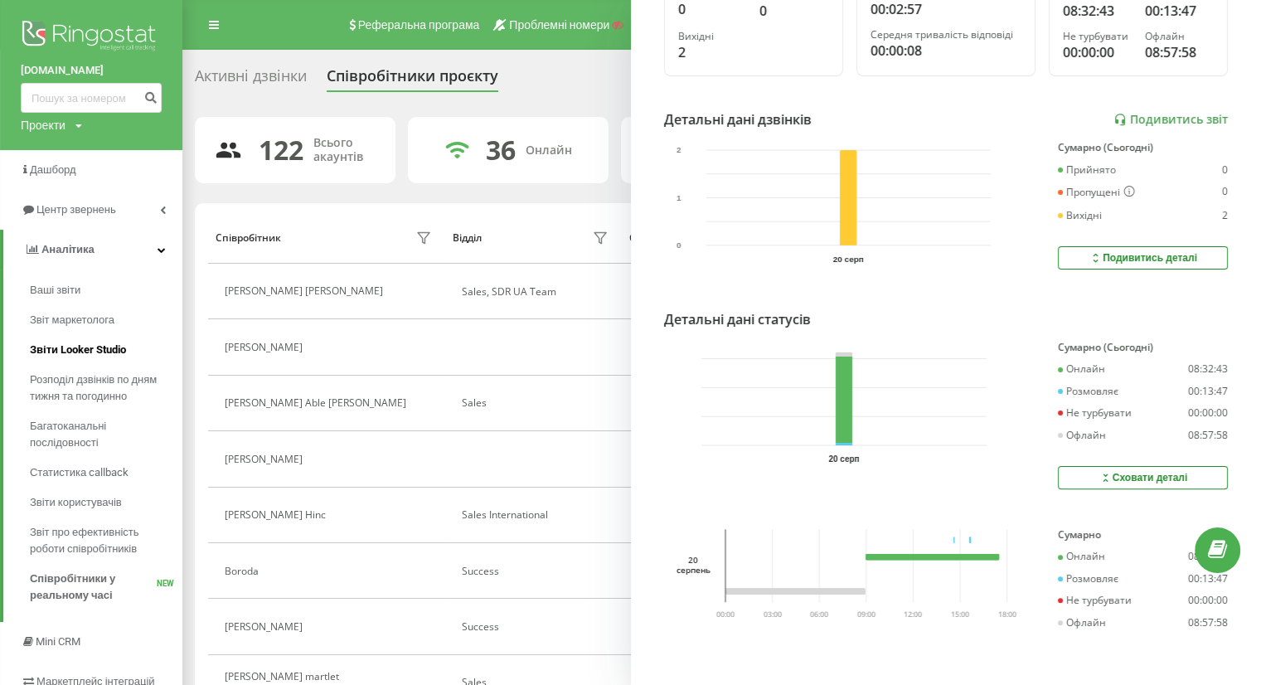
click at [86, 358] on span "Звіти Looker Studio" at bounding box center [78, 350] width 96 height 17
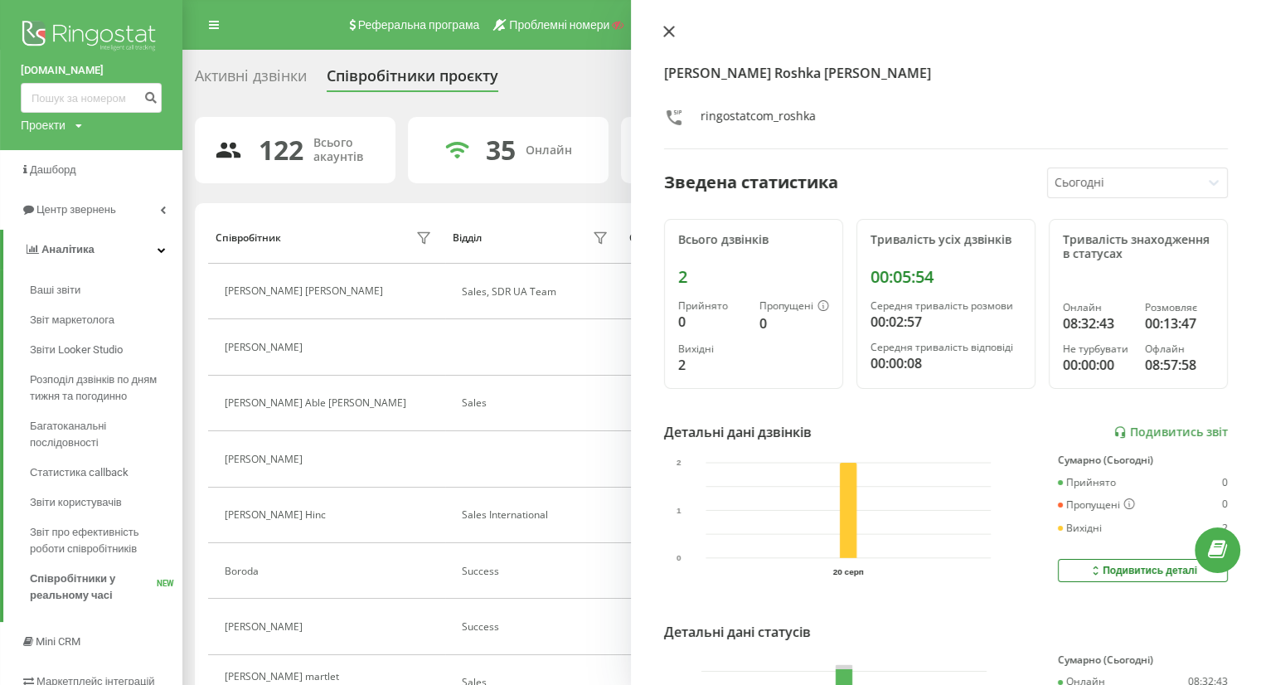
click at [671, 31] on icon at bounding box center [669, 32] width 12 height 12
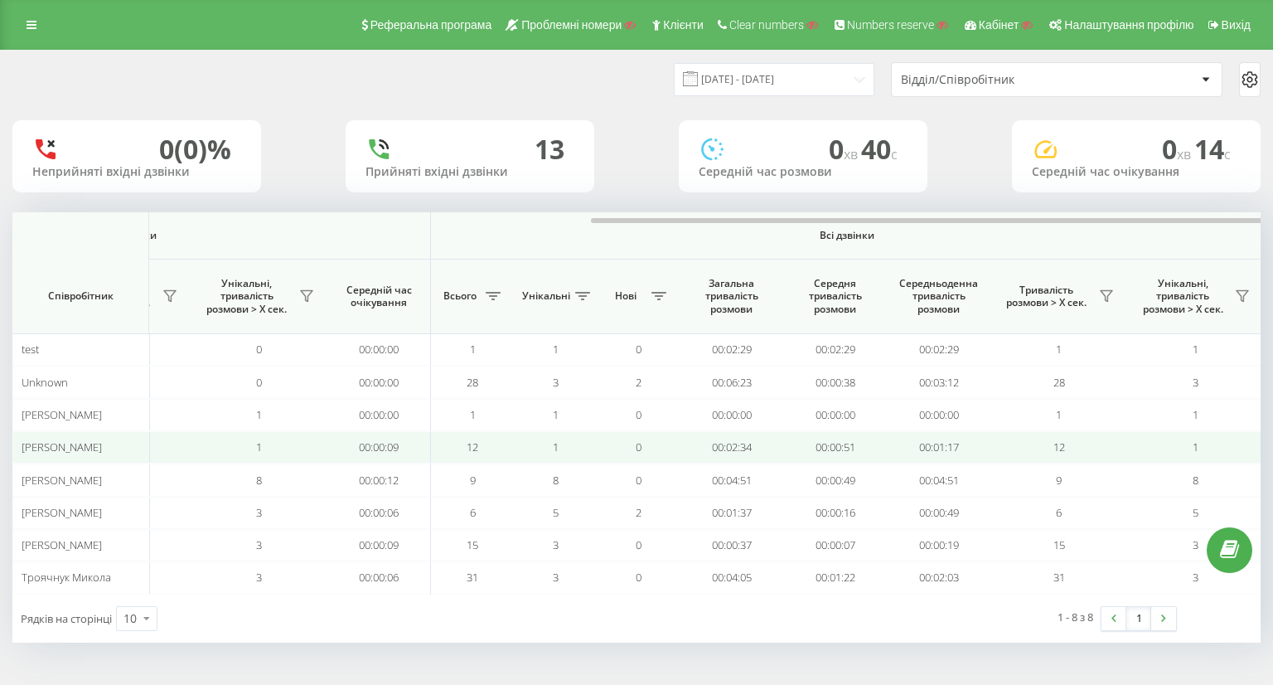
scroll to position [0, 1064]
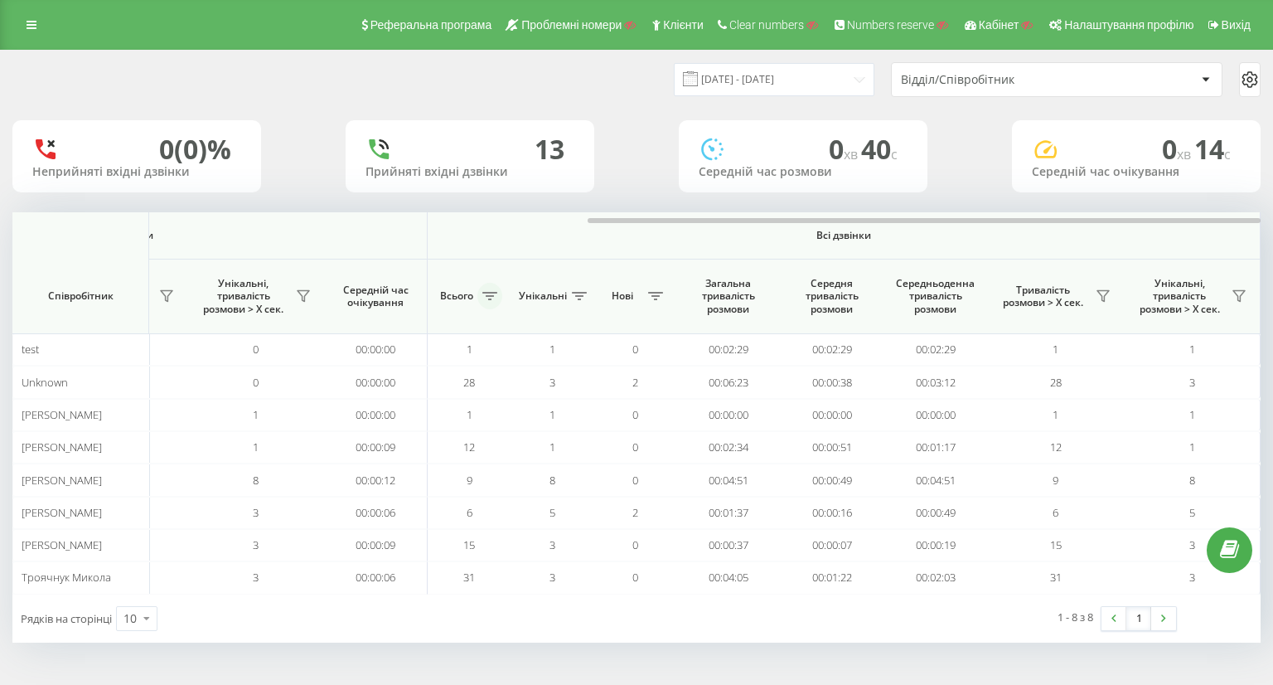
click at [492, 296] on icon at bounding box center [489, 296] width 15 height 8
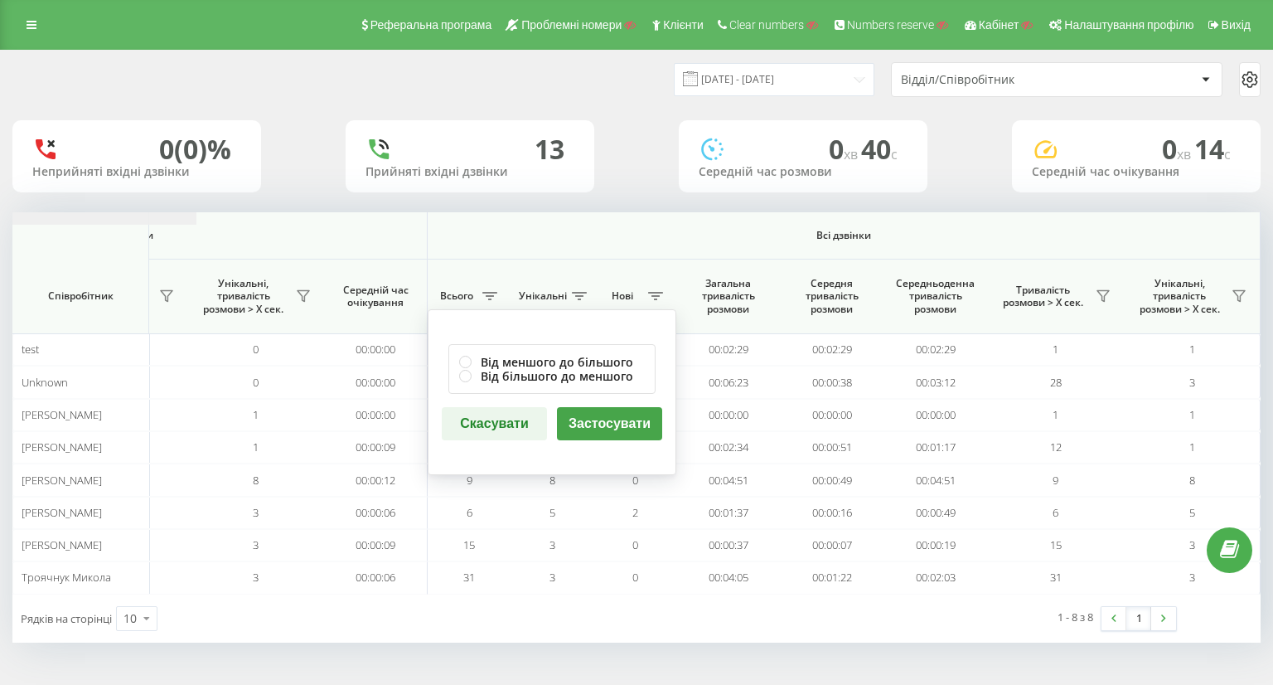
scroll to position [0, 0]
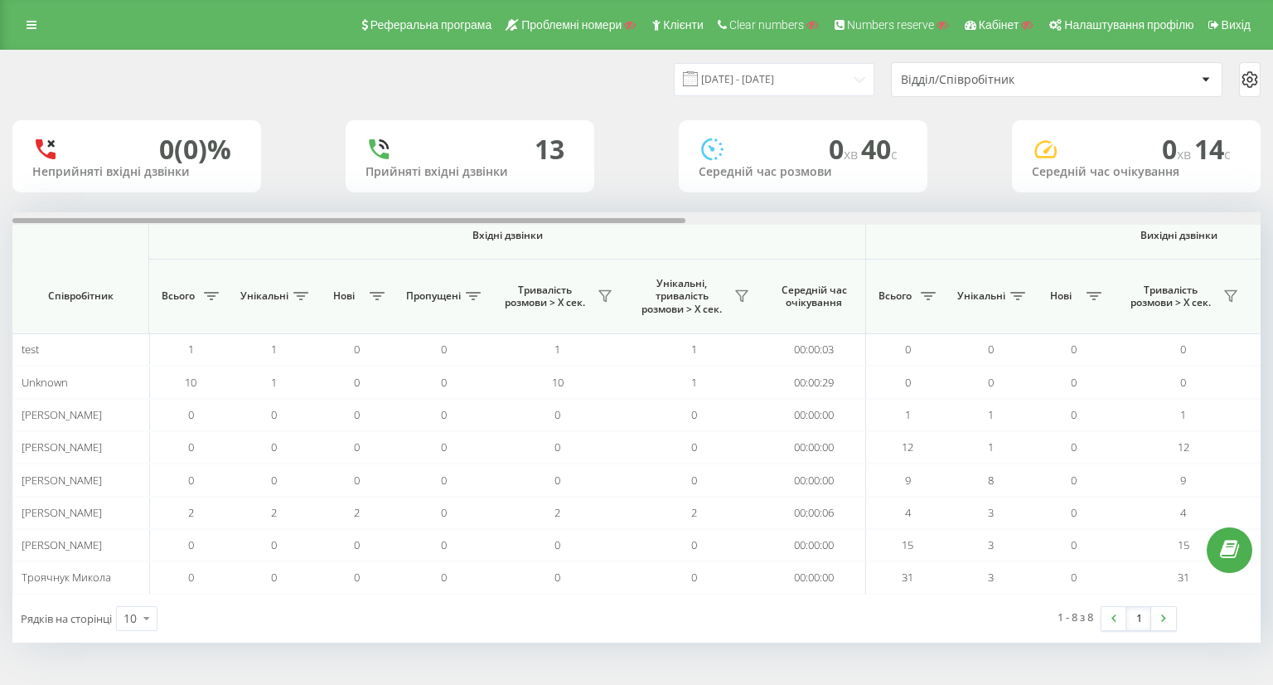
click at [530, 223] on div at bounding box center [636, 218] width 1248 height 12
click at [962, 77] on div "Відділ/Співробітник" at bounding box center [1000, 80] width 198 height 14
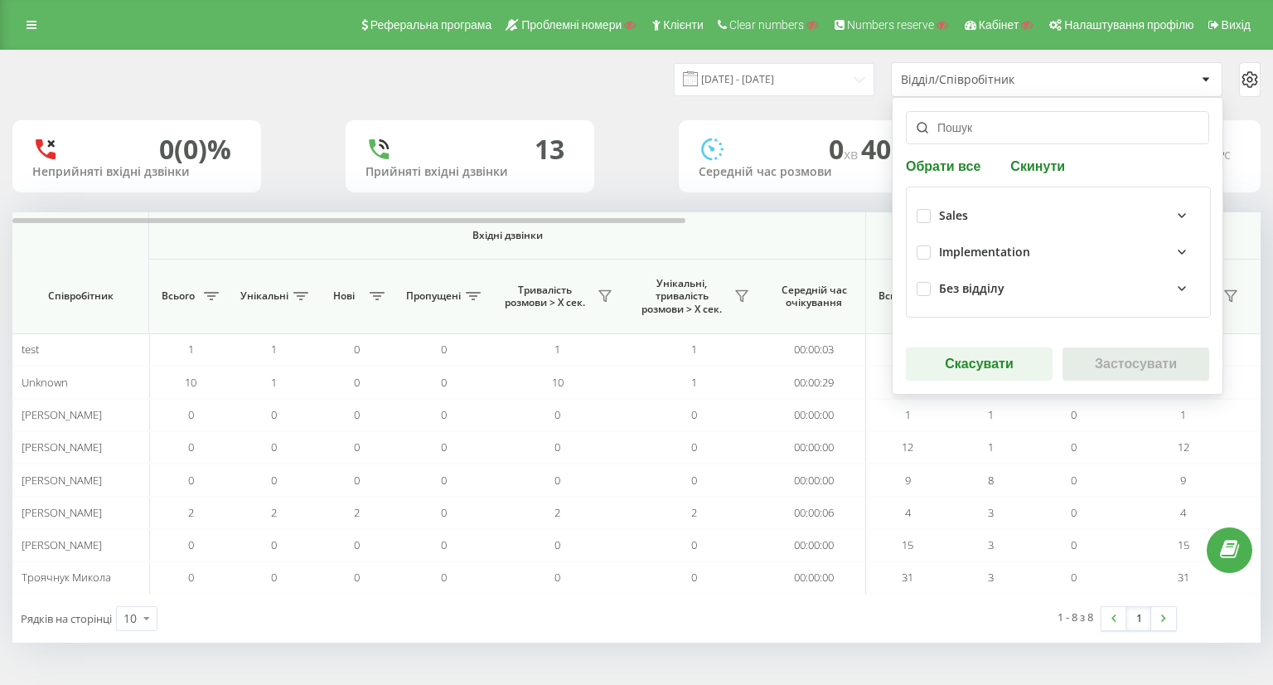
click at [939, 213] on div "Sales" at bounding box center [953, 216] width 29 height 14
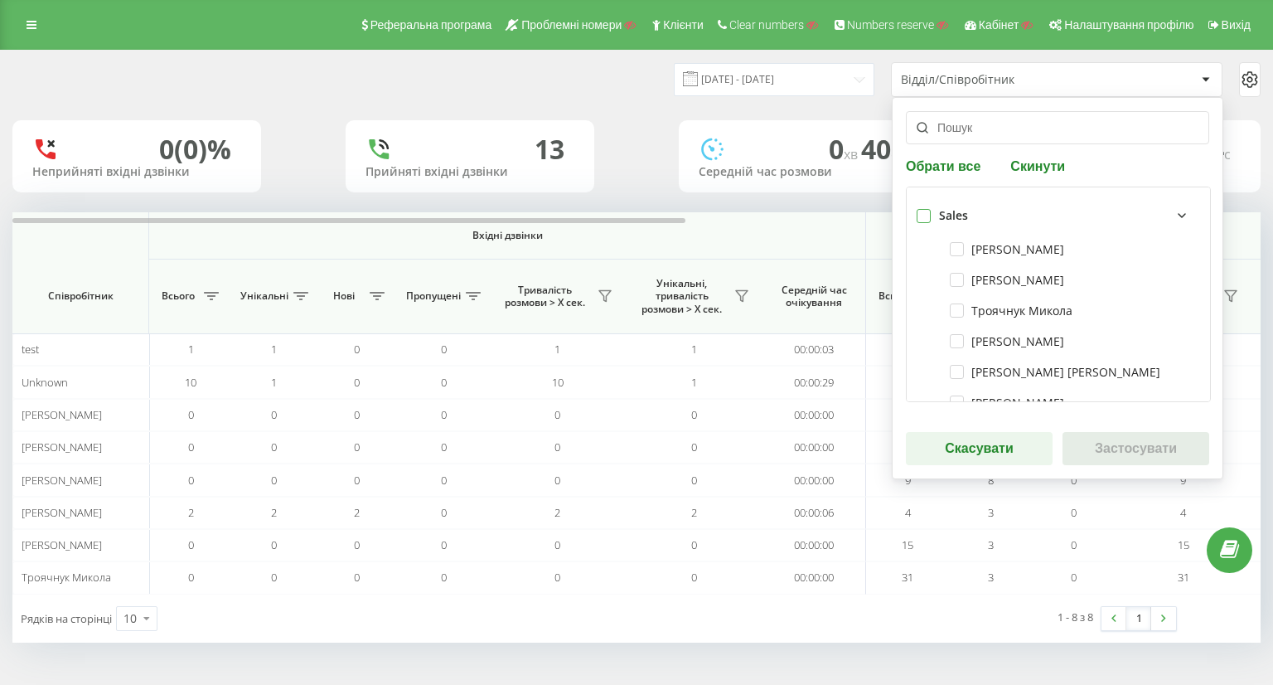
click at [917, 209] on label at bounding box center [924, 209] width 14 height 0
checkbox input "true"
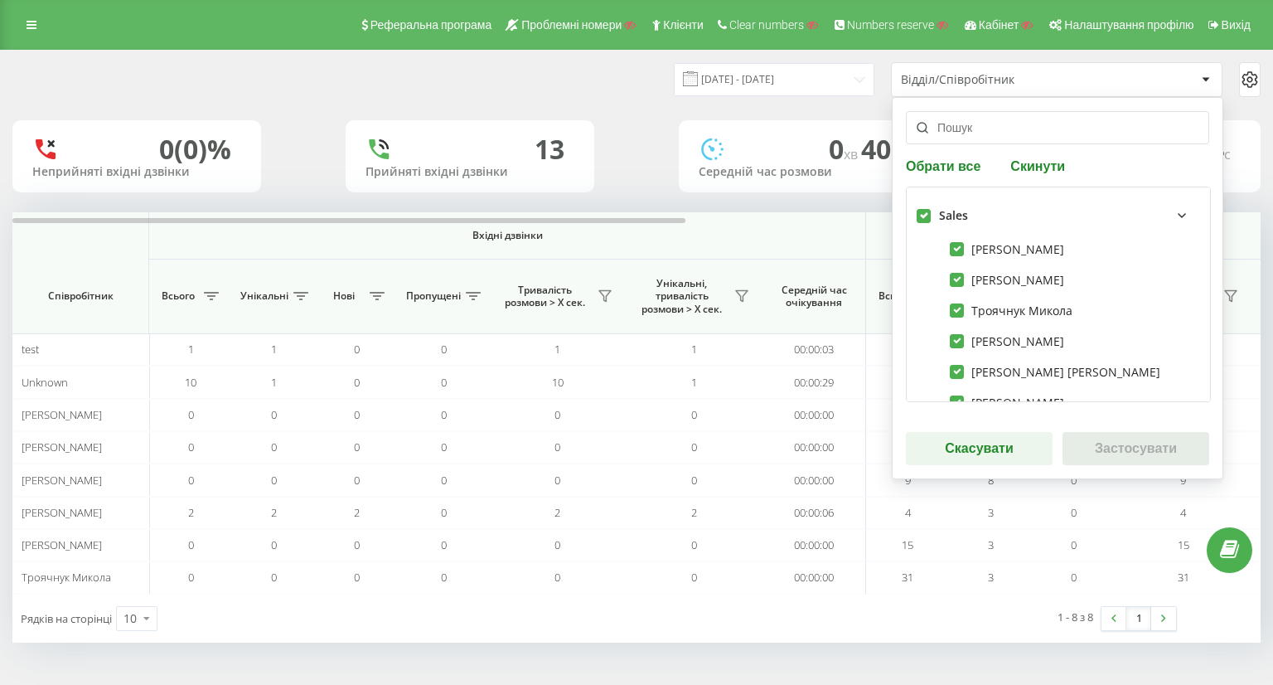
checkbox input "true"
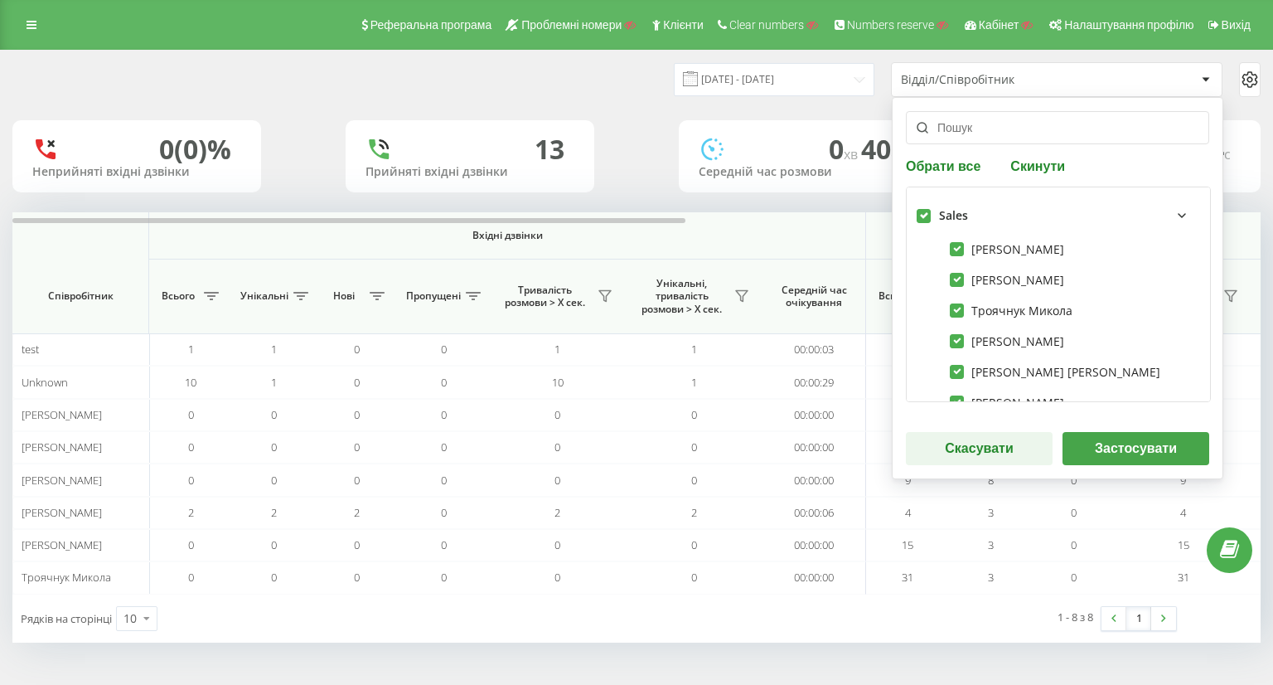
click at [1111, 448] on button "Застосувати" at bounding box center [1136, 448] width 147 height 33
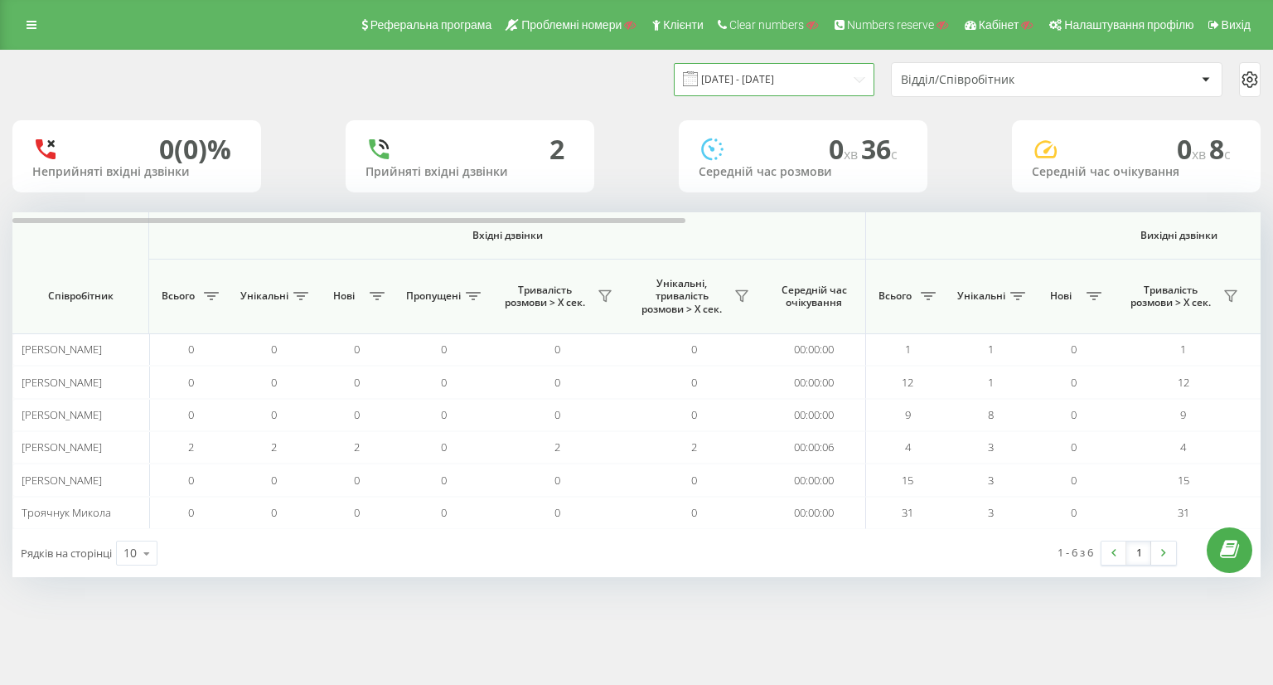
click at [789, 80] on input "20.07.2025 - 20.08.2025" at bounding box center [774, 79] width 201 height 32
click at [503, 89] on div "20.07.2025 - 20.08.2025 Відділ/Співробітник" at bounding box center [636, 79] width 1248 height 35
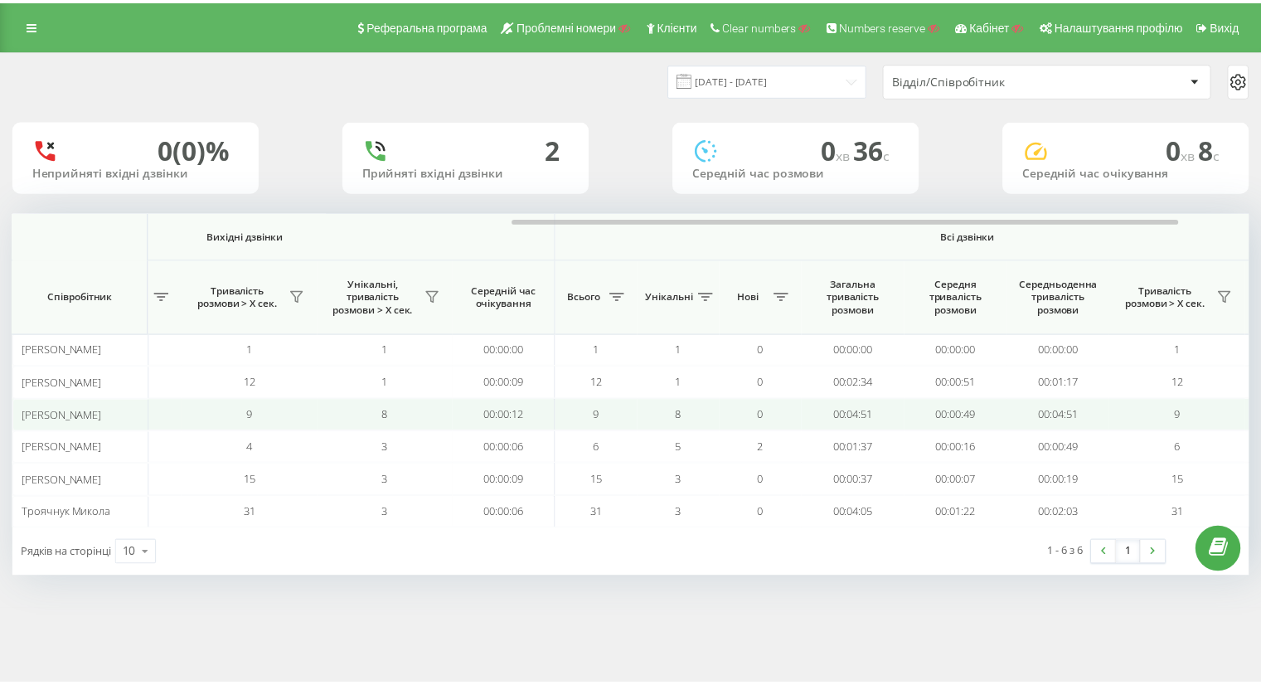
scroll to position [0, 1064]
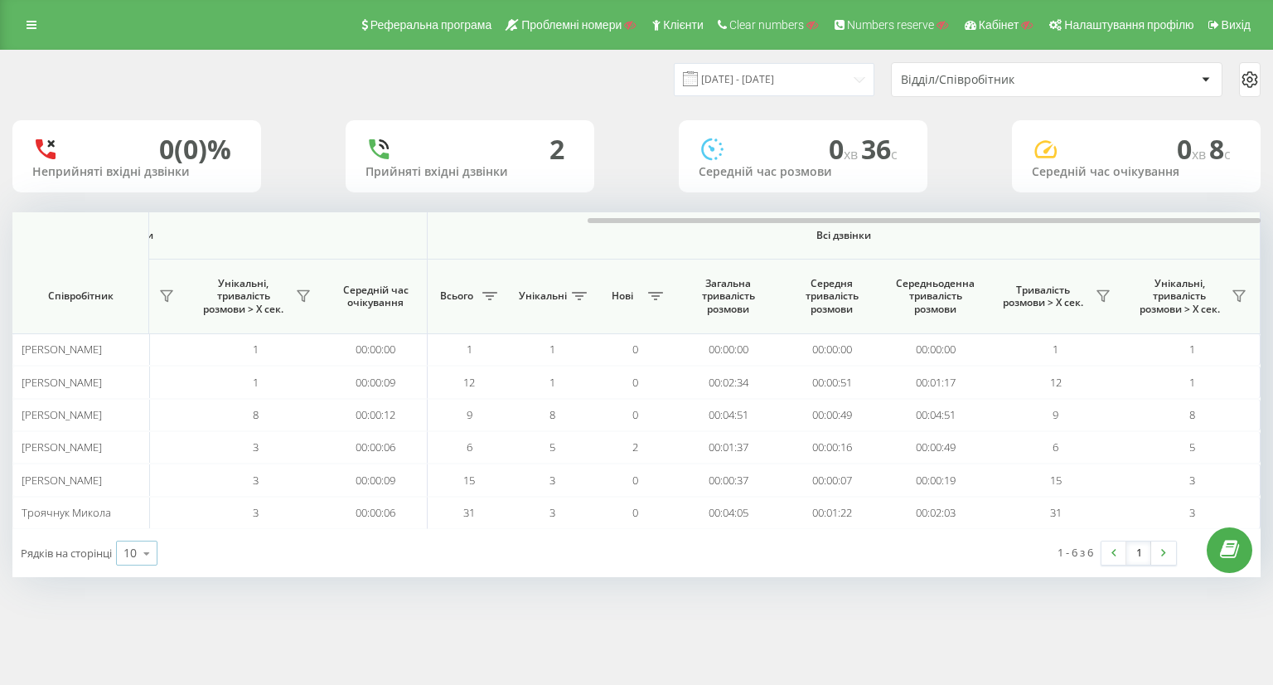
click at [128, 555] on div "10" at bounding box center [130, 553] width 13 height 17
click at [137, 502] on span "50" at bounding box center [130, 505] width 13 height 16
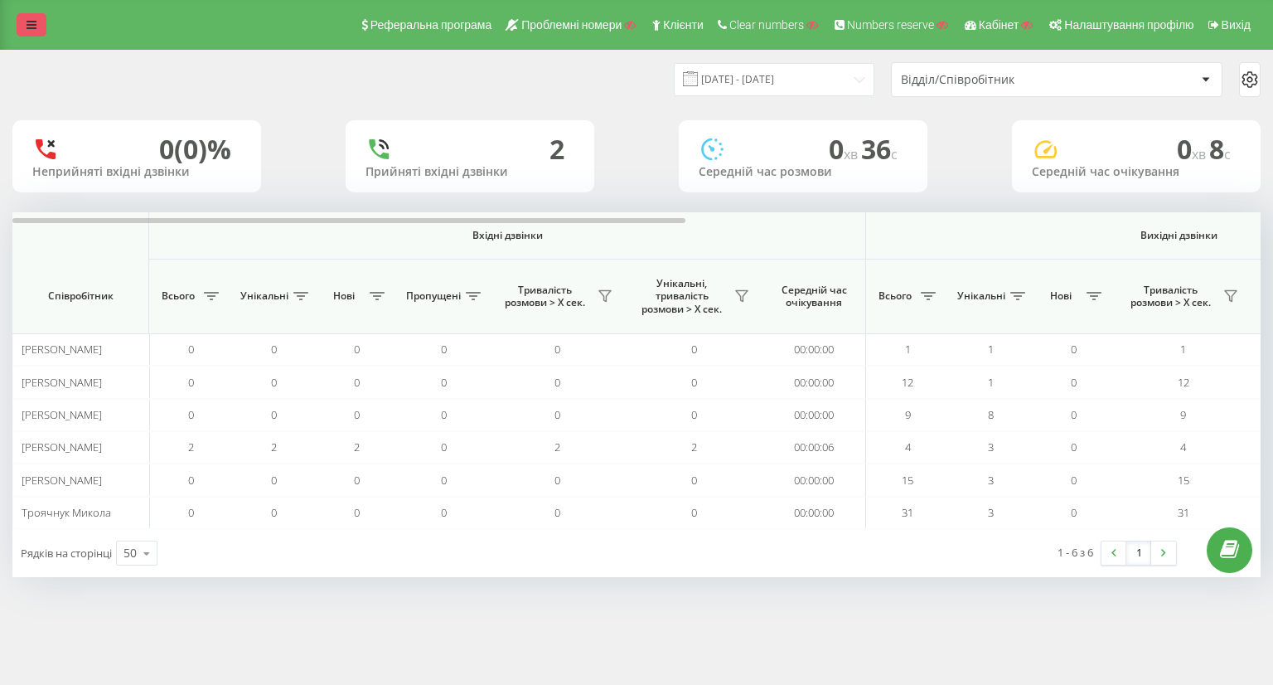
click at [29, 36] on link at bounding box center [32, 24] width 30 height 23
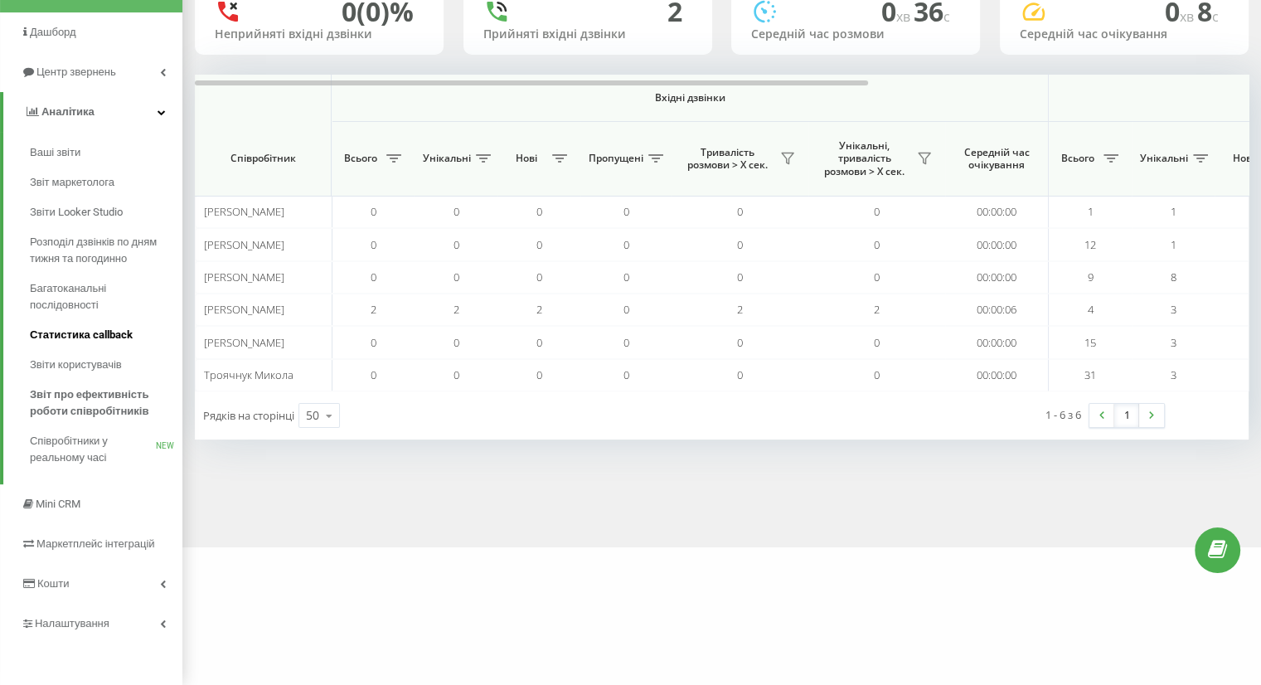
scroll to position [3, 0]
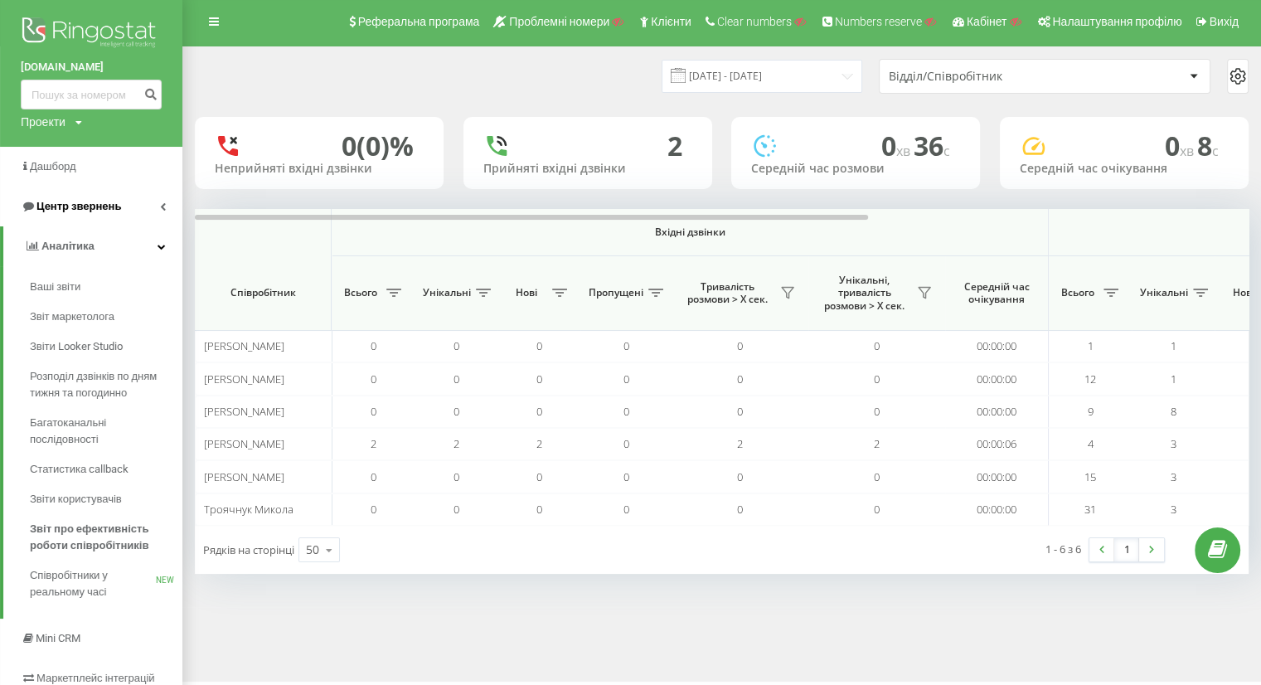
click at [99, 201] on span "Центр звернень" at bounding box center [78, 206] width 85 height 12
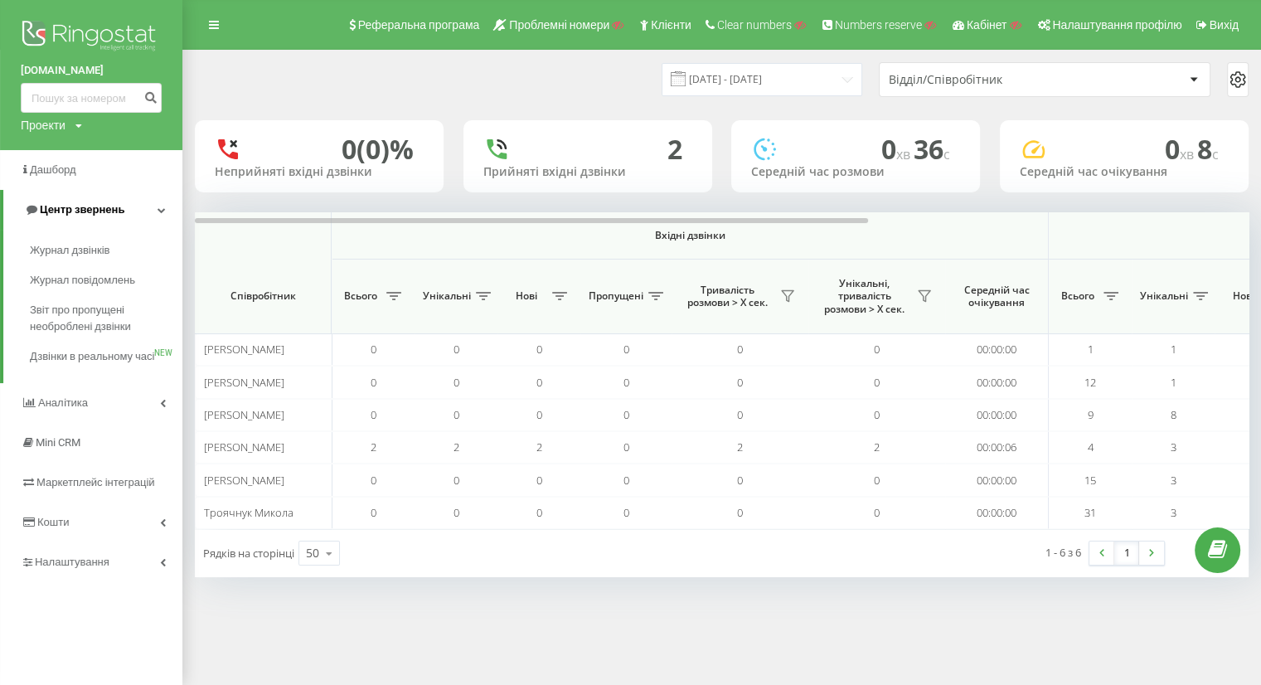
scroll to position [0, 0]
click at [81, 411] on span "Аналiтика" at bounding box center [56, 403] width 70 height 17
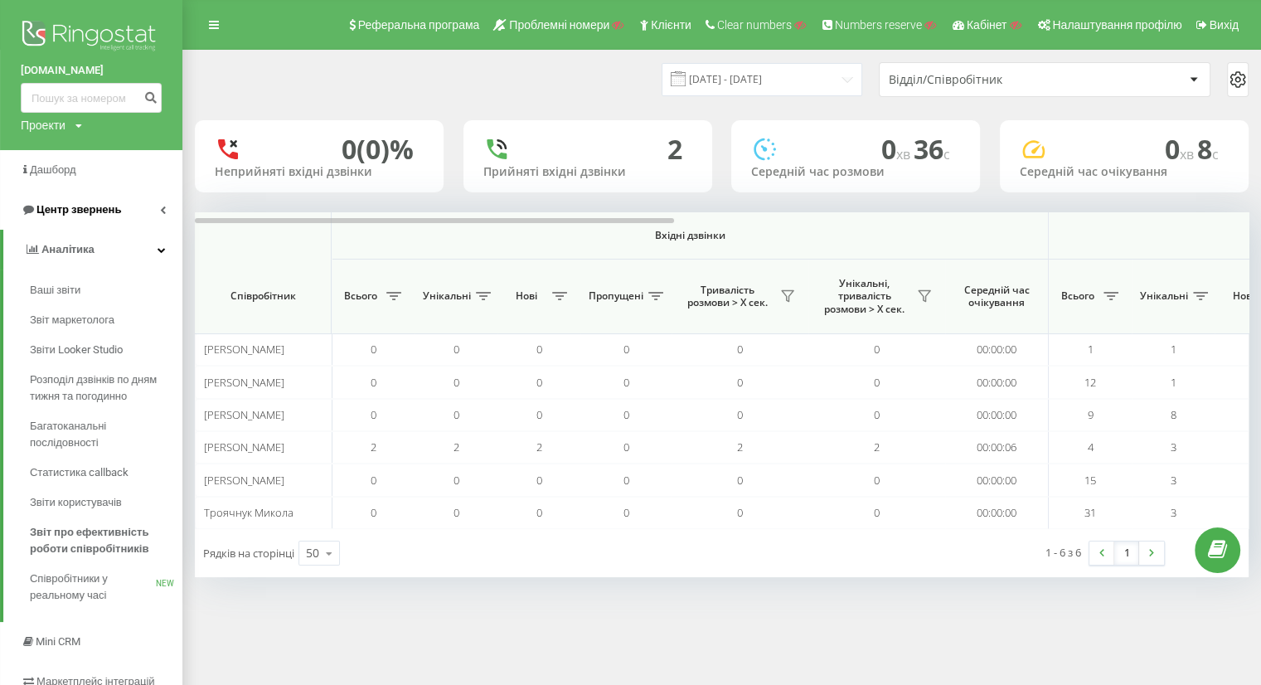
click at [83, 211] on span "Центр звернень" at bounding box center [78, 209] width 85 height 12
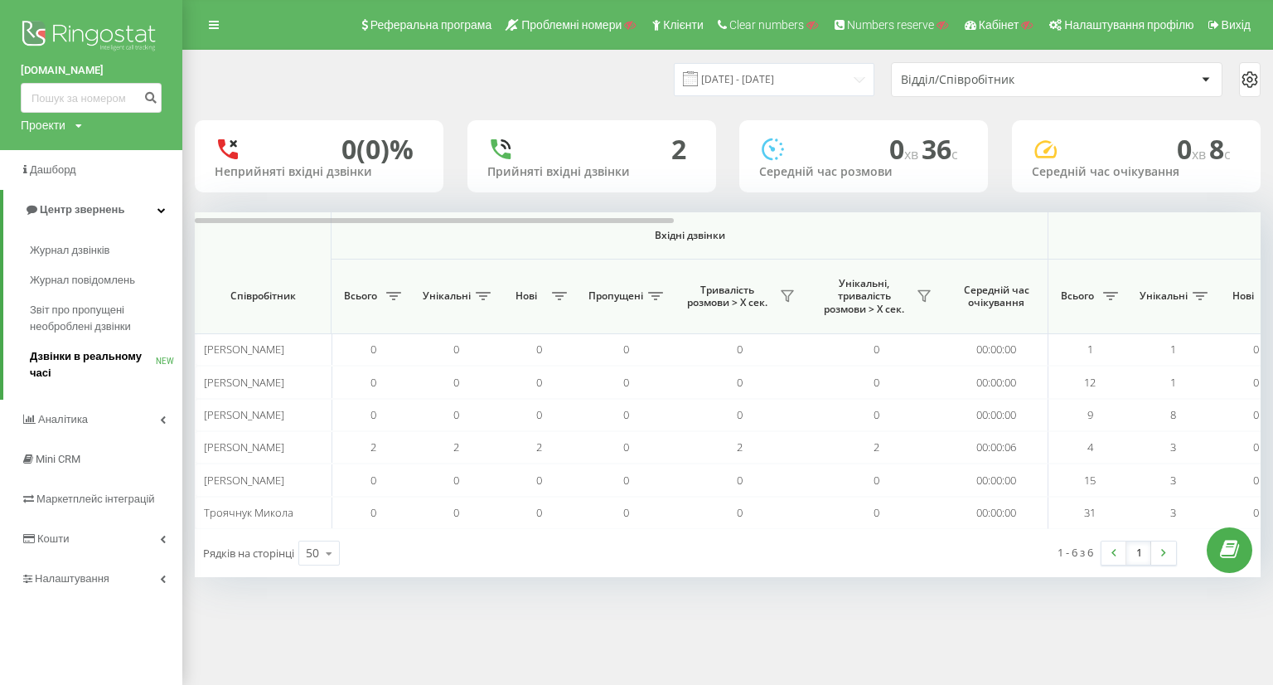
click at [92, 356] on span "Дзвінки в реальному часі" at bounding box center [93, 364] width 126 height 33
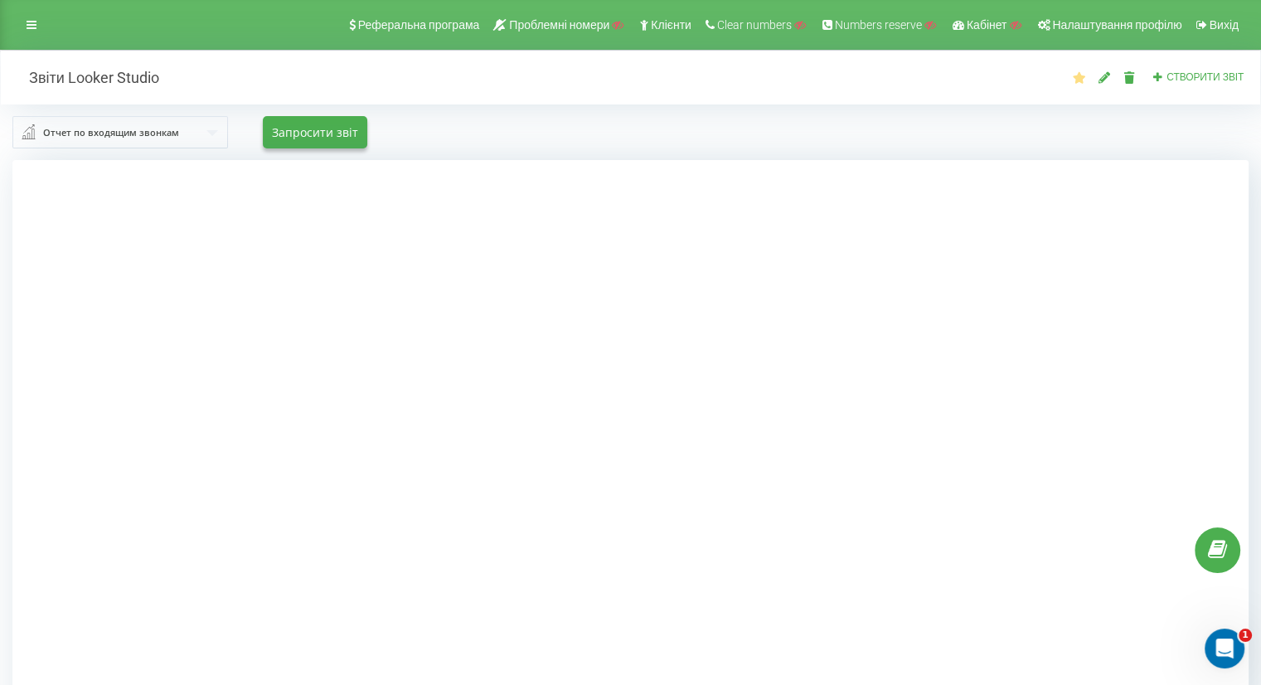
click at [104, 134] on div "Отчет по входящим звонкам" at bounding box center [111, 133] width 136 height 18
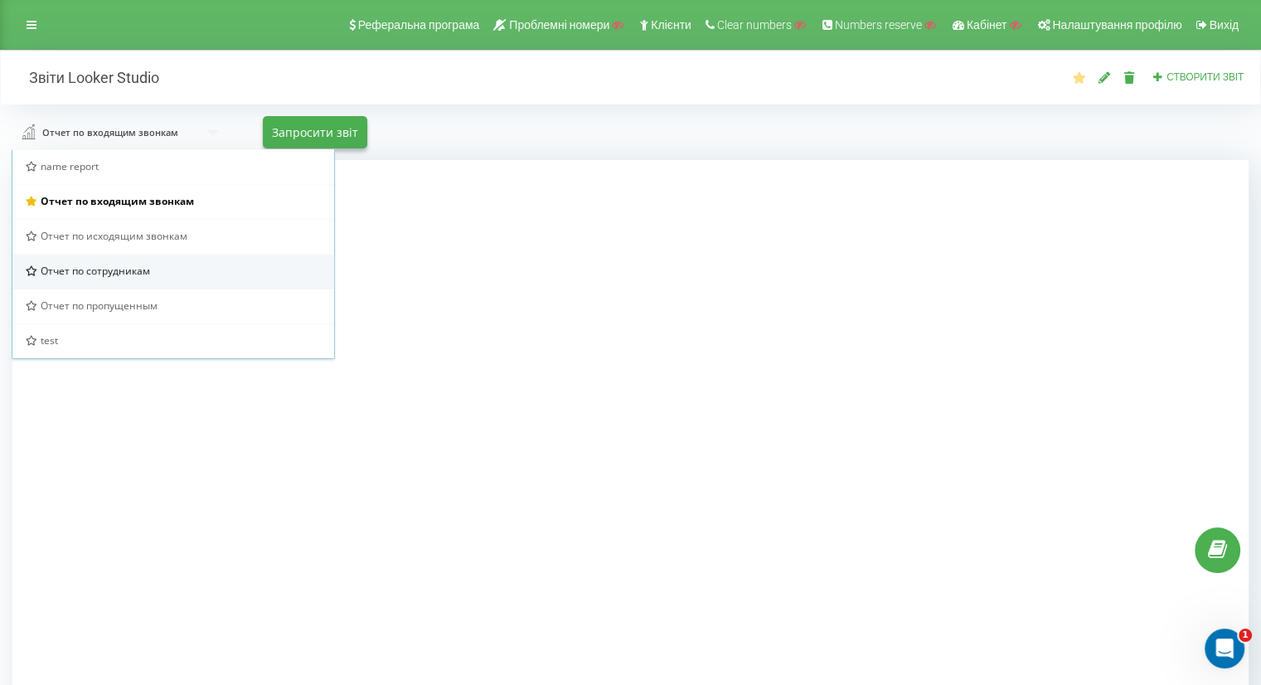
click at [114, 269] on span "Отчет по сотрудникам" at bounding box center [95, 271] width 109 height 14
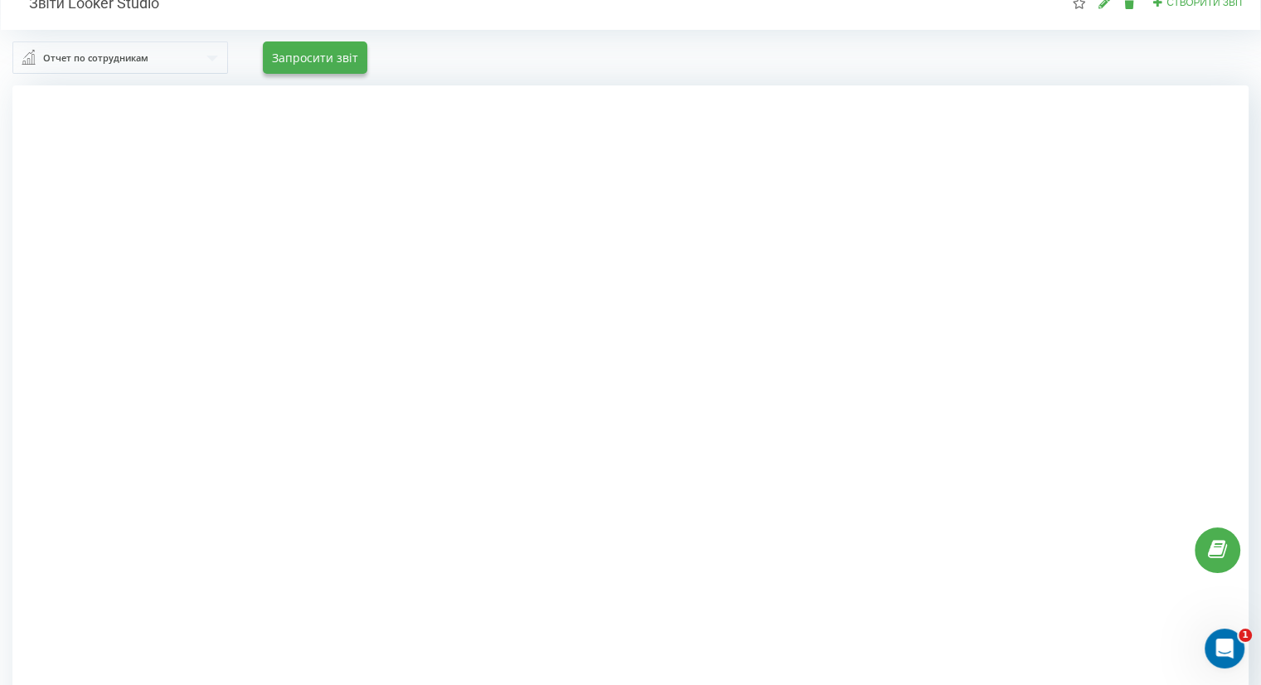
scroll to position [61, 0]
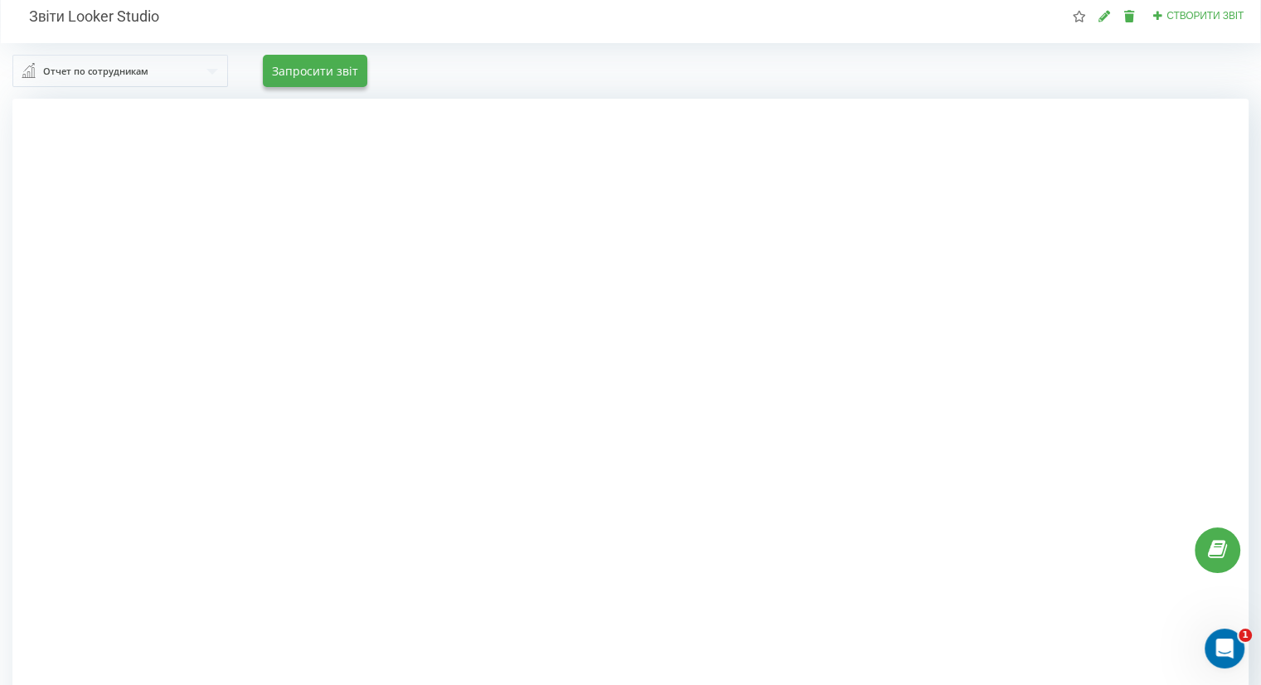
click at [145, 76] on div "Отчет по сотрудникам" at bounding box center [95, 71] width 105 height 18
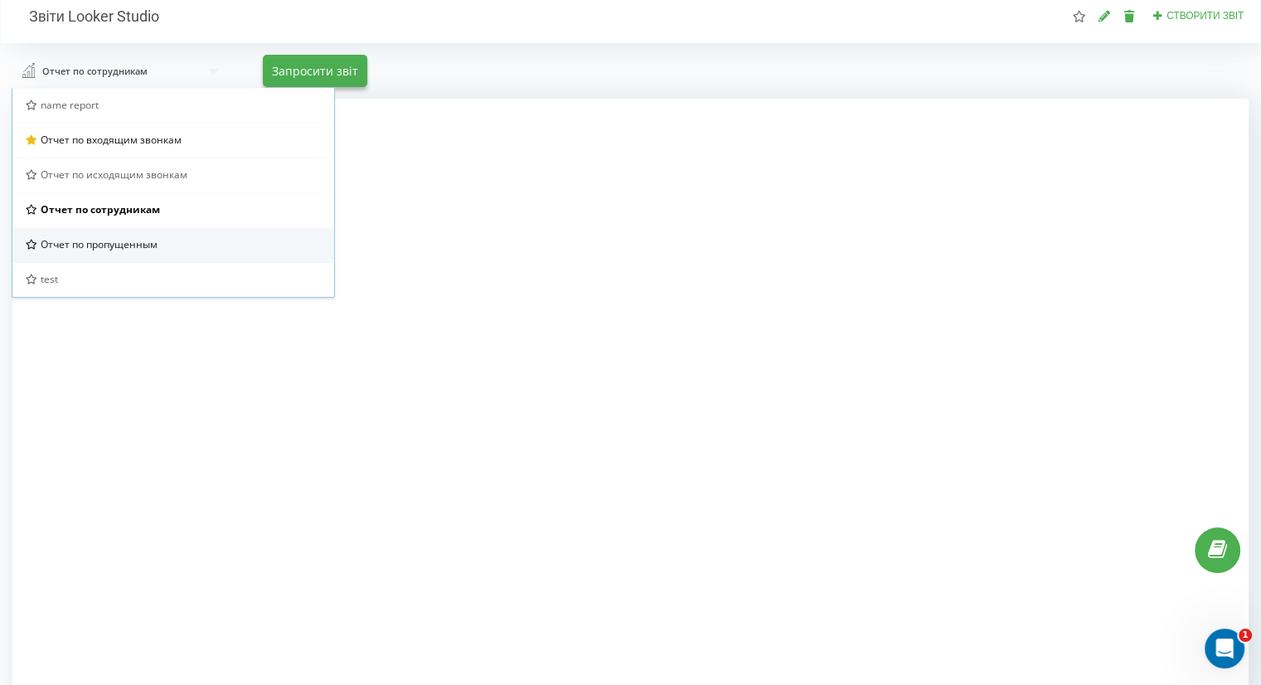
click at [115, 250] on span "Отчет по пропущенным" at bounding box center [99, 244] width 117 height 14
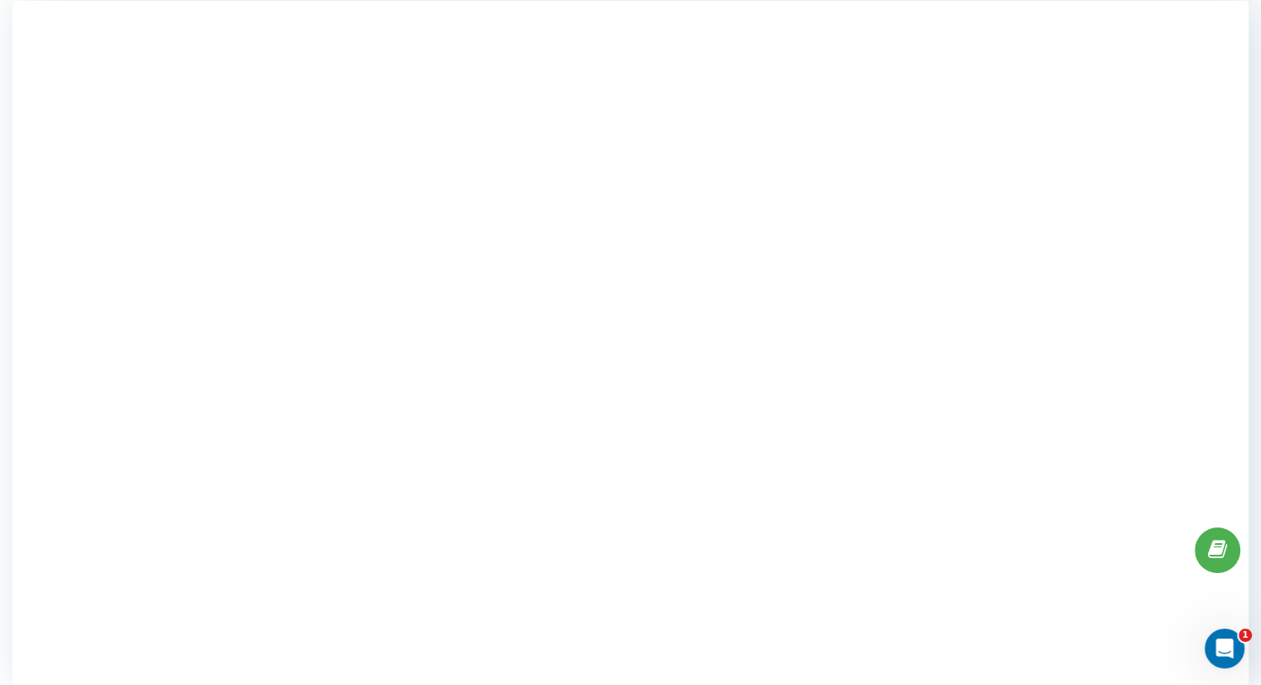
scroll to position [0, 0]
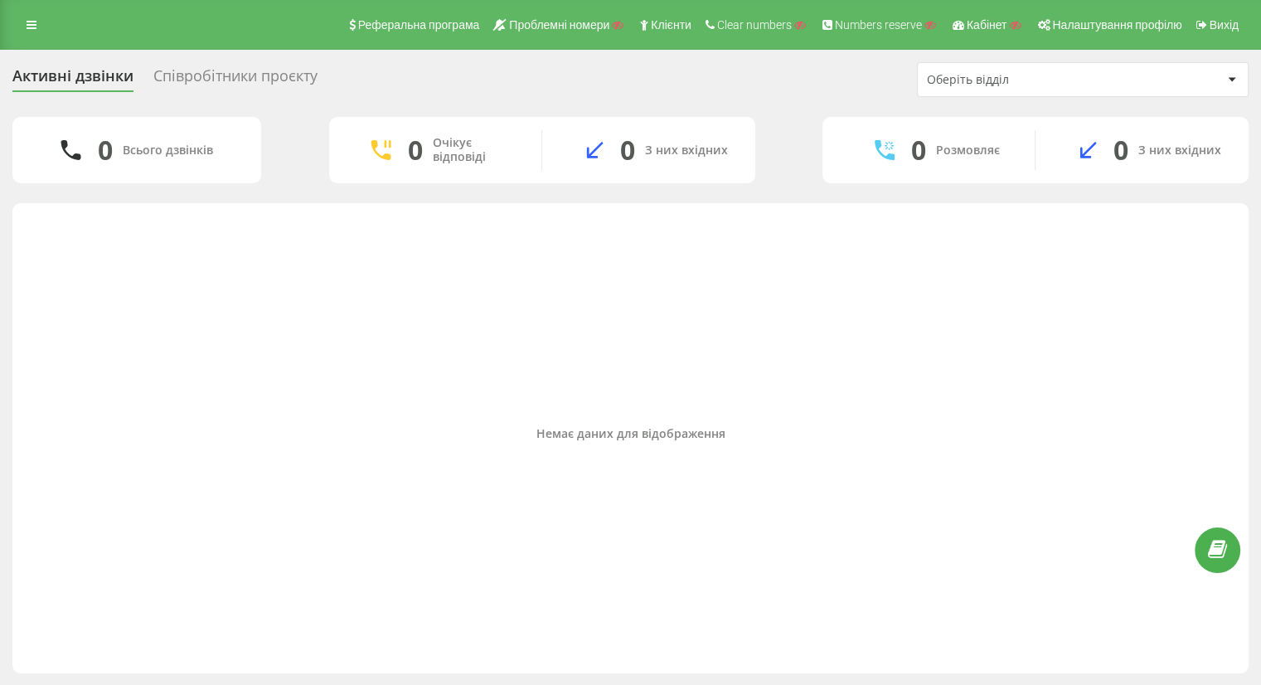
click at [198, 70] on div "Співробітники проєкту" at bounding box center [235, 80] width 164 height 26
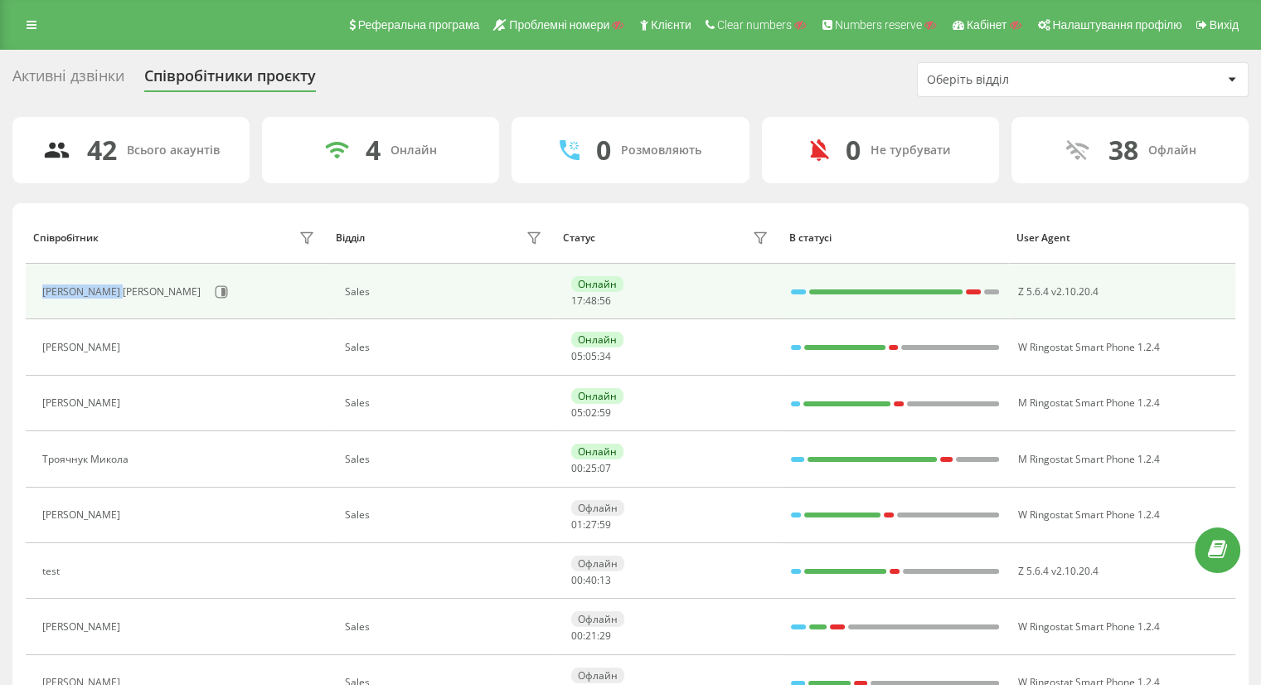
drag, startPoint x: 31, startPoint y: 289, endPoint x: 120, endPoint y: 291, distance: 88.7
click at [120, 291] on td "[PERSON_NAME] [PERSON_NAME]" at bounding box center [177, 292] width 303 height 56
copy div "[PERSON_NAME] [PERSON_NAME]"
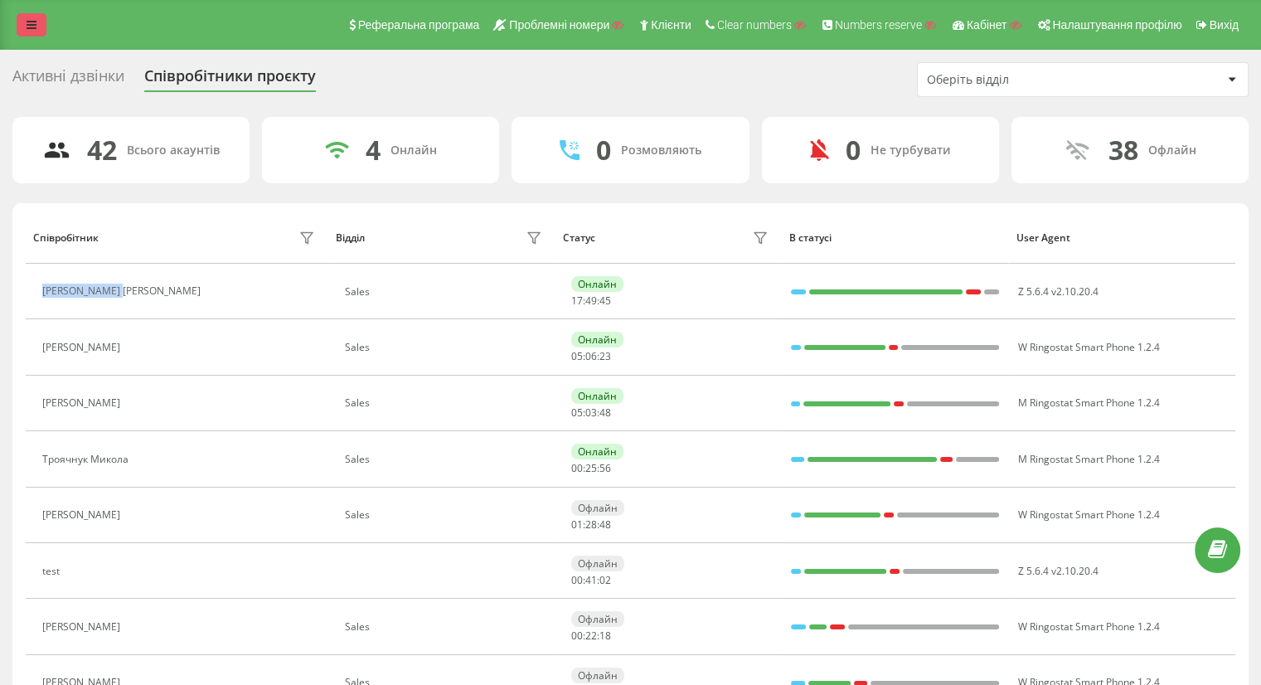
click at [30, 20] on icon at bounding box center [32, 25] width 10 height 12
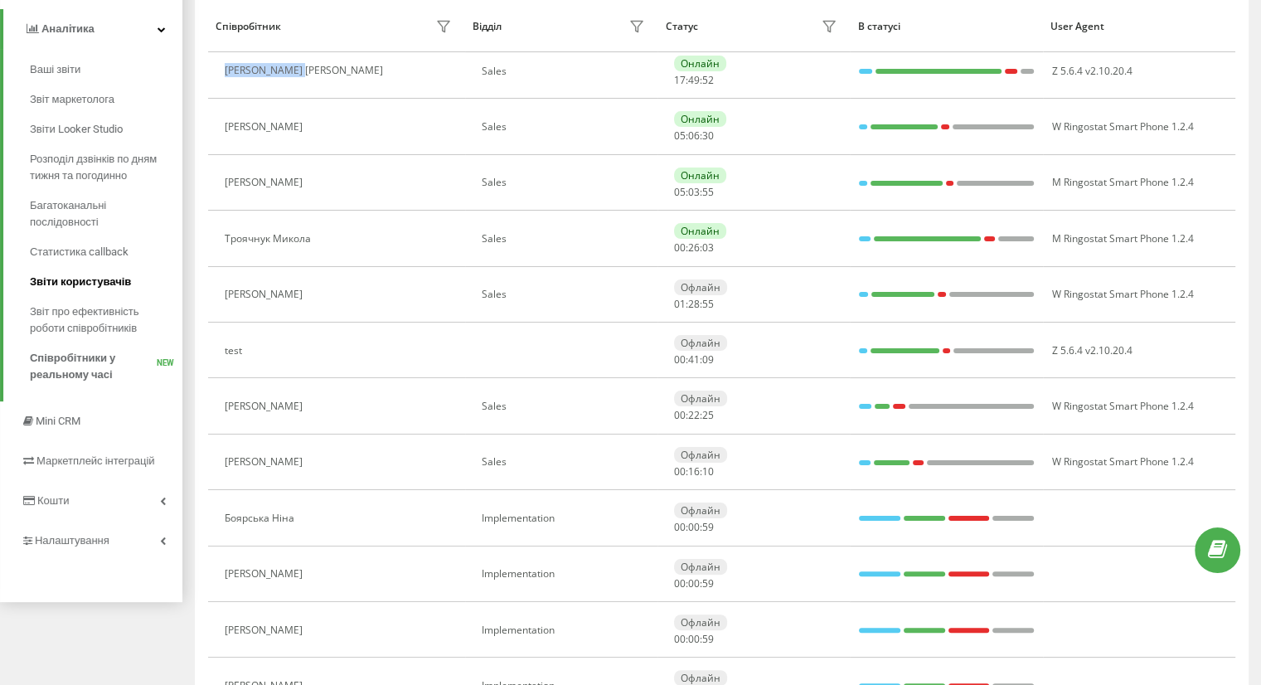
scroll to position [225, 0]
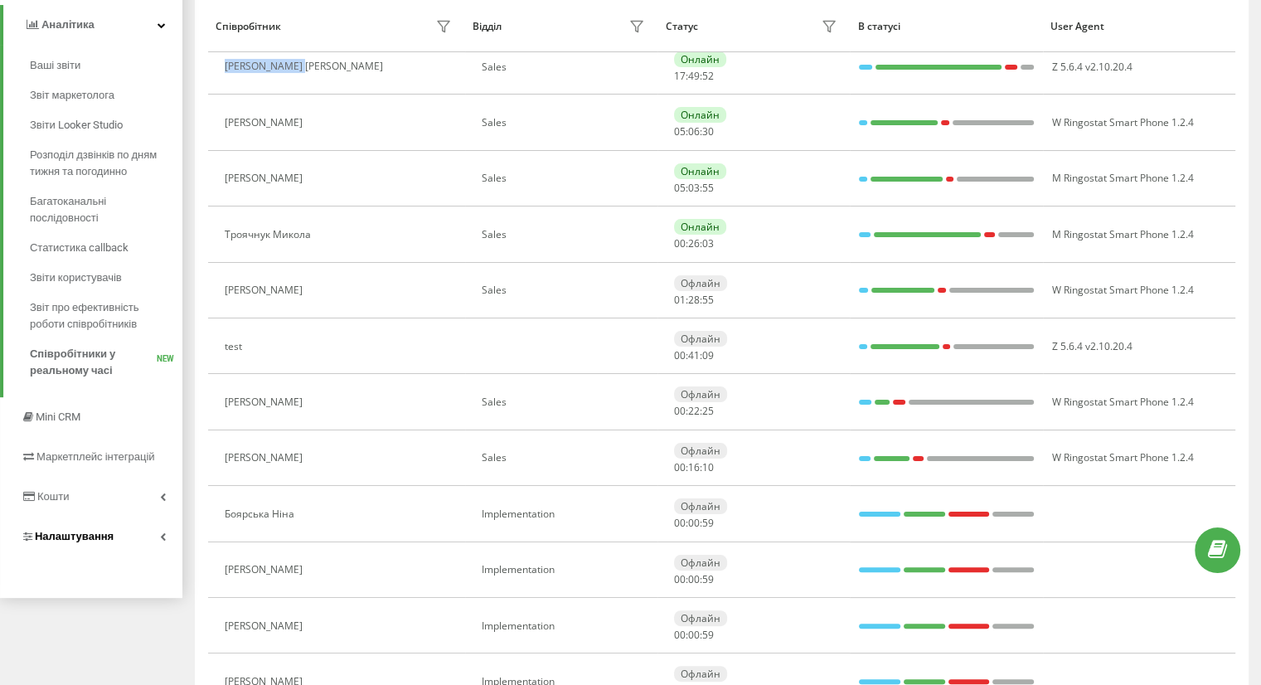
click at [91, 535] on span "Налаштування" at bounding box center [74, 536] width 79 height 12
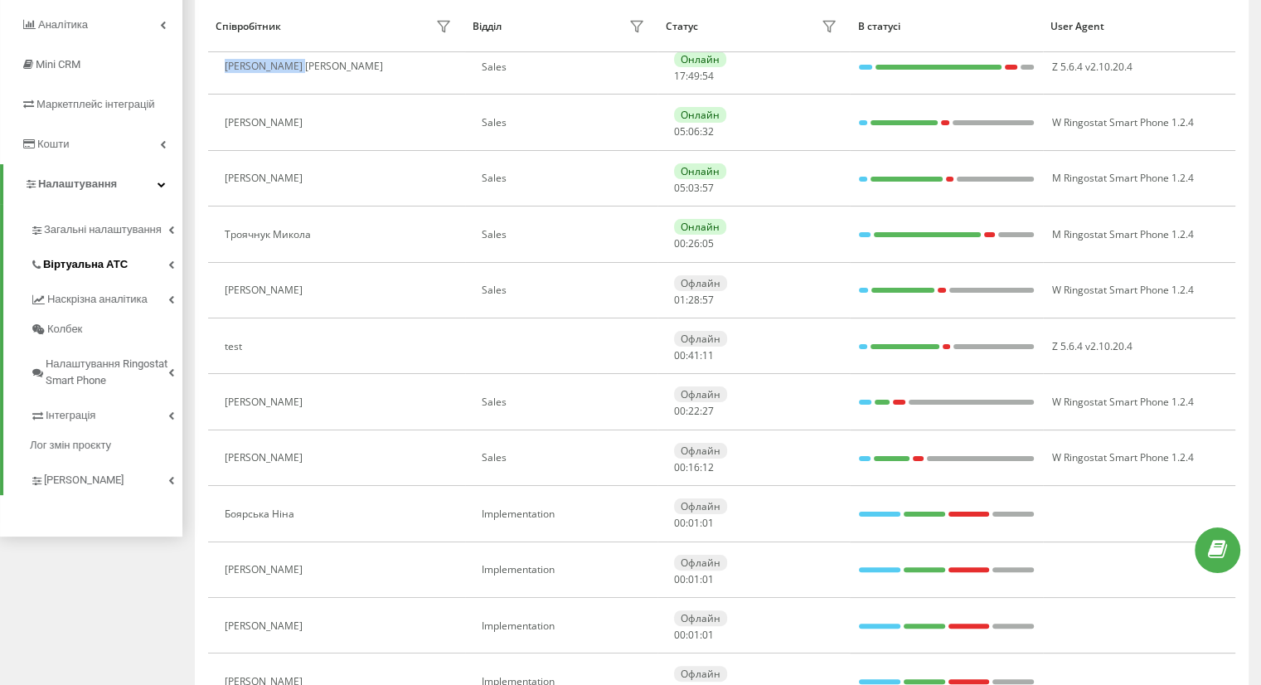
click at [96, 272] on span "Віртуальна АТС" at bounding box center [85, 264] width 85 height 17
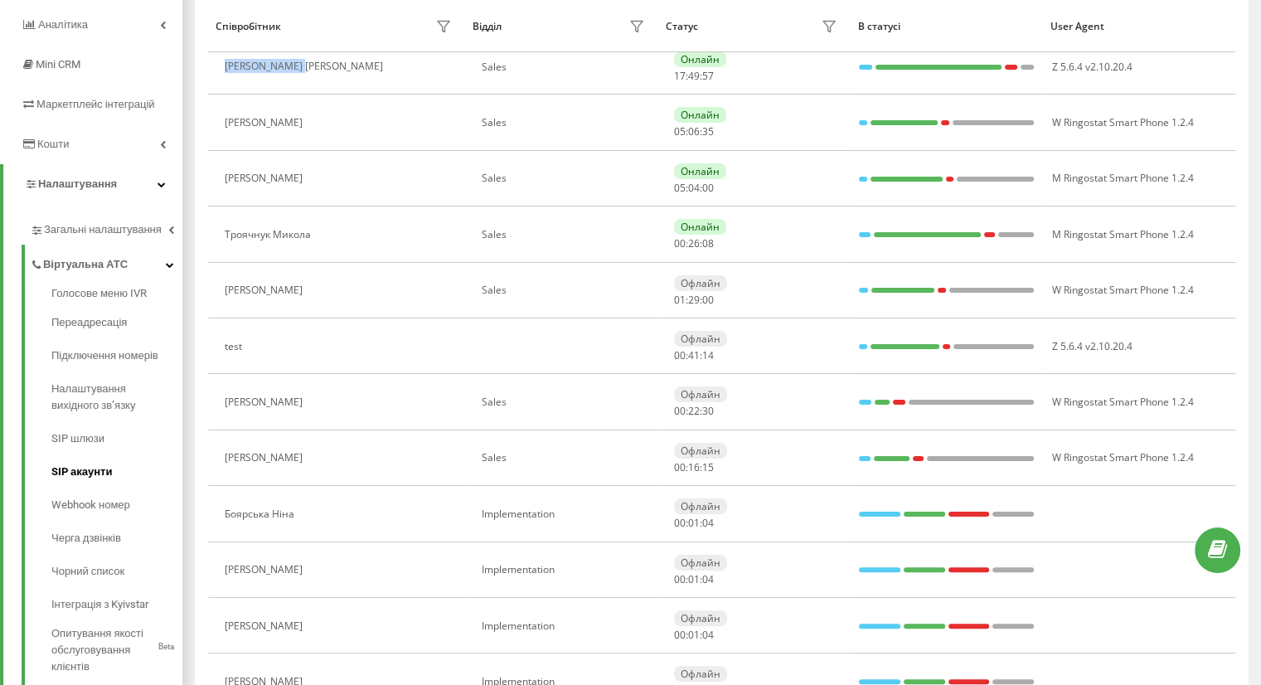
click at [86, 468] on span "SIP акаунти" at bounding box center [81, 471] width 61 height 17
